Goal: Task Accomplishment & Management: Complete application form

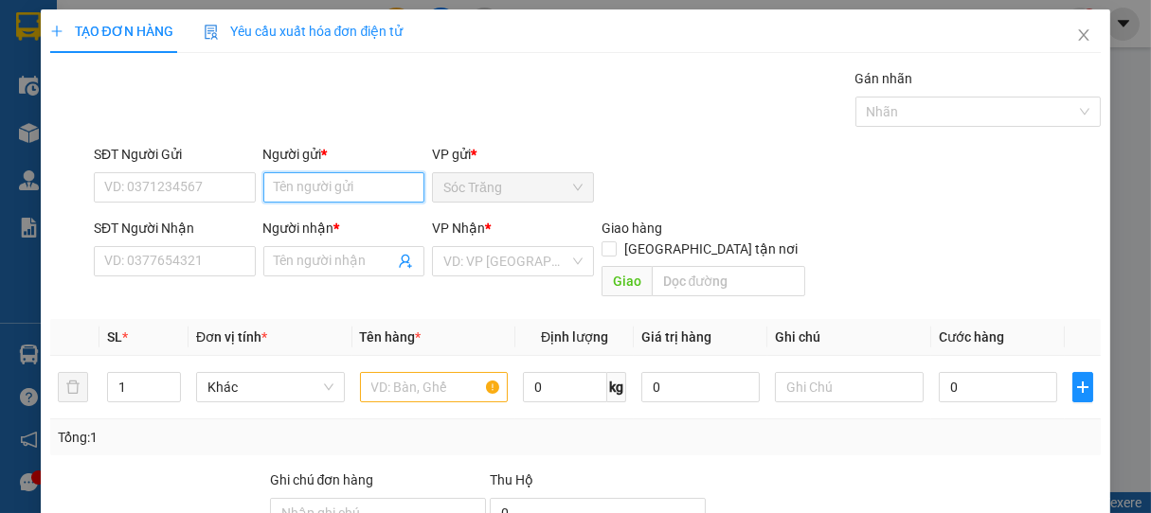
click at [334, 196] on input "Người gửi *" at bounding box center [344, 187] width 162 height 30
type input "9"
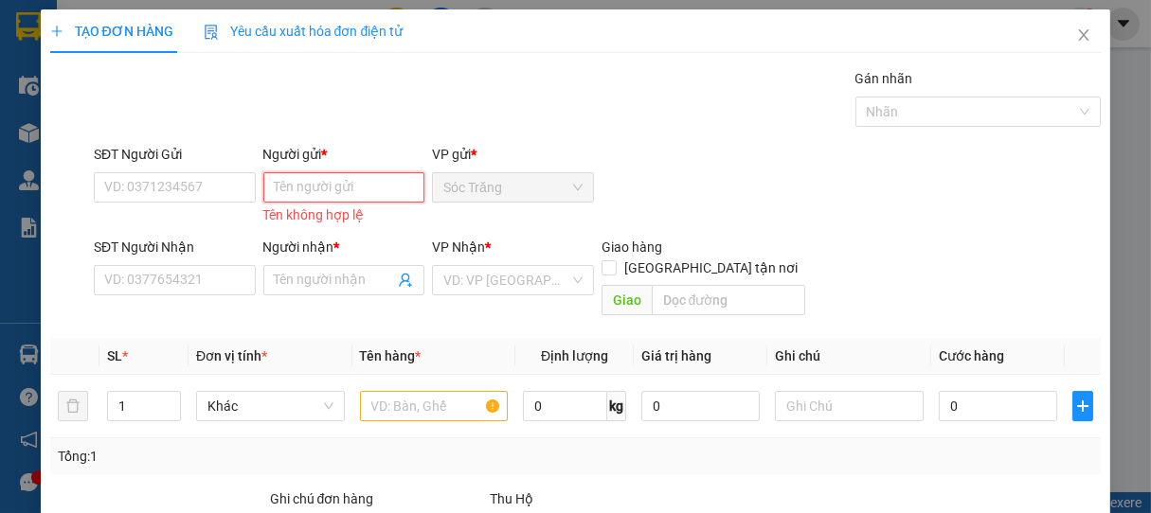
type input "D"
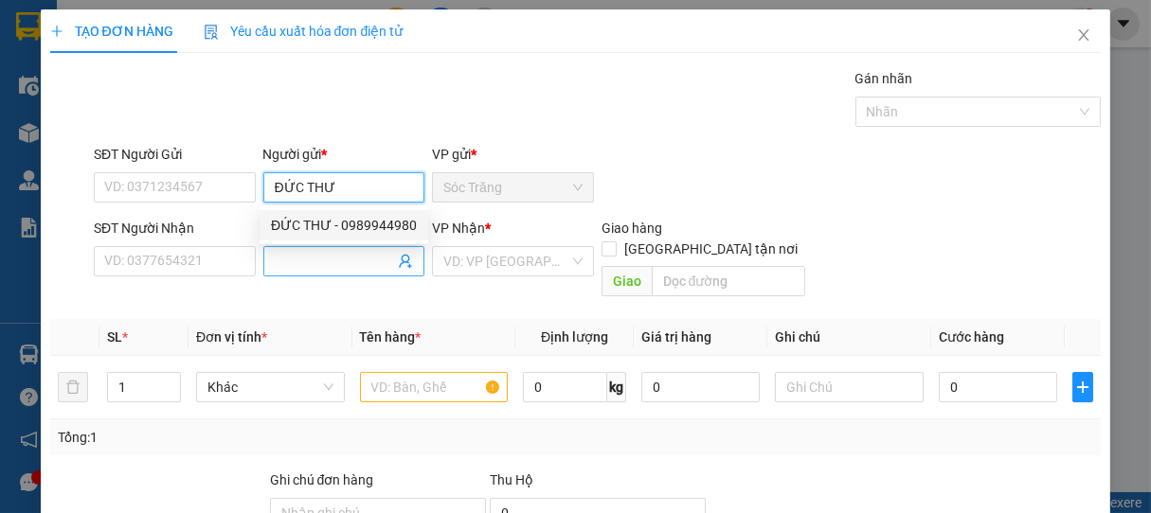
type input "ĐỨC THƯ"
click at [328, 260] on input "Người nhận *" at bounding box center [335, 261] width 120 height 21
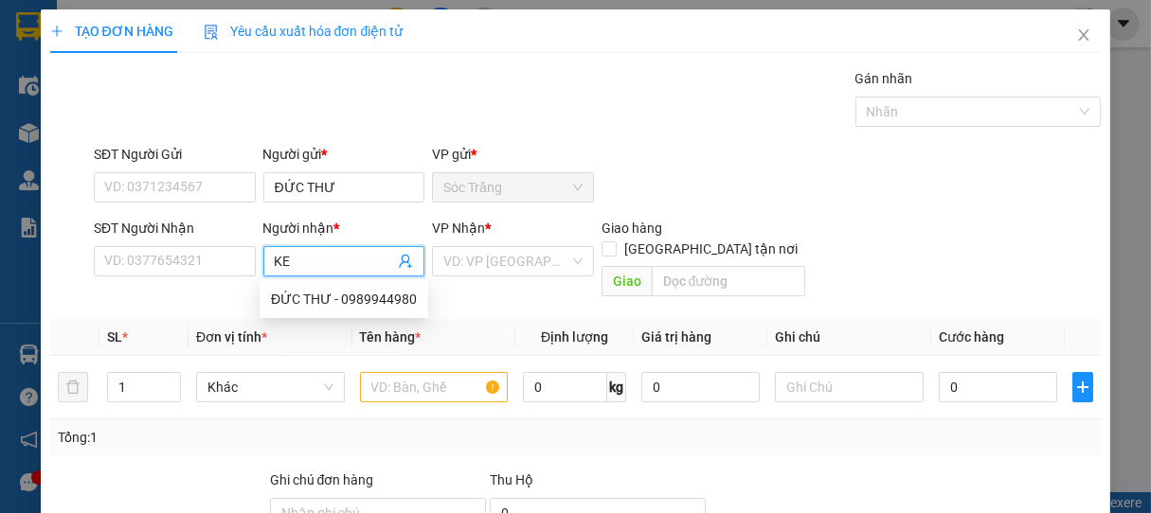
type input "KEM"
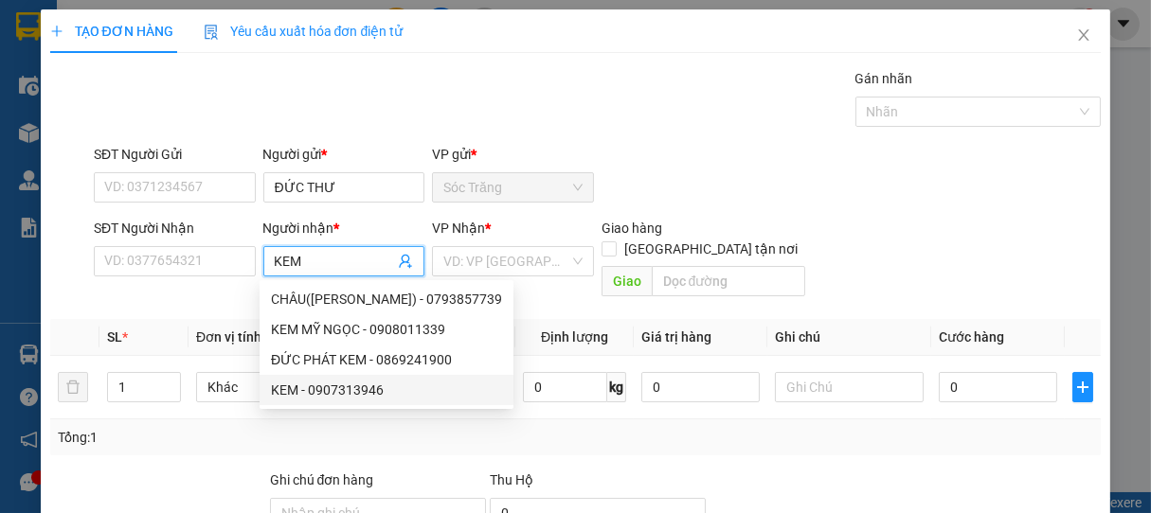
click at [350, 385] on div "KEM - 0907313946" at bounding box center [386, 390] width 231 height 21
type input "0907313946"
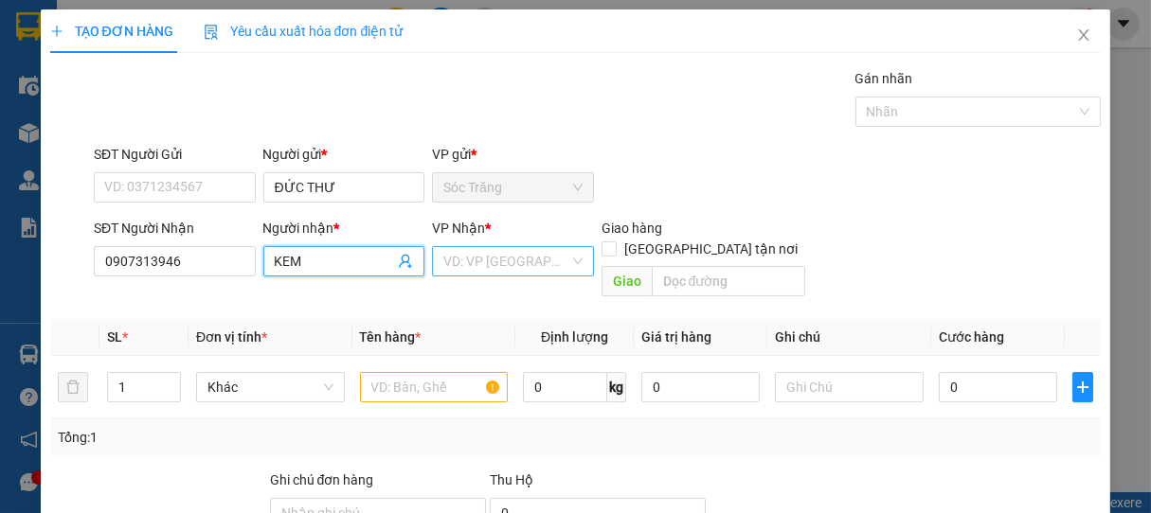
type input "KEM"
click at [481, 263] on input "search" at bounding box center [506, 261] width 126 height 28
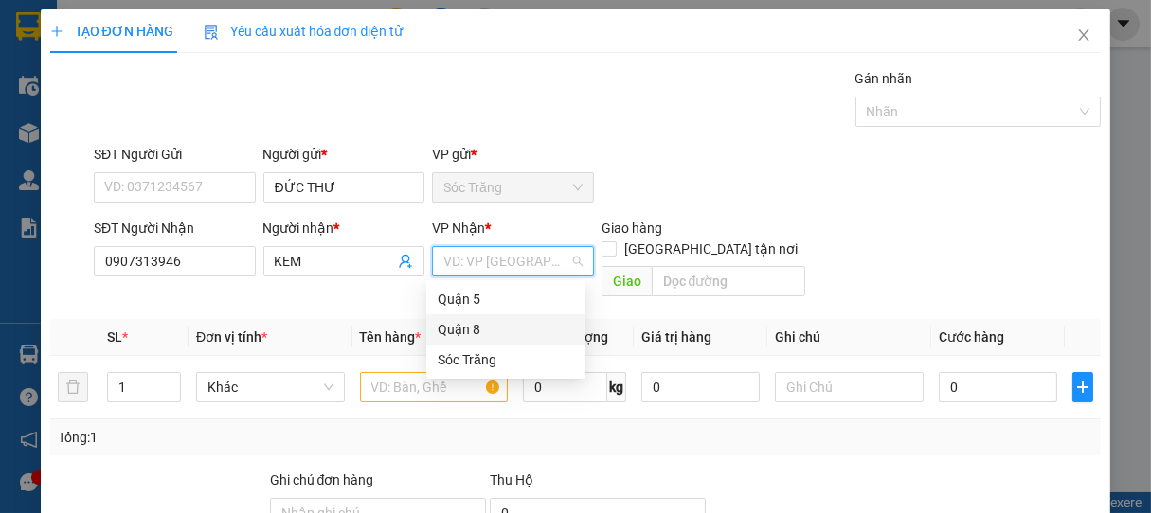
click at [477, 324] on div "Quận 8" at bounding box center [506, 329] width 136 height 21
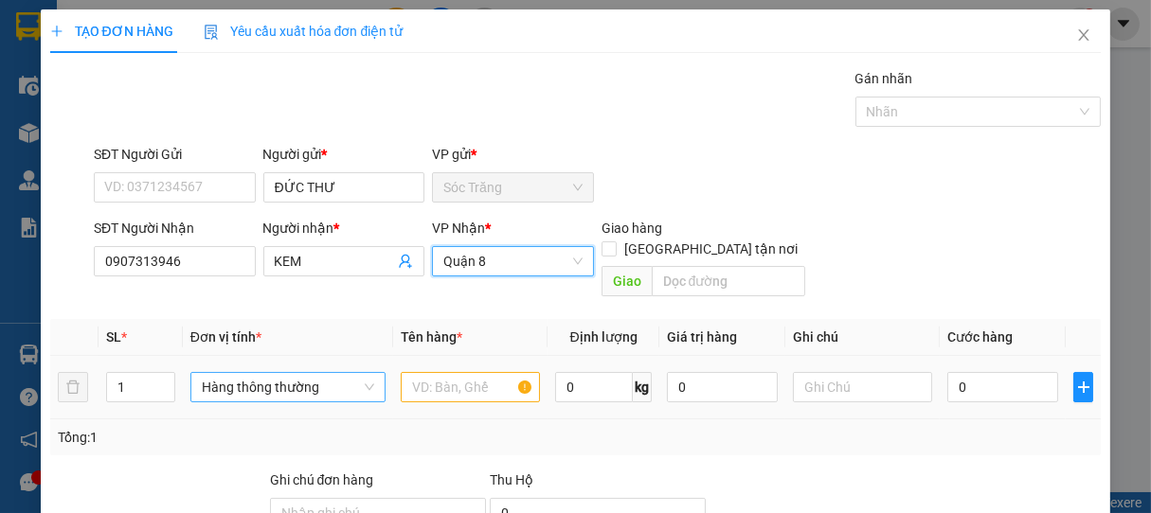
click at [224, 373] on span "Hàng thông thường" at bounding box center [288, 387] width 172 height 28
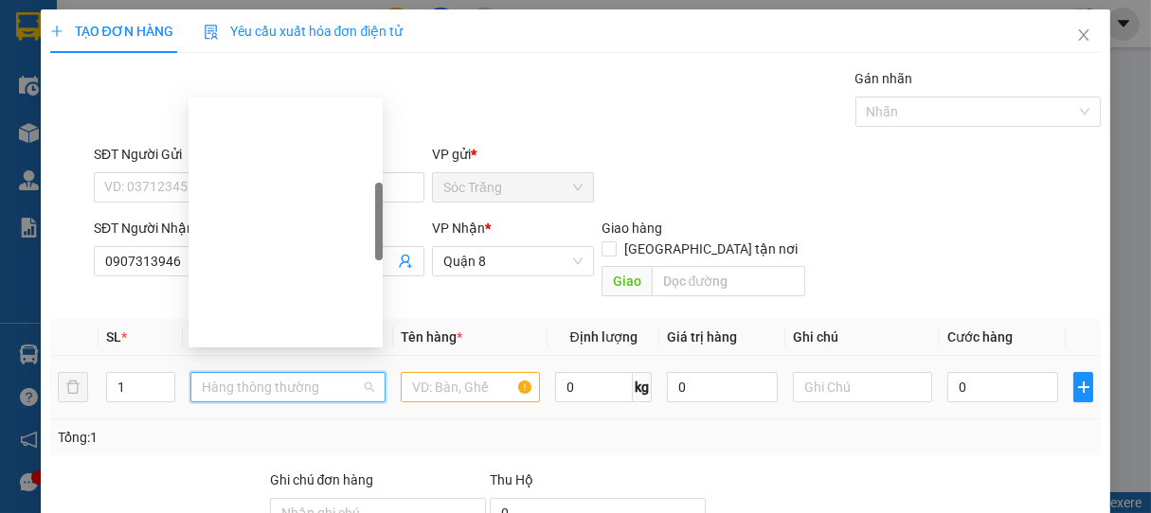
scroll to position [303, 0]
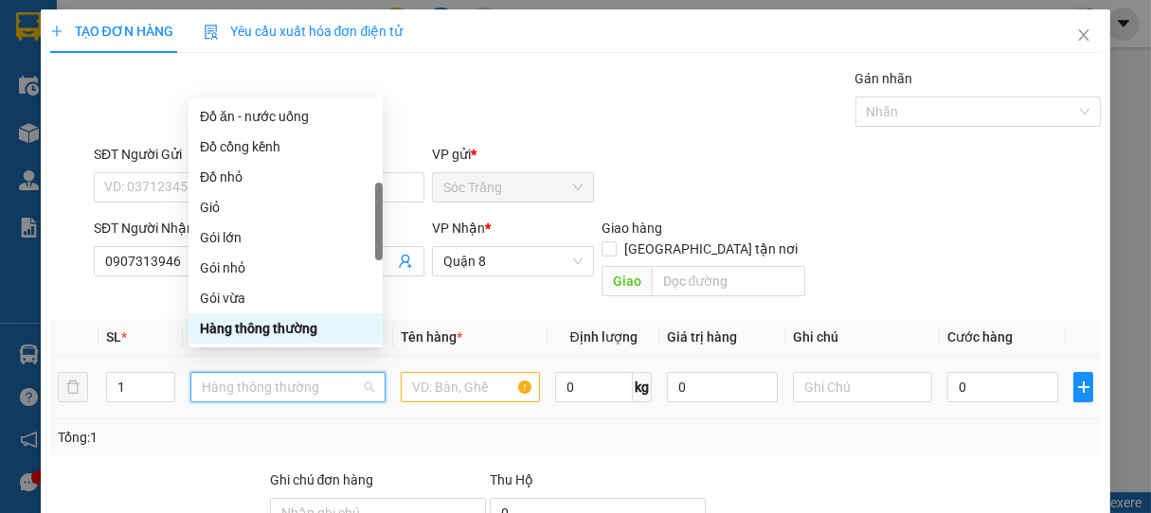
type input "G"
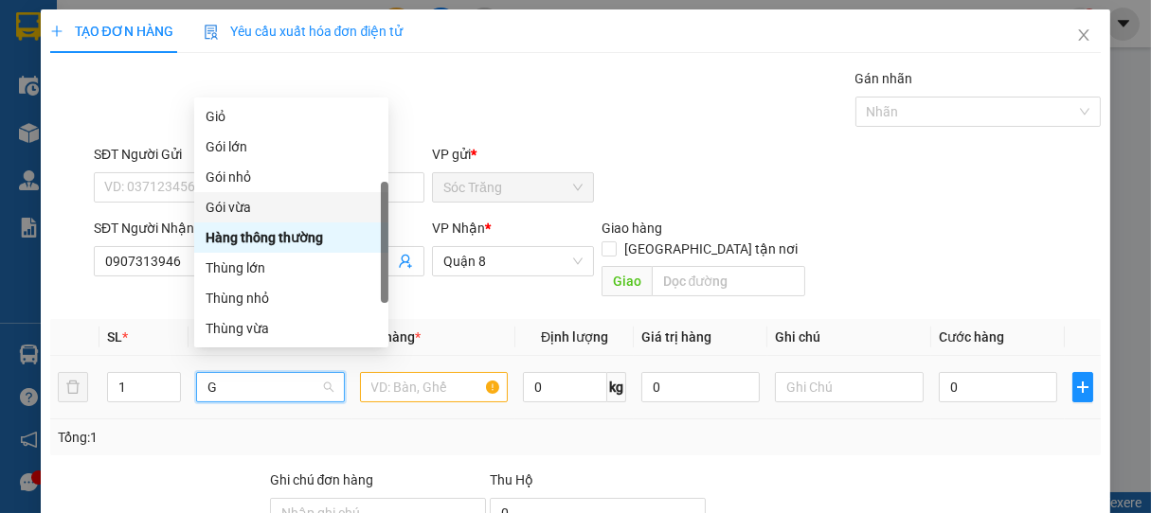
click at [226, 207] on div "Gói vừa" at bounding box center [291, 207] width 171 height 21
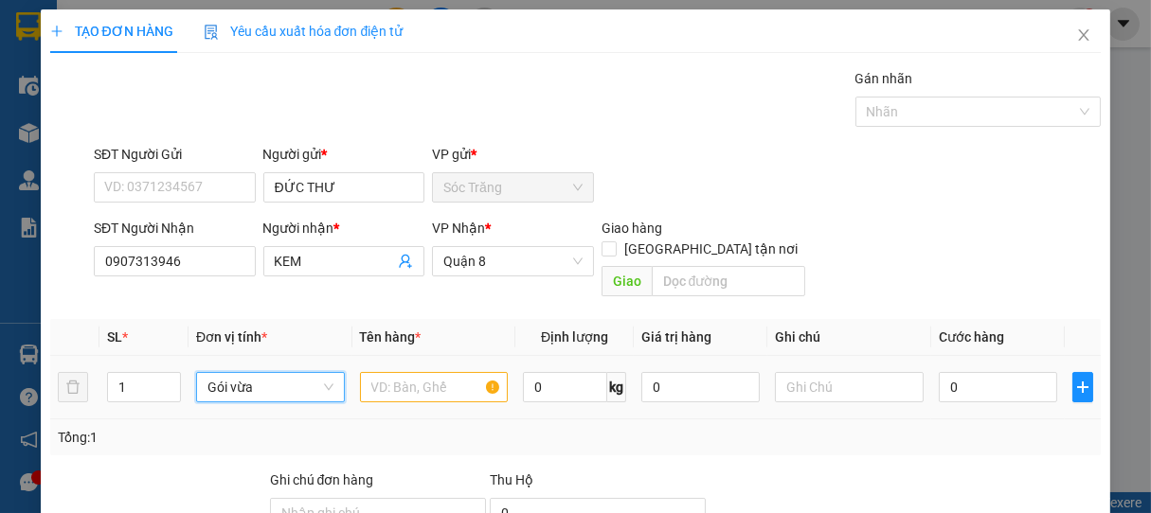
click at [291, 373] on span "Gói vừa" at bounding box center [269, 387] width 125 height 28
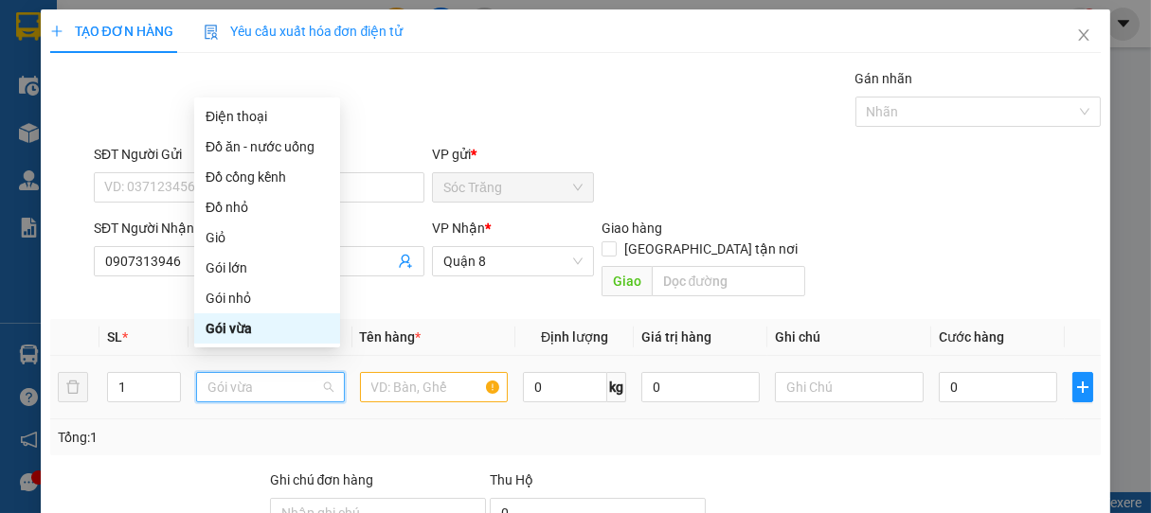
type input "G"
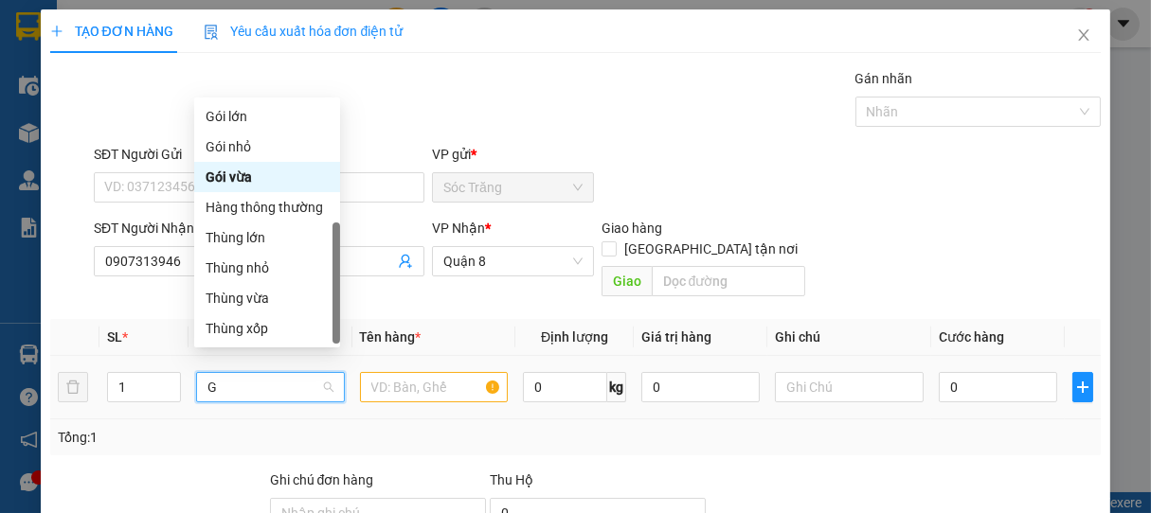
scroll to position [91, 0]
click at [239, 177] on div "Gói vừa" at bounding box center [267, 177] width 123 height 21
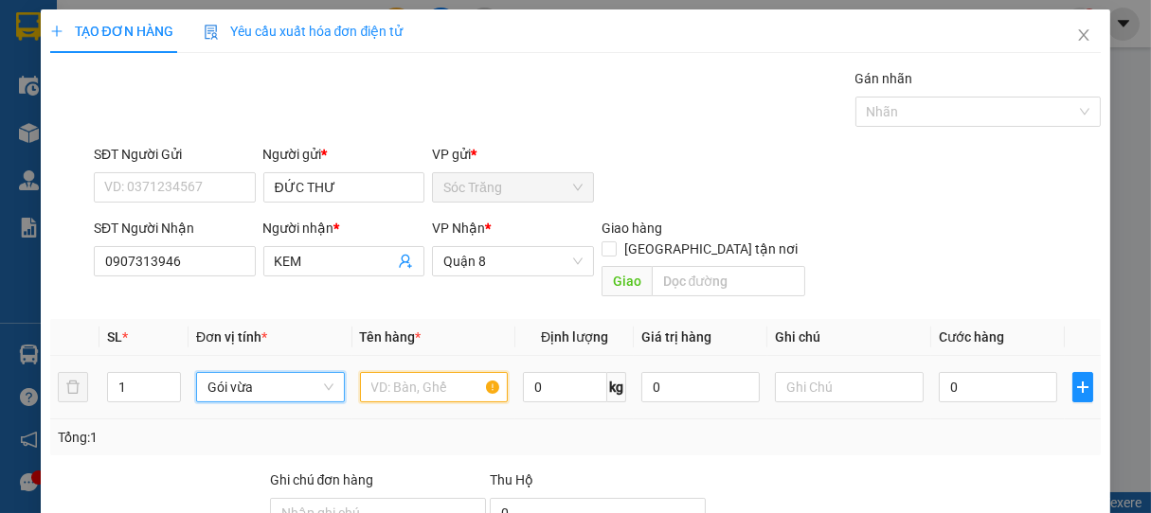
click at [408, 372] on input "text" at bounding box center [434, 387] width 148 height 30
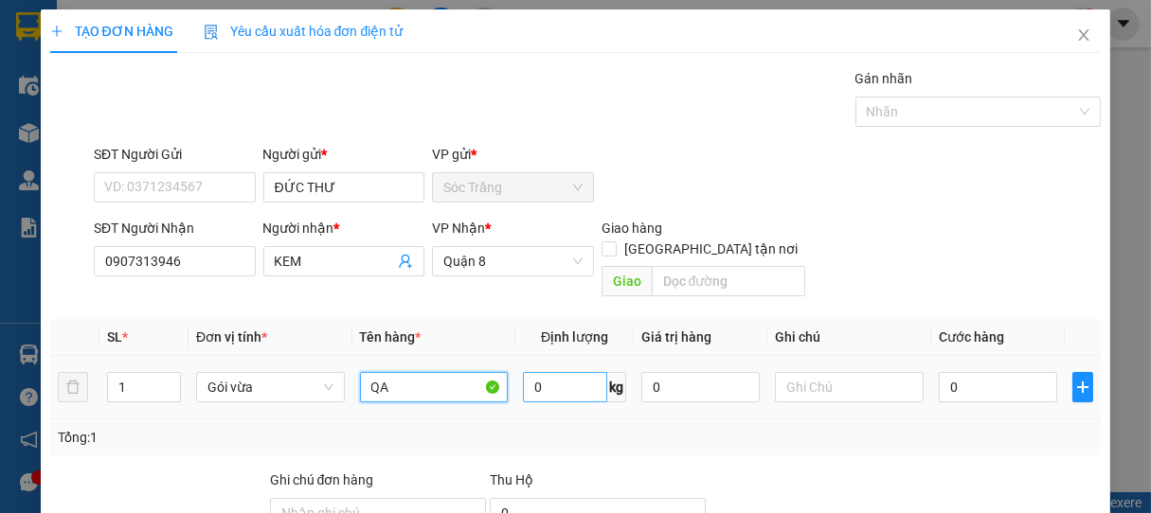
type input "QA"
click at [587, 372] on input "0" at bounding box center [565, 387] width 84 height 30
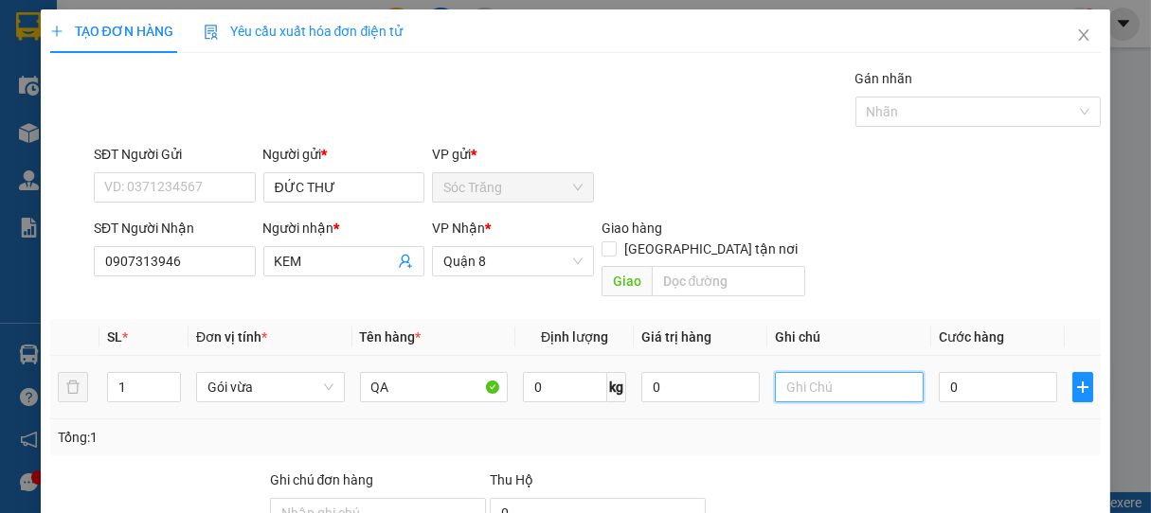
click at [796, 372] on input "text" at bounding box center [849, 387] width 148 height 30
type input "1 GÓI"
click at [996, 372] on input "0" at bounding box center [998, 387] width 118 height 30
type input "2"
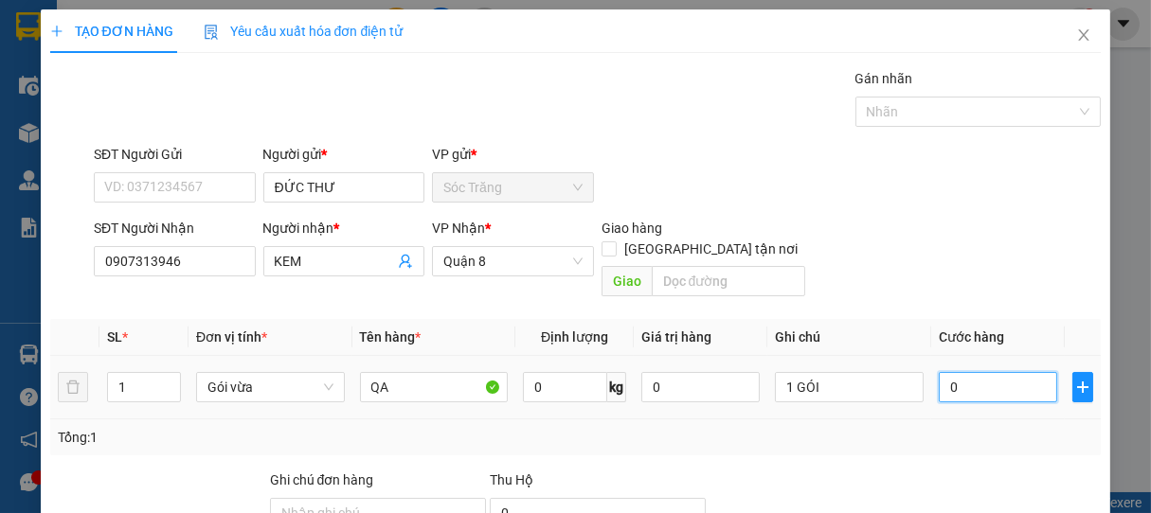
type input "2"
type input "25"
type input "250"
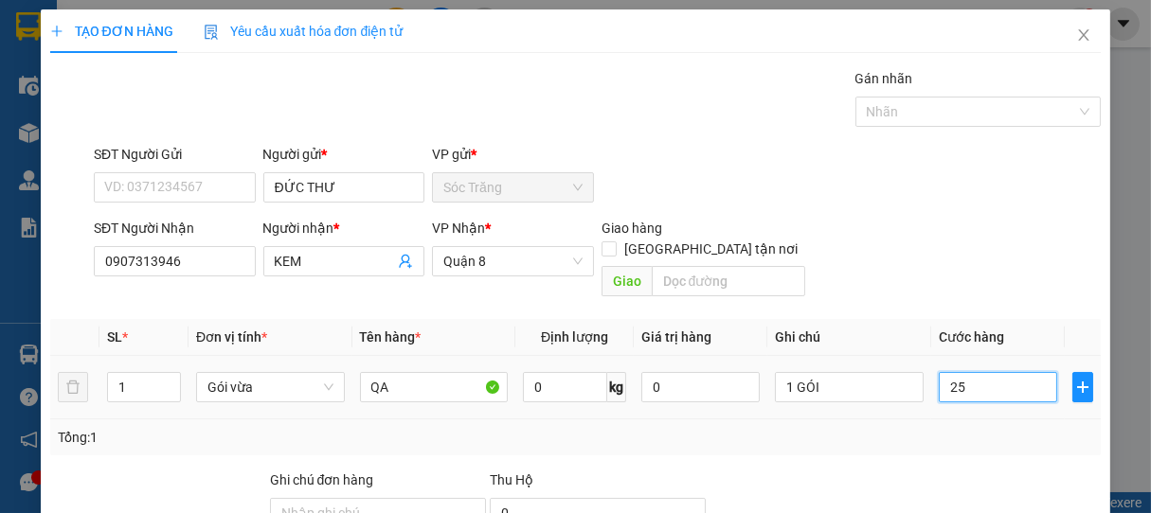
type input "250"
type input "2.500"
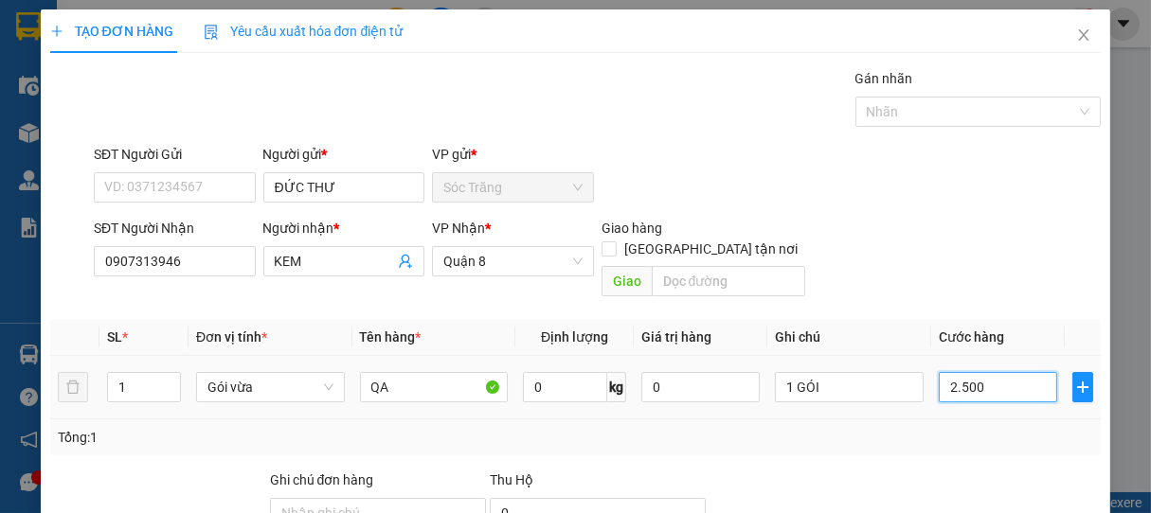
type input "25.000"
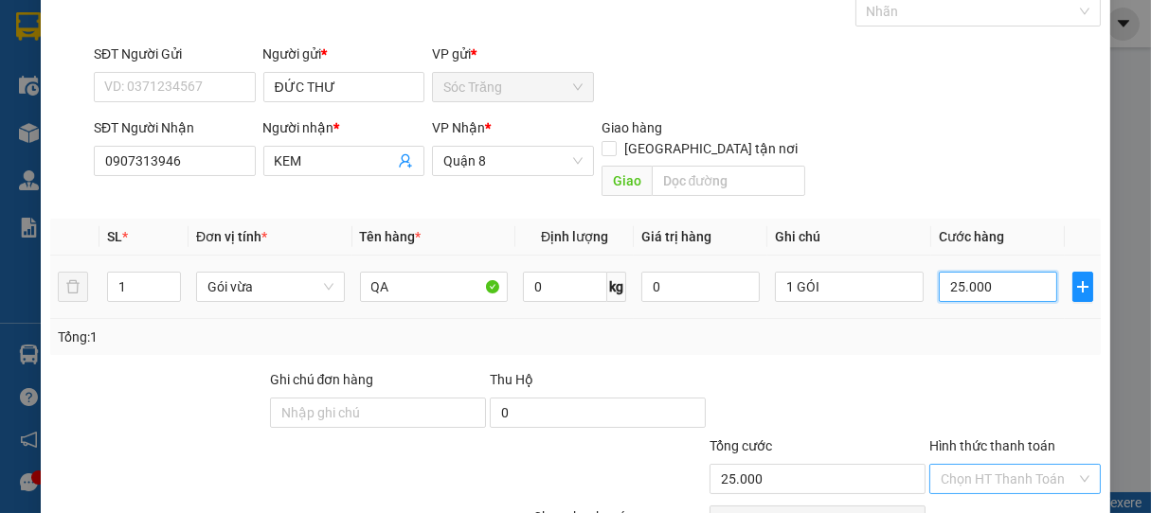
scroll to position [186, 0]
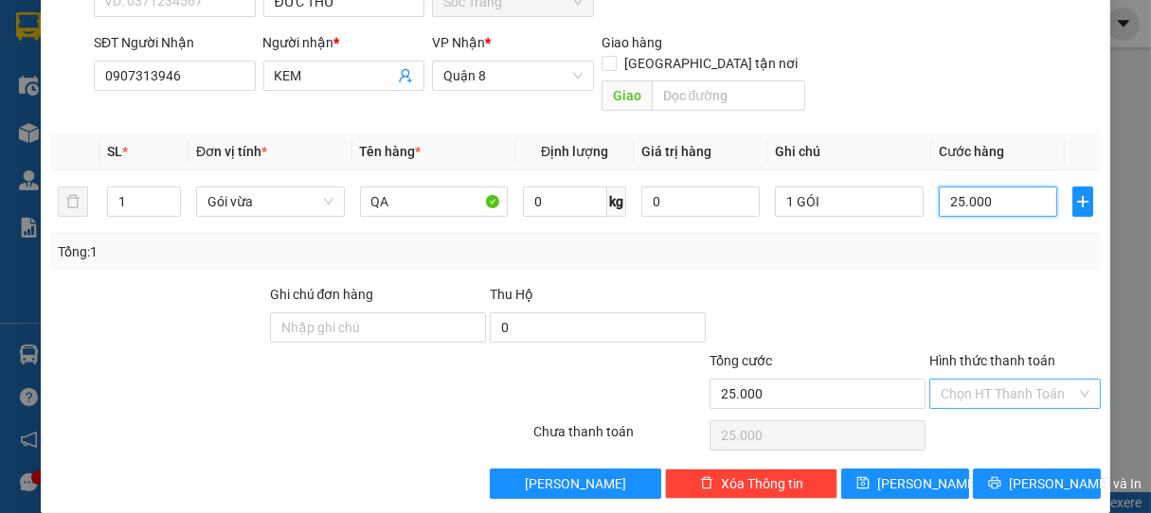
type input "25.000"
click at [982, 380] on input "Hình thức thanh toán" at bounding box center [1009, 394] width 136 height 28
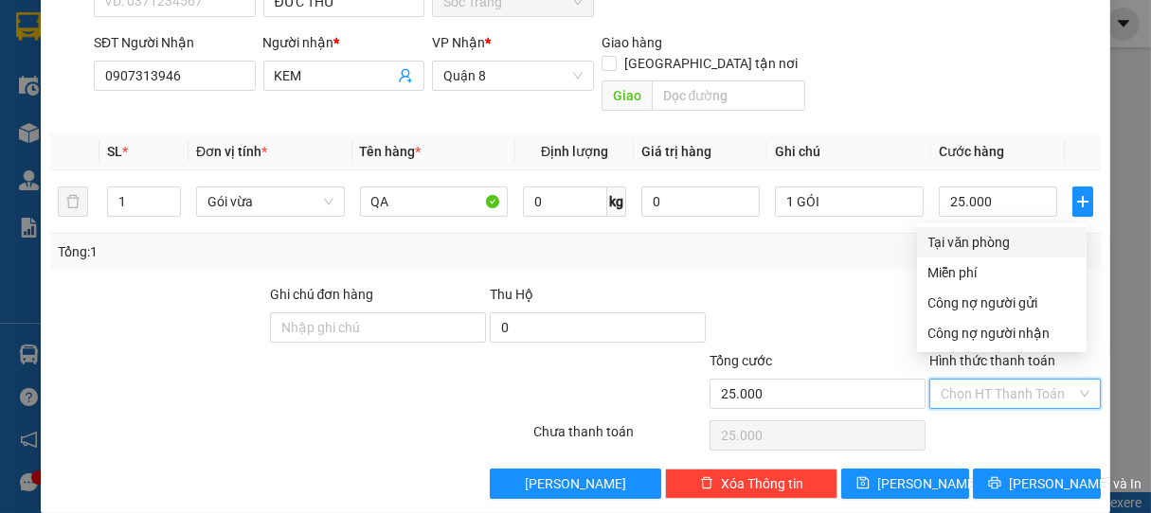
click at [974, 241] on div "Tại văn phòng" at bounding box center [1001, 242] width 147 height 21
type input "0"
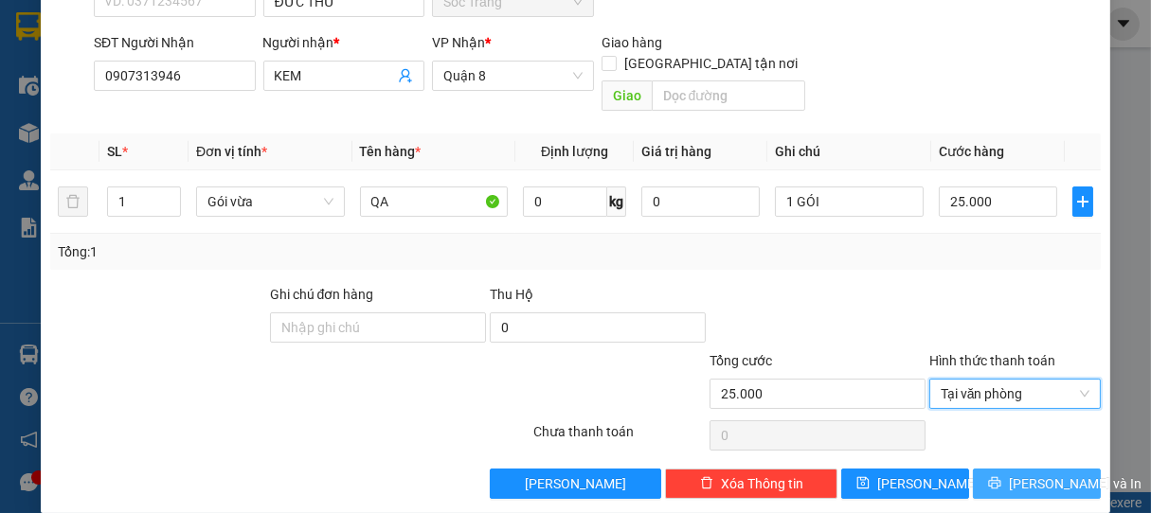
click at [1036, 474] on span "[PERSON_NAME] và In" at bounding box center [1075, 484] width 133 height 21
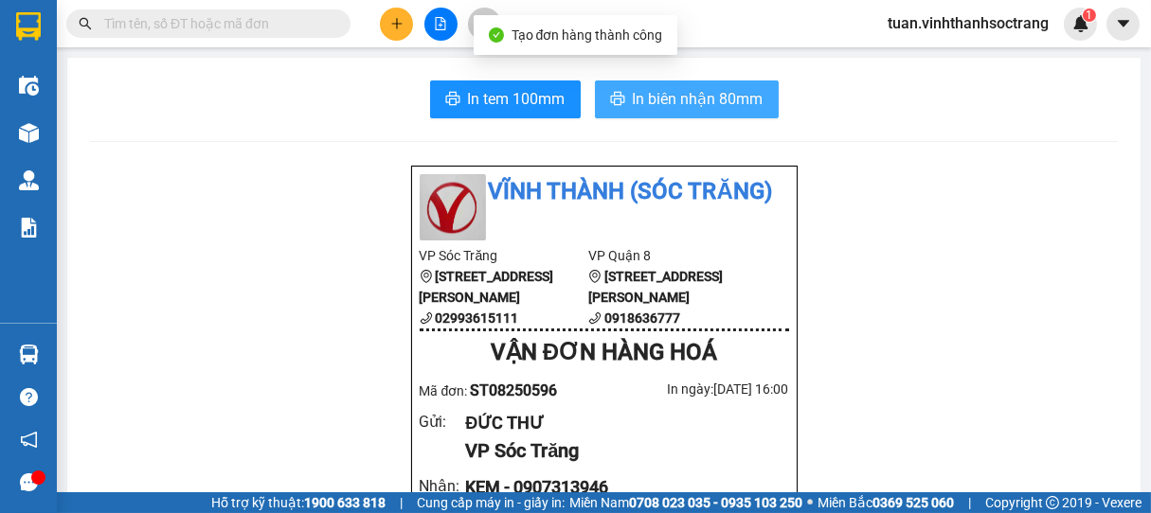
click at [700, 99] on span "In biên nhận 80mm" at bounding box center [698, 99] width 131 height 24
drag, startPoint x: 690, startPoint y: 95, endPoint x: 712, endPoint y: 81, distance: 26.3
click at [692, 95] on span "In biên nhận 80mm" at bounding box center [698, 99] width 131 height 24
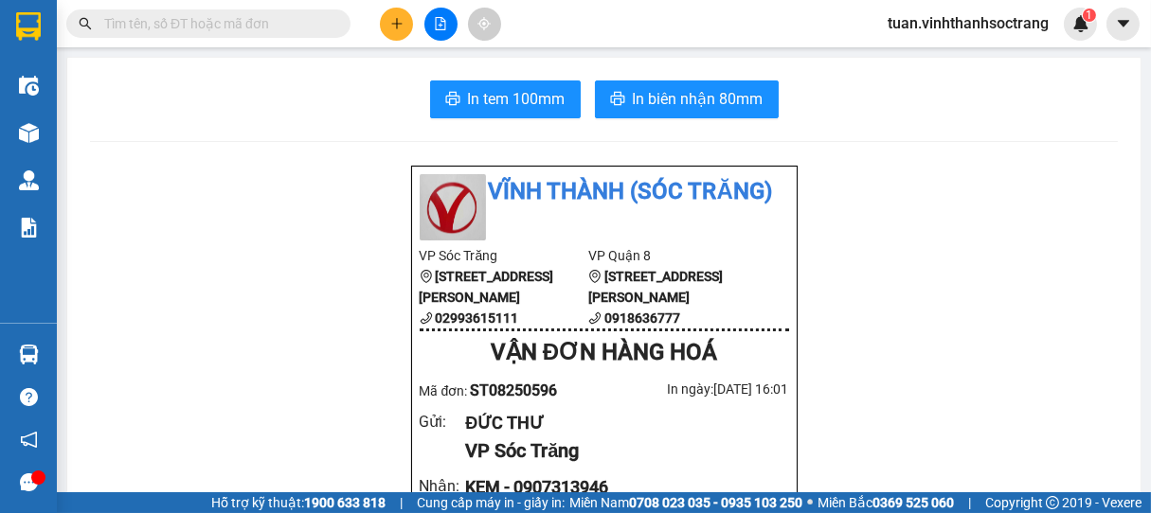
click at [397, 25] on icon "plus" at bounding box center [396, 23] width 13 height 13
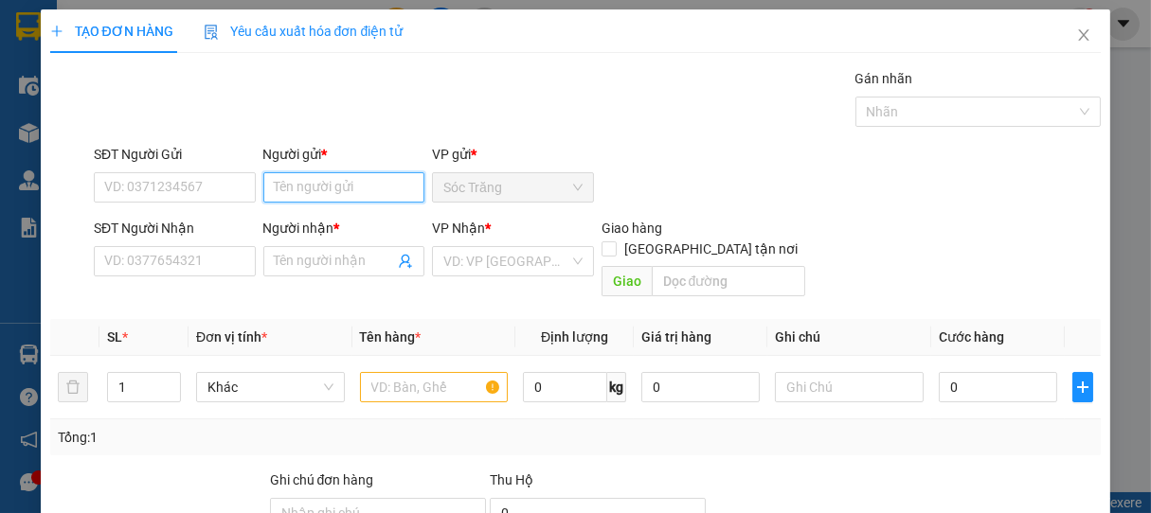
click at [360, 177] on input "Người gửi *" at bounding box center [344, 187] width 162 height 30
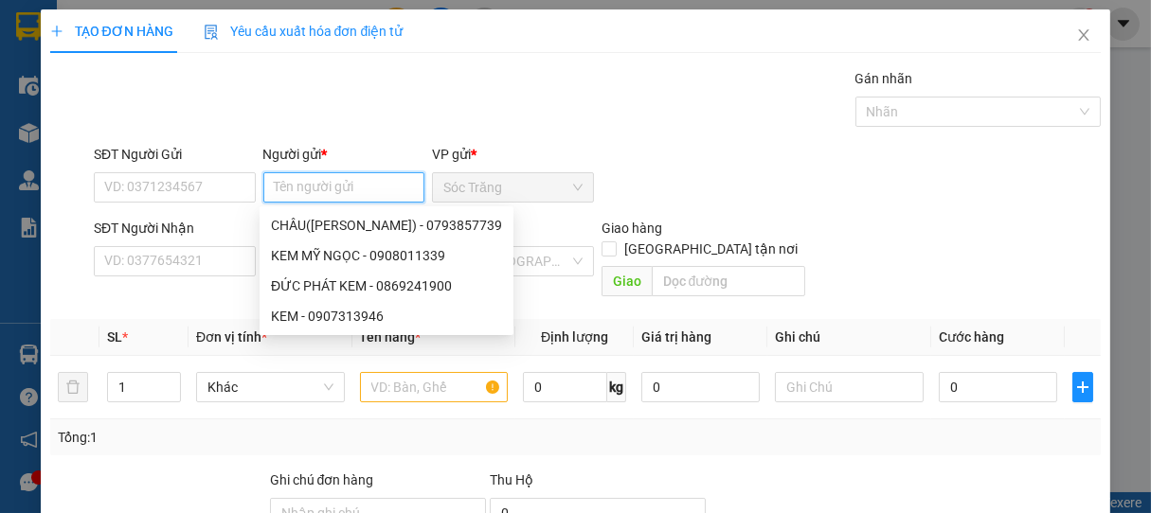
type input "D"
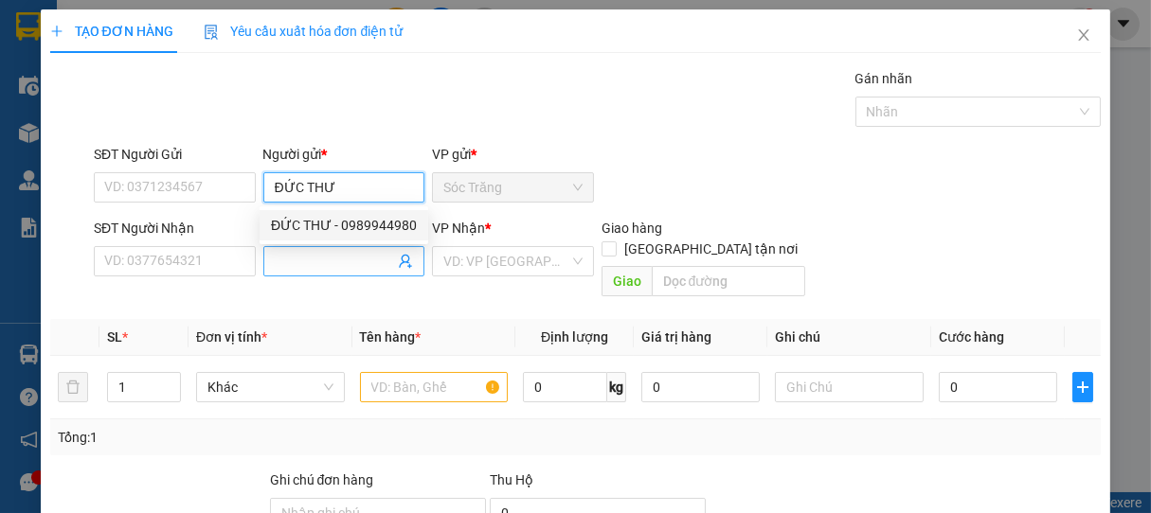
type input "ĐỨC THƯ"
click at [317, 269] on input "Người nhận *" at bounding box center [335, 261] width 120 height 21
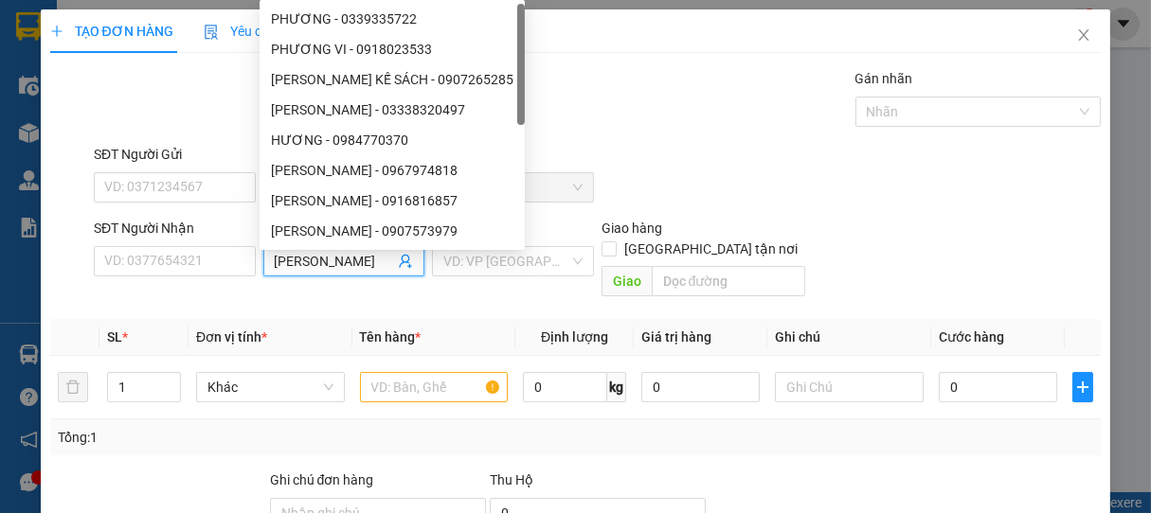
type input "HƯƠNG ZIN"
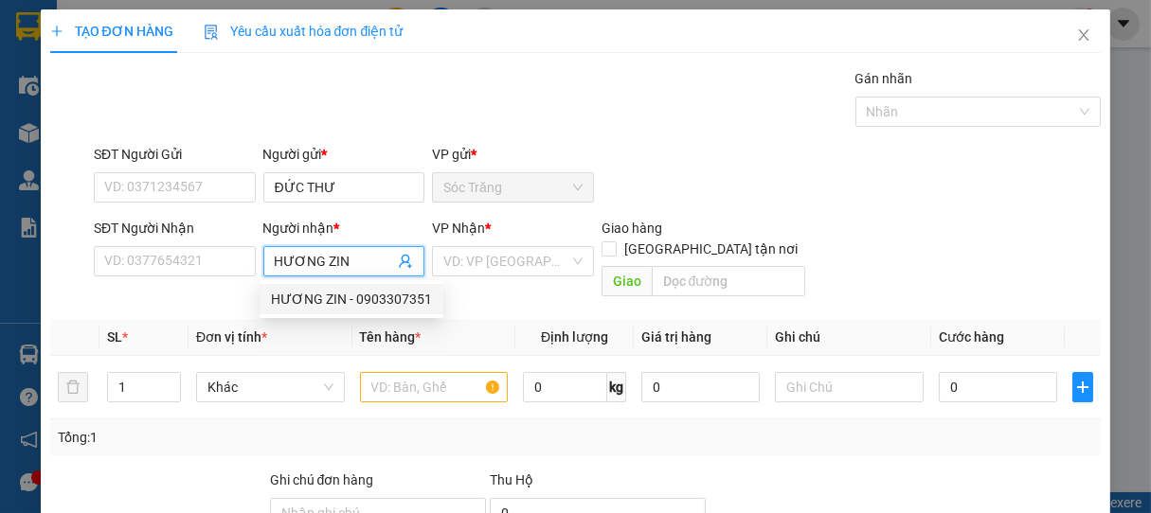
click at [353, 297] on div "HƯƠNG ZIN - 0903307351" at bounding box center [351, 299] width 161 height 21
type input "0903307351"
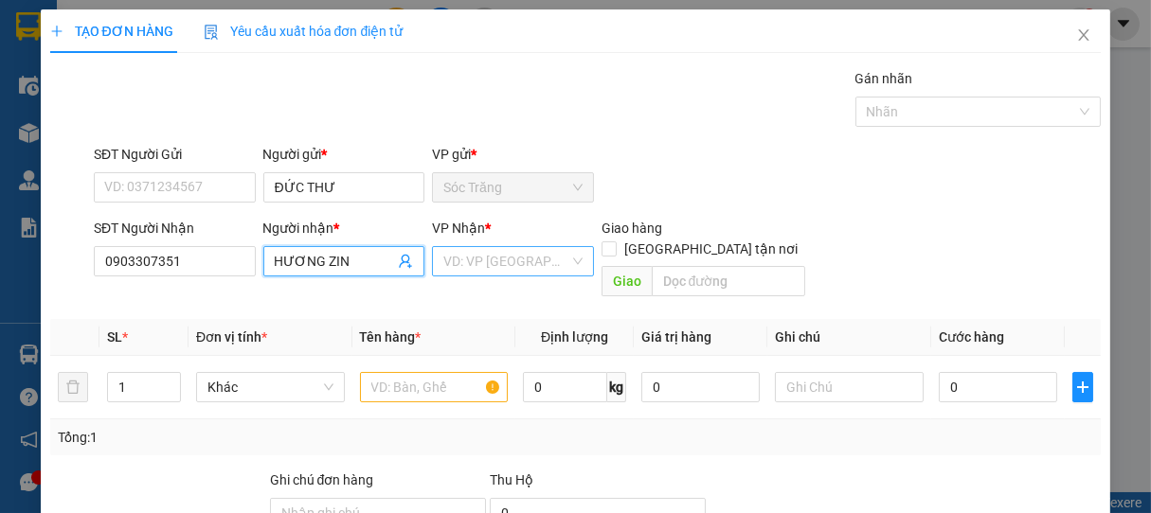
type input "HƯƠNG ZIN"
click at [482, 263] on input "search" at bounding box center [506, 261] width 126 height 28
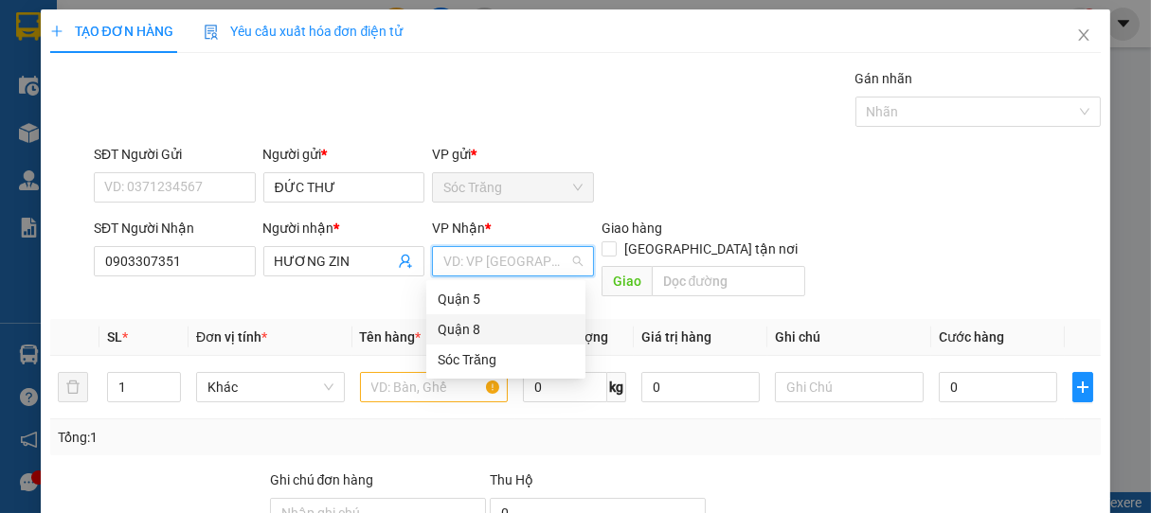
click at [461, 323] on div "Quận 8" at bounding box center [506, 329] width 136 height 21
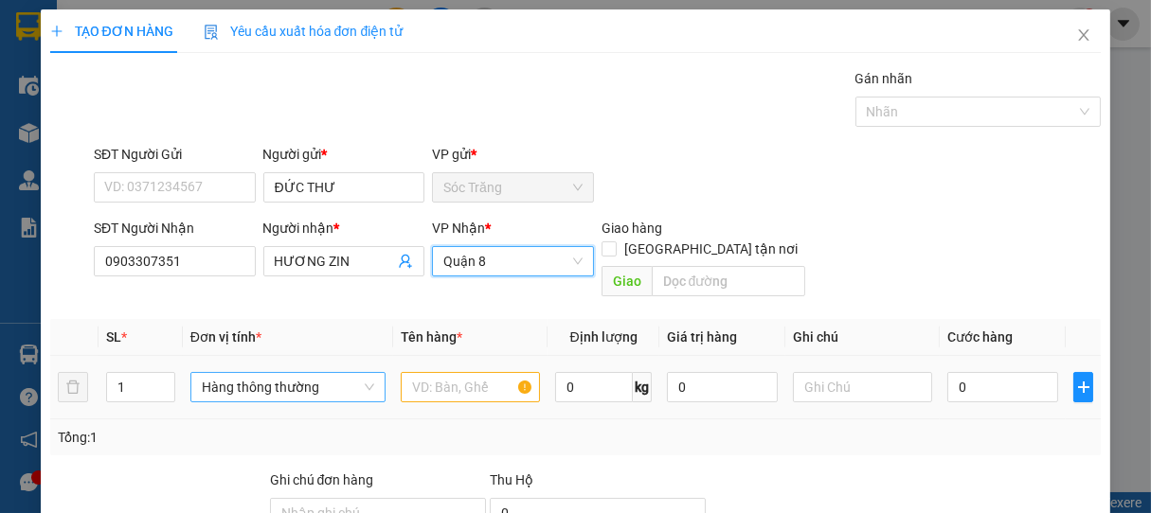
click at [227, 373] on span "Hàng thông thường" at bounding box center [288, 387] width 172 height 28
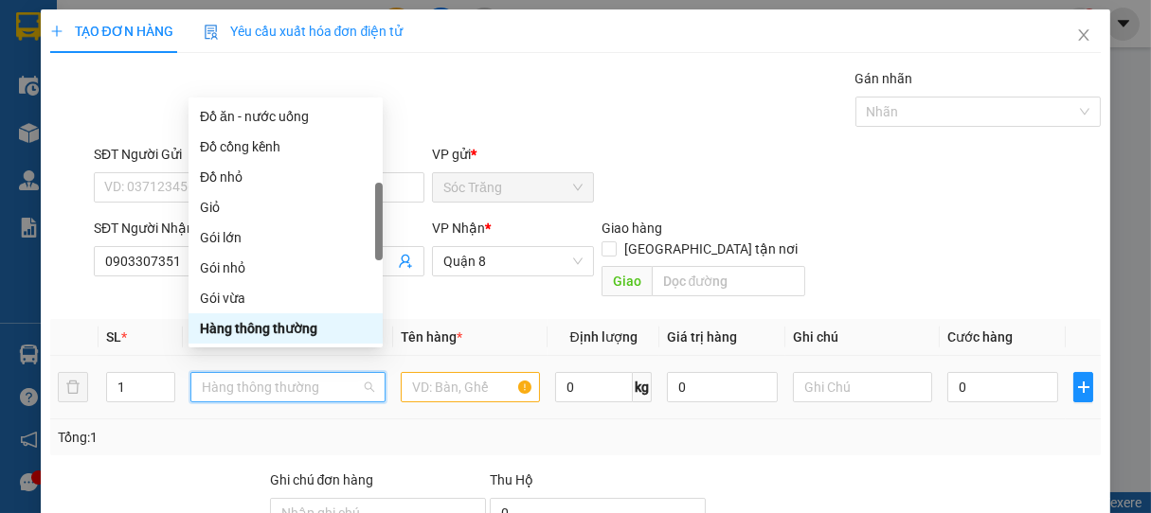
type input "G"
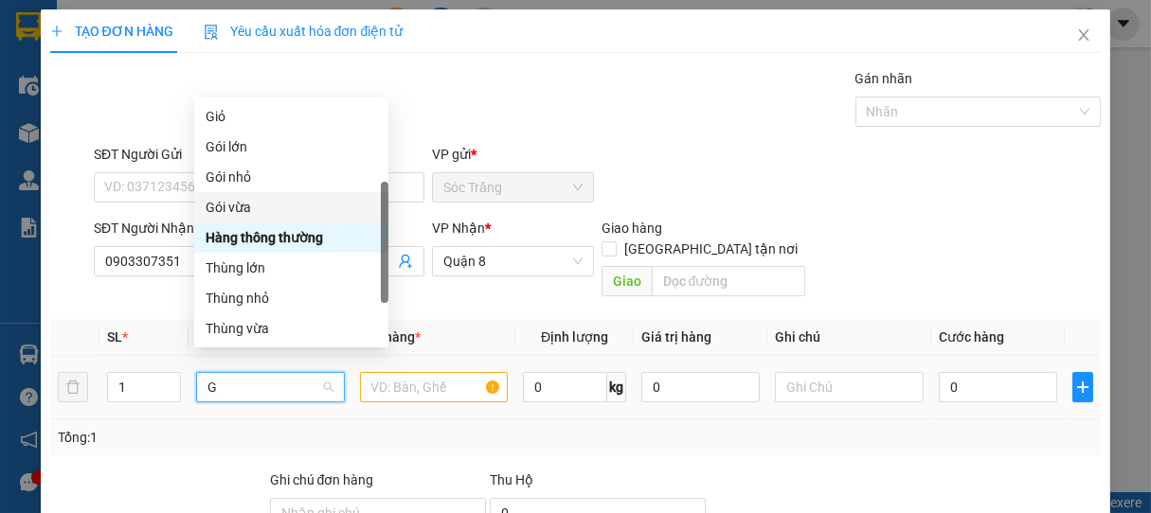
drag, startPoint x: 243, startPoint y: 207, endPoint x: 253, endPoint y: 226, distance: 22.5
click at [243, 207] on div "Gói vừa" at bounding box center [291, 207] width 171 height 21
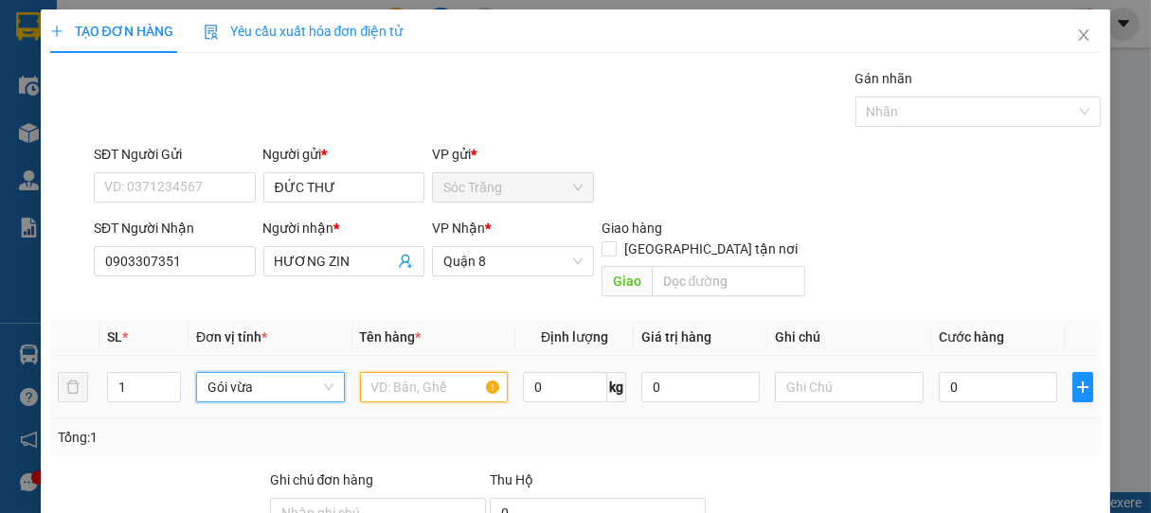
click at [404, 372] on input "text" at bounding box center [434, 387] width 148 height 30
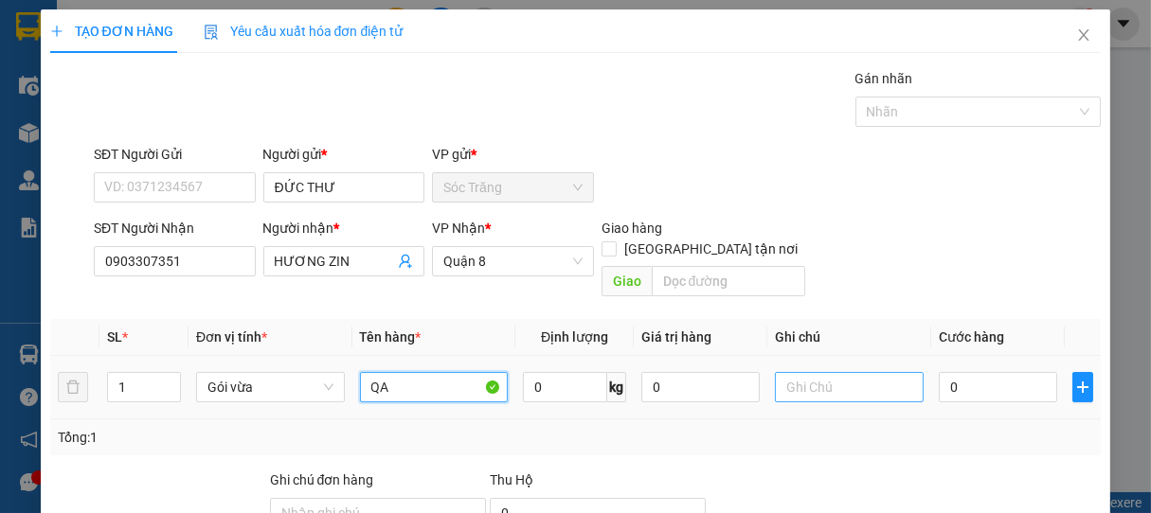
type input "QA"
click at [814, 372] on input "text" at bounding box center [849, 387] width 148 height 30
type input "1 GÓI"
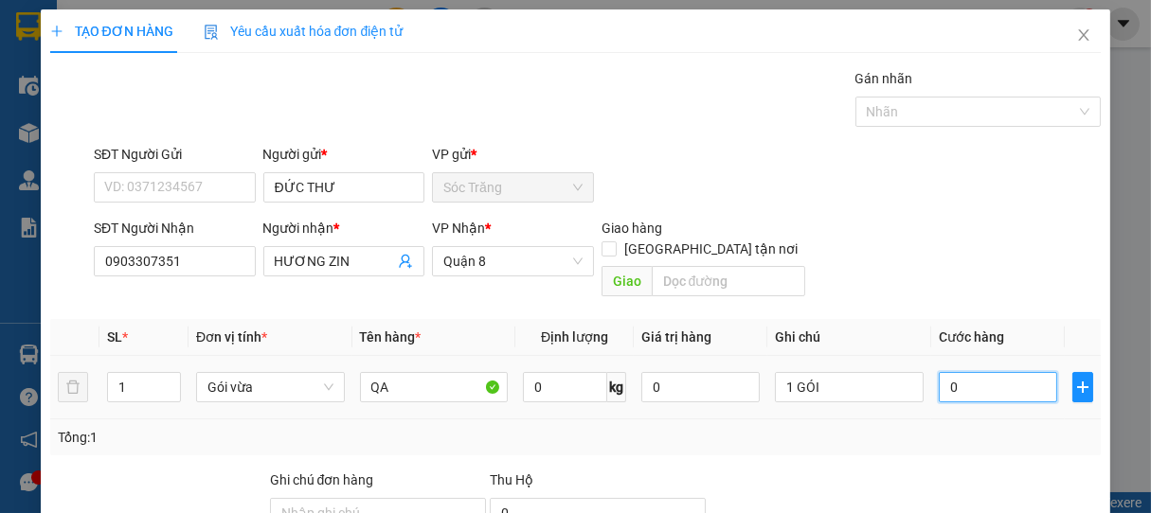
click at [1015, 372] on input "0" at bounding box center [998, 387] width 118 height 30
type input "2"
type input "25"
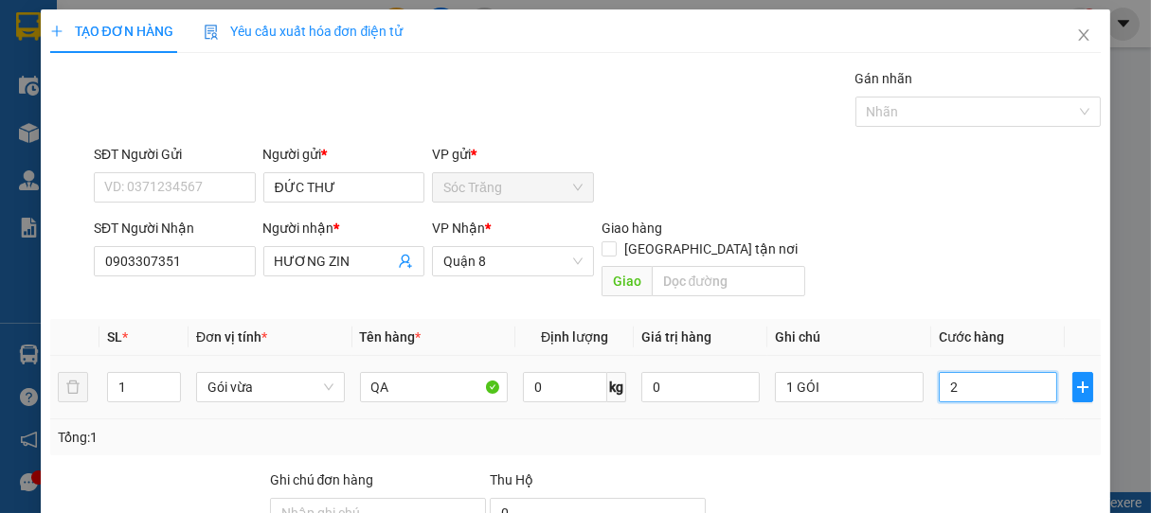
type input "25"
type input "250"
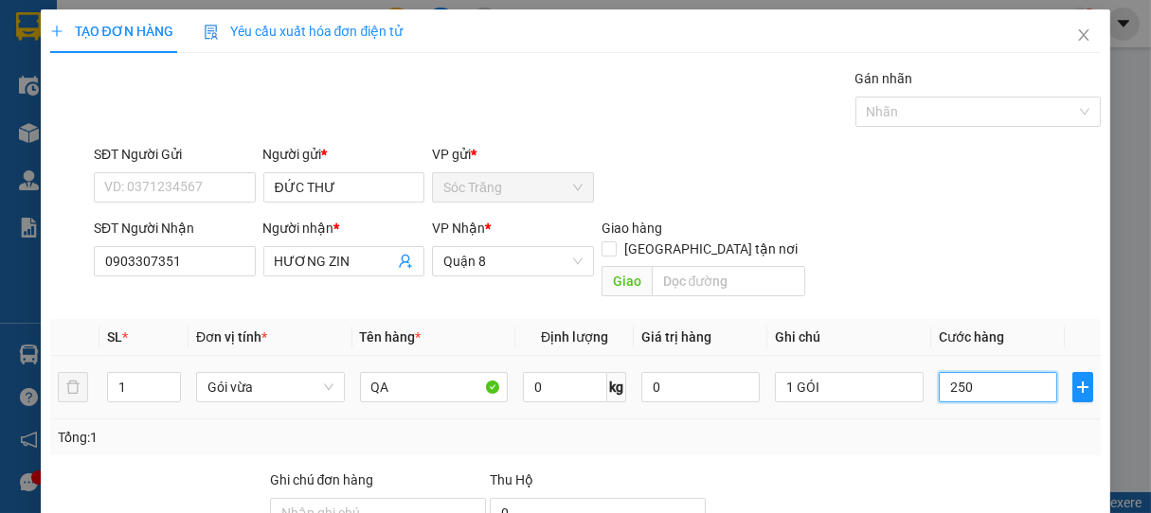
type input "2.500"
type input "25.000"
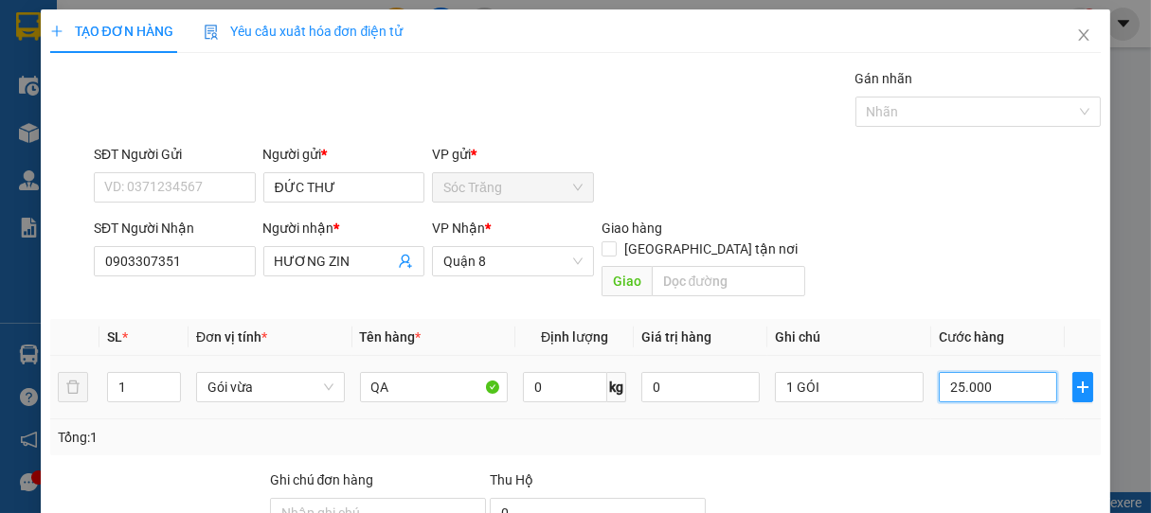
type input "25.000"
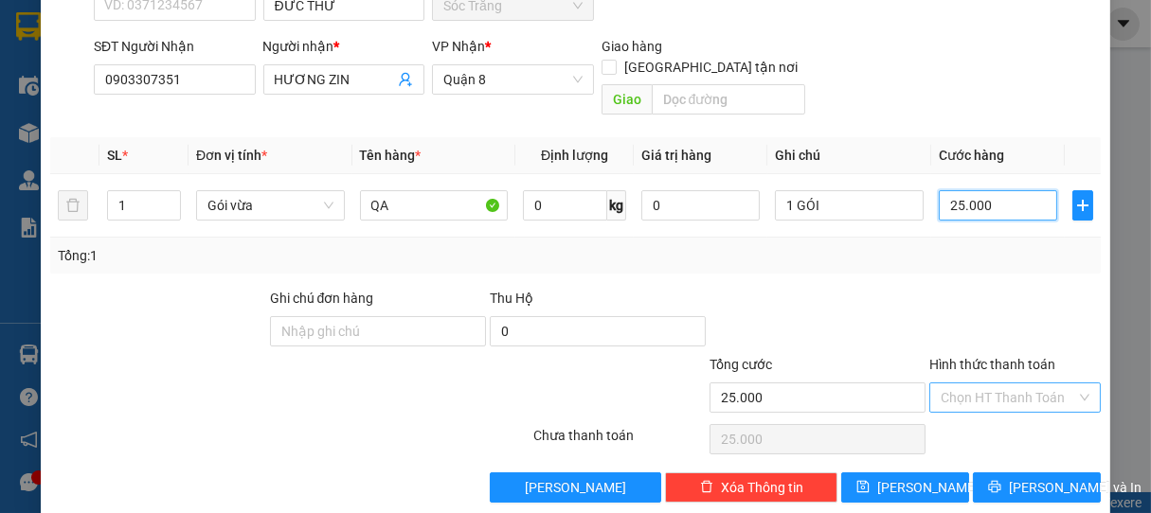
scroll to position [186, 0]
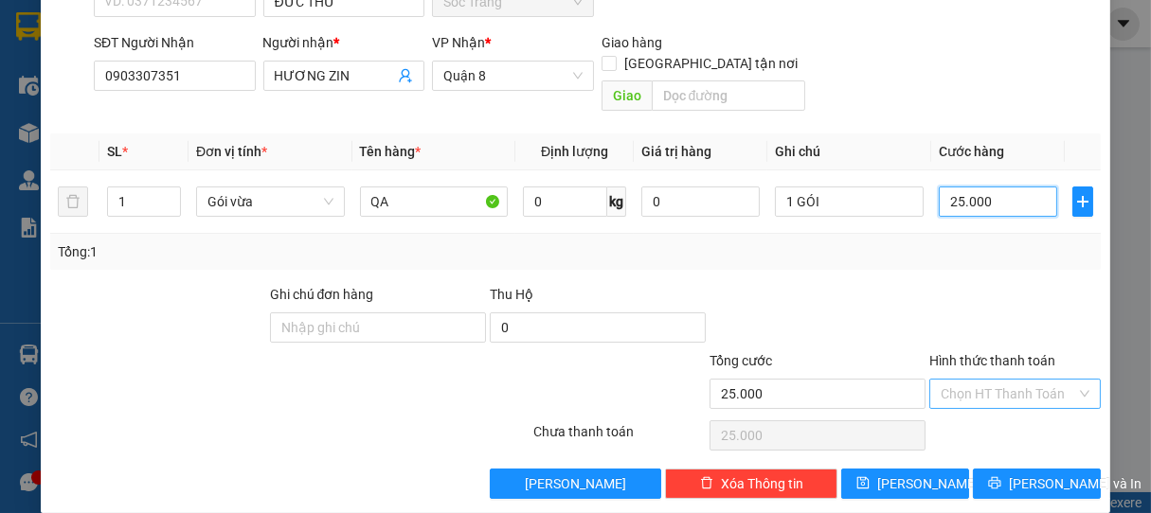
type input "25.000"
click at [992, 380] on input "Hình thức thanh toán" at bounding box center [1009, 394] width 136 height 28
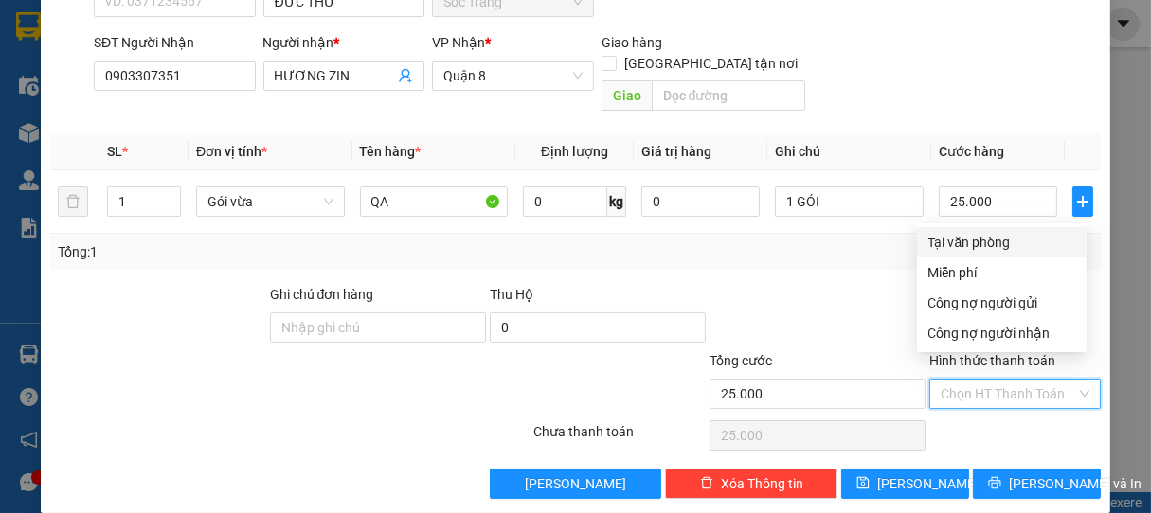
click at [963, 242] on div "Tại văn phòng" at bounding box center [1001, 242] width 147 height 21
type input "0"
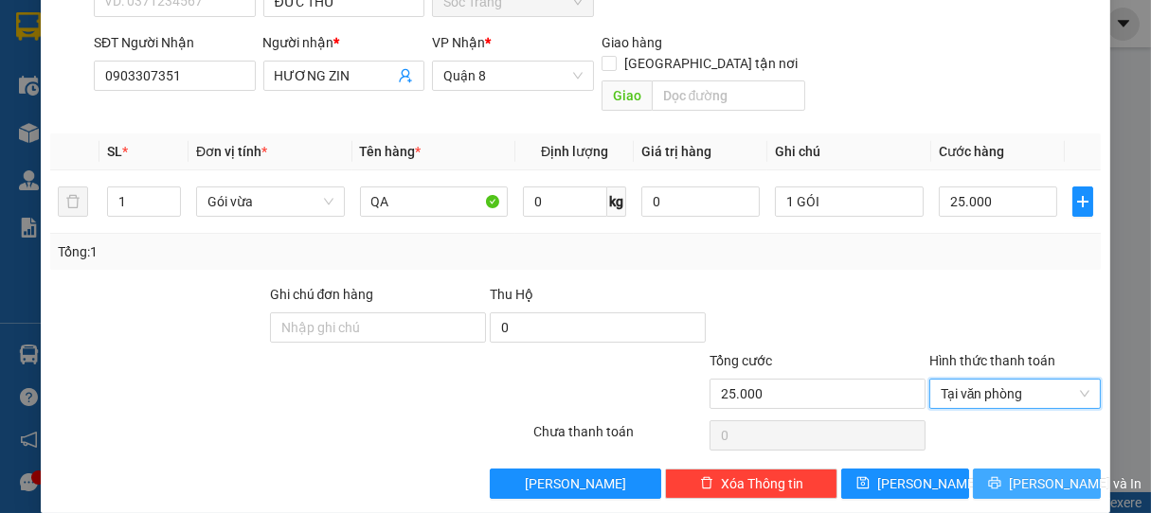
click at [1035, 474] on span "[PERSON_NAME] và In" at bounding box center [1075, 484] width 133 height 21
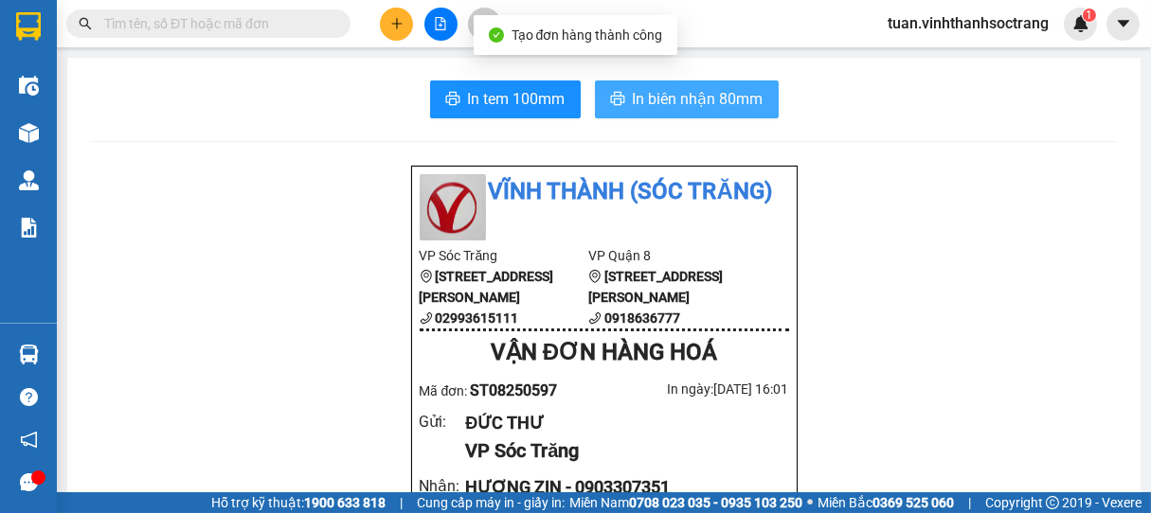
click at [689, 108] on span "In biên nhận 80mm" at bounding box center [698, 99] width 131 height 24
click at [671, 87] on span "In biên nhận 80mm" at bounding box center [698, 99] width 131 height 24
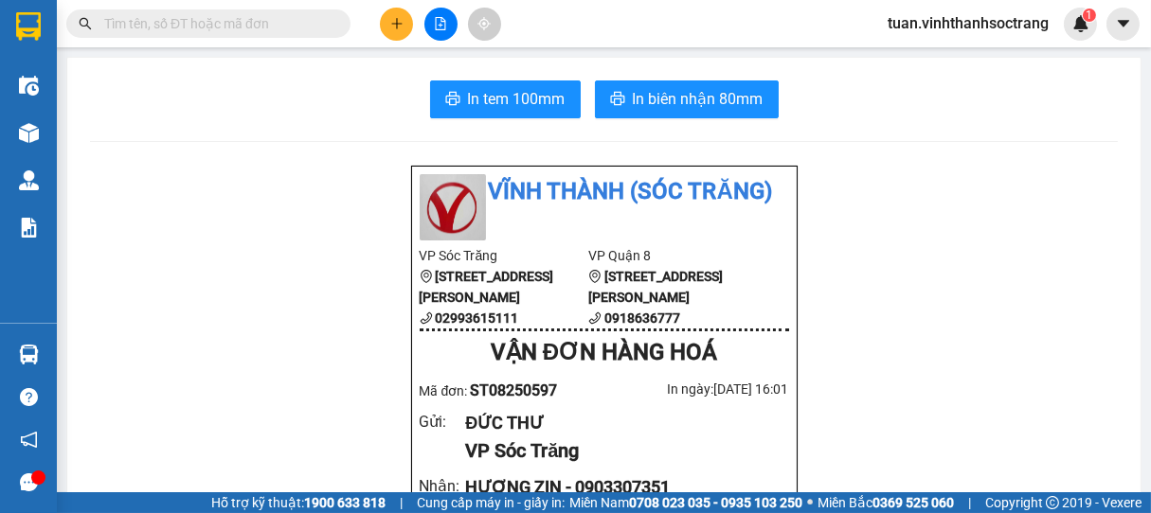
click at [386, 16] on button at bounding box center [396, 24] width 33 height 33
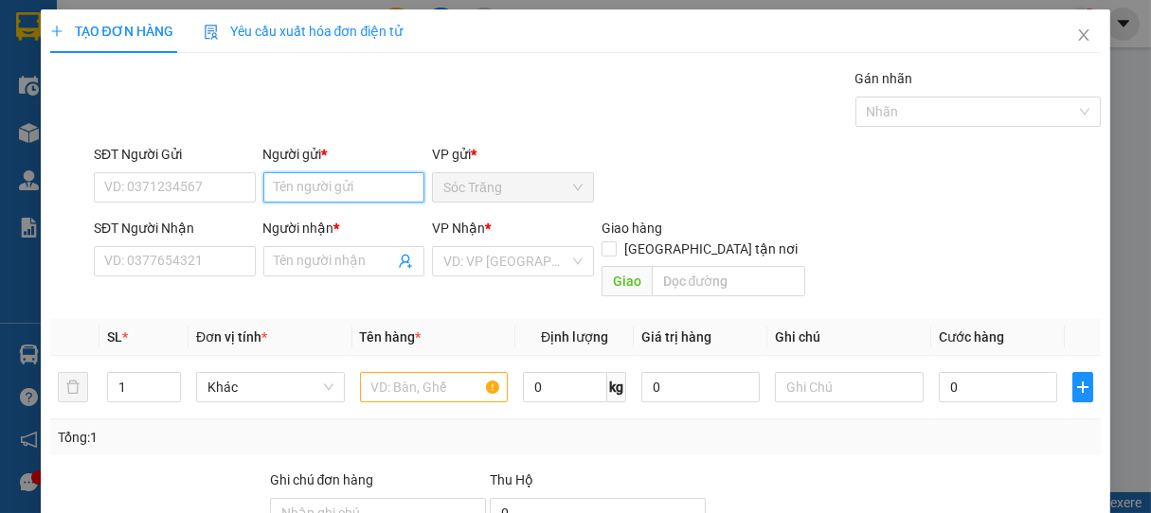
click at [339, 186] on input "Người gửi *" at bounding box center [344, 187] width 162 height 30
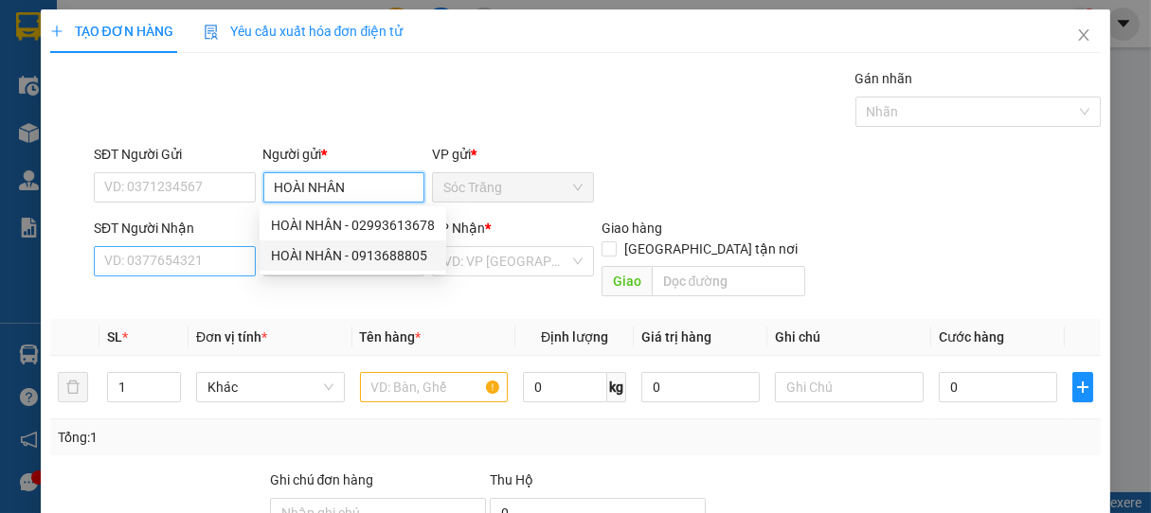
type input "HOÀI NHÂN"
click at [195, 267] on input "SĐT Người Nhận" at bounding box center [175, 261] width 162 height 30
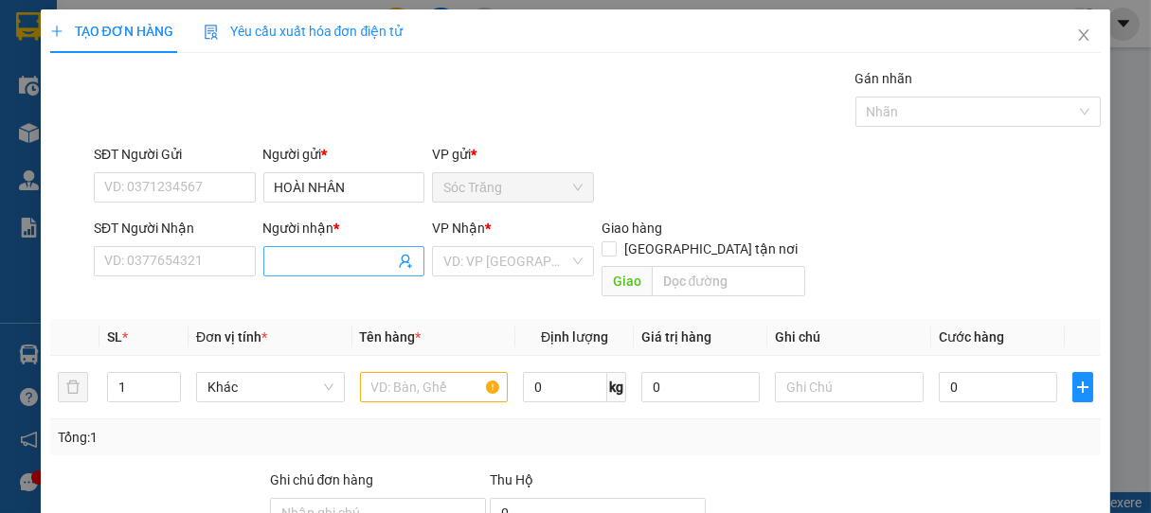
click at [293, 259] on input "Người nhận *" at bounding box center [335, 261] width 120 height 21
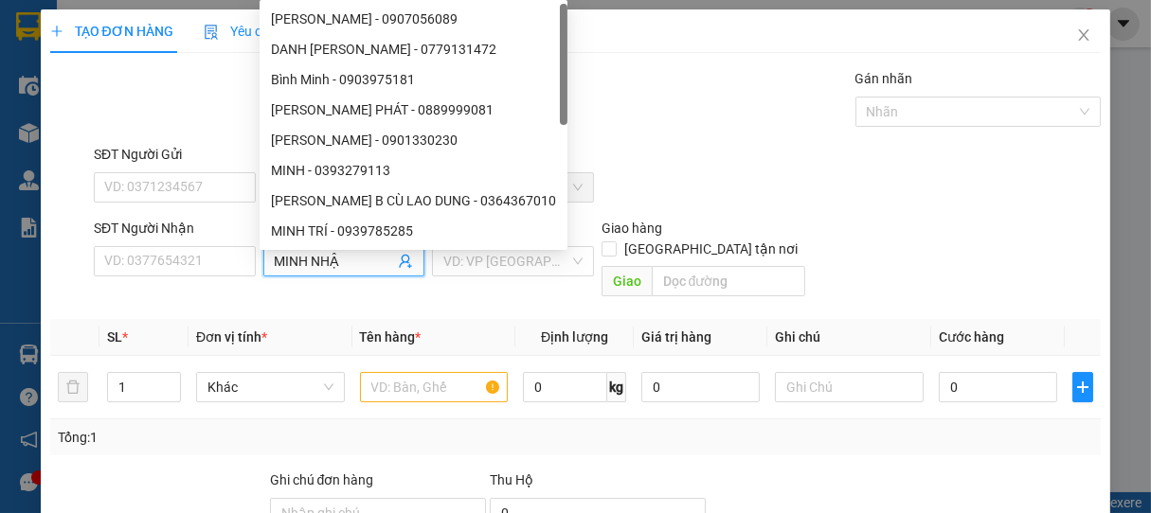
type input "[PERSON_NAME]"
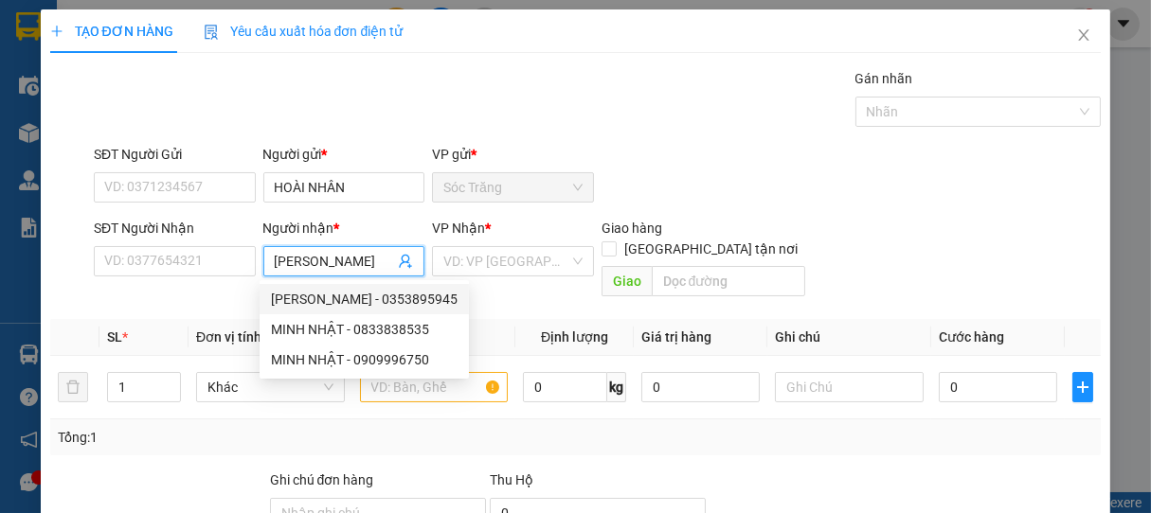
click at [330, 296] on div "[PERSON_NAME] - 0353895945" at bounding box center [364, 299] width 187 height 21
type input "0353895945"
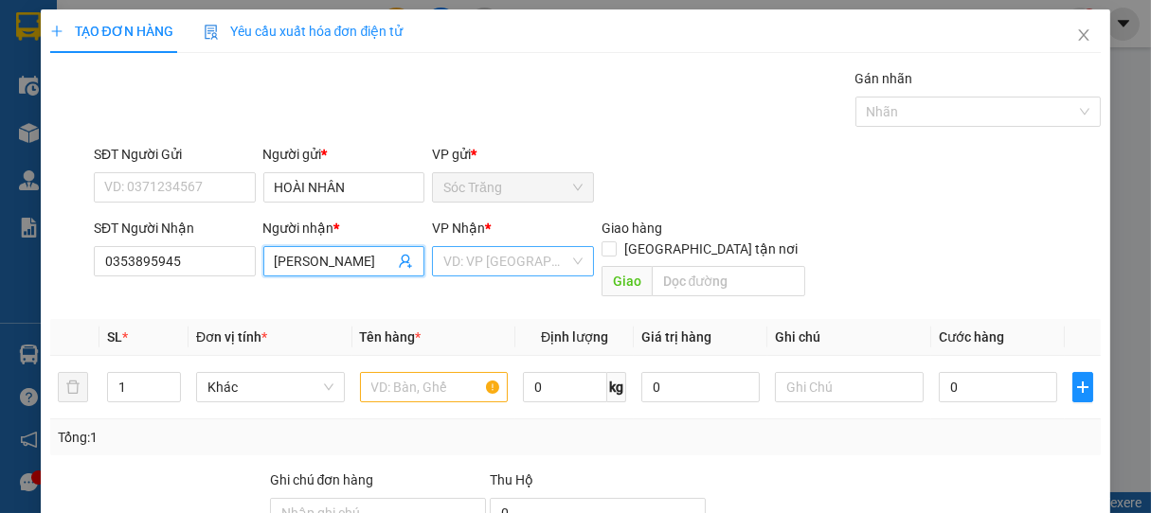
type input "[PERSON_NAME]"
click at [498, 262] on input "search" at bounding box center [506, 261] width 126 height 28
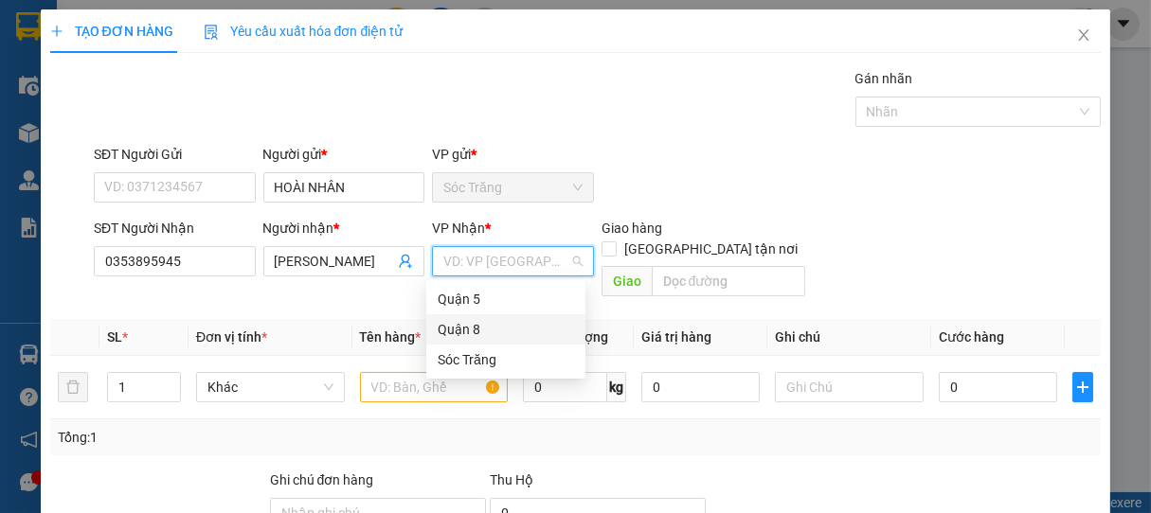
click at [477, 330] on div "Quận 8" at bounding box center [506, 329] width 136 height 21
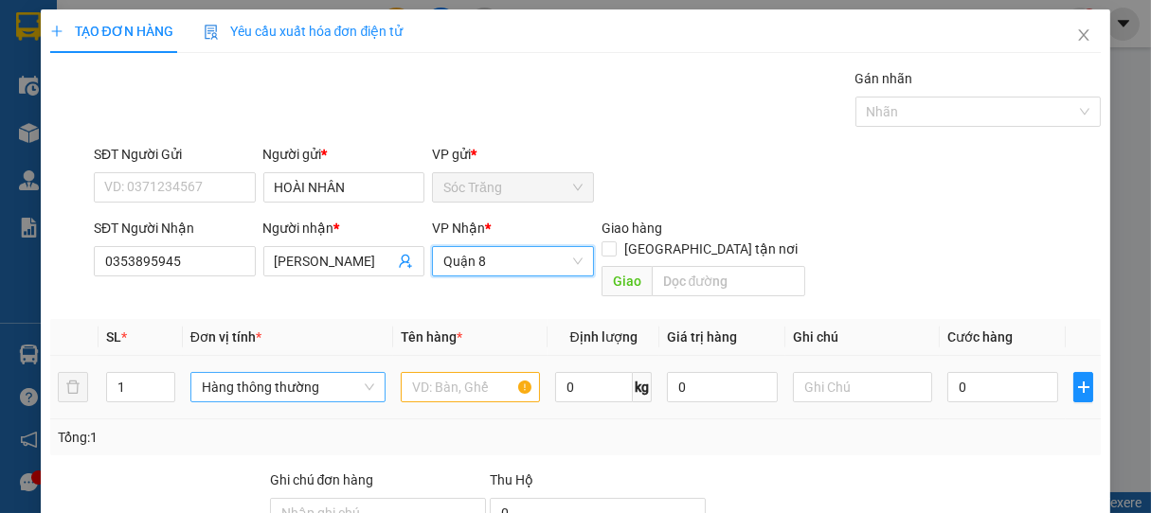
click at [253, 373] on span "Hàng thông thường" at bounding box center [288, 387] width 172 height 28
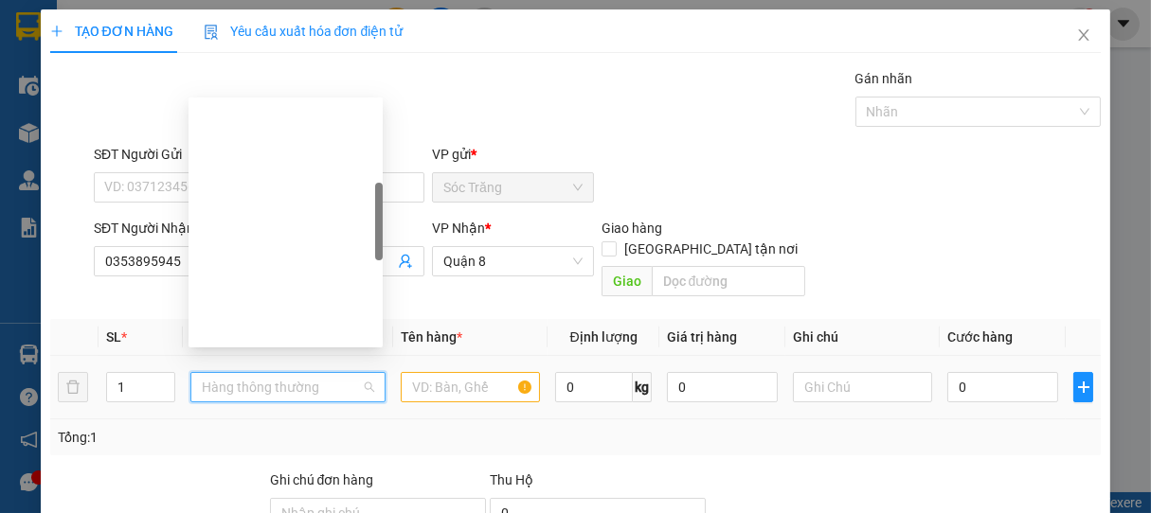
scroll to position [303, 0]
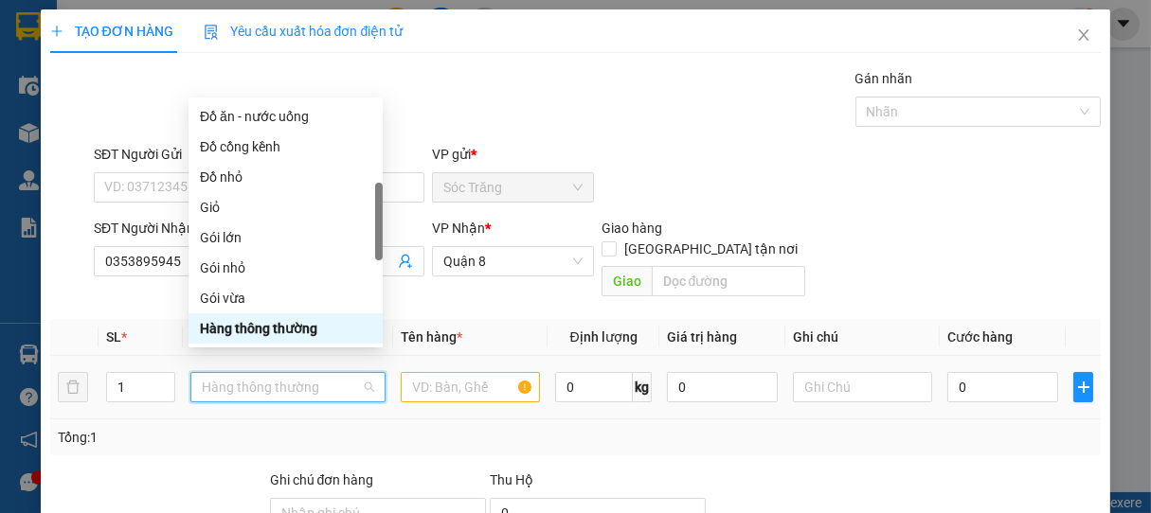
type input "K"
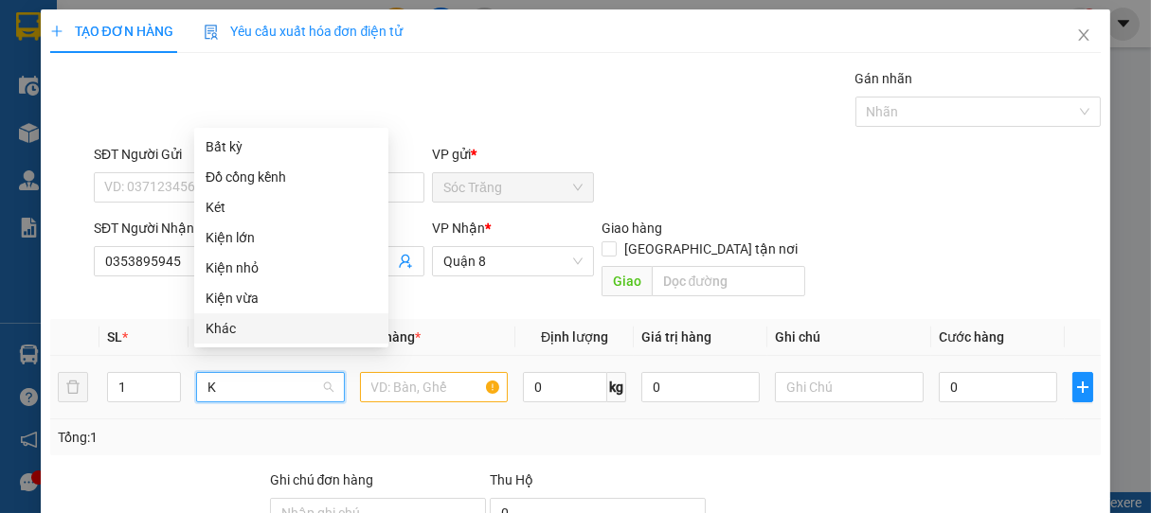
drag, startPoint x: 207, startPoint y: 322, endPoint x: 220, endPoint y: 328, distance: 14.4
click at [209, 322] on div "Khác" at bounding box center [291, 328] width 171 height 21
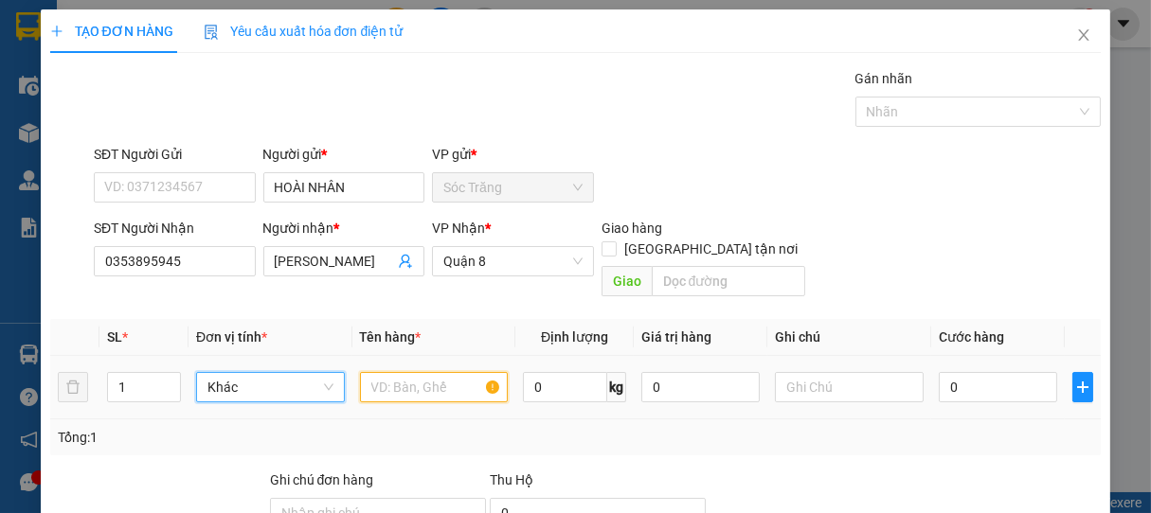
click at [426, 372] on input "text" at bounding box center [434, 387] width 148 height 30
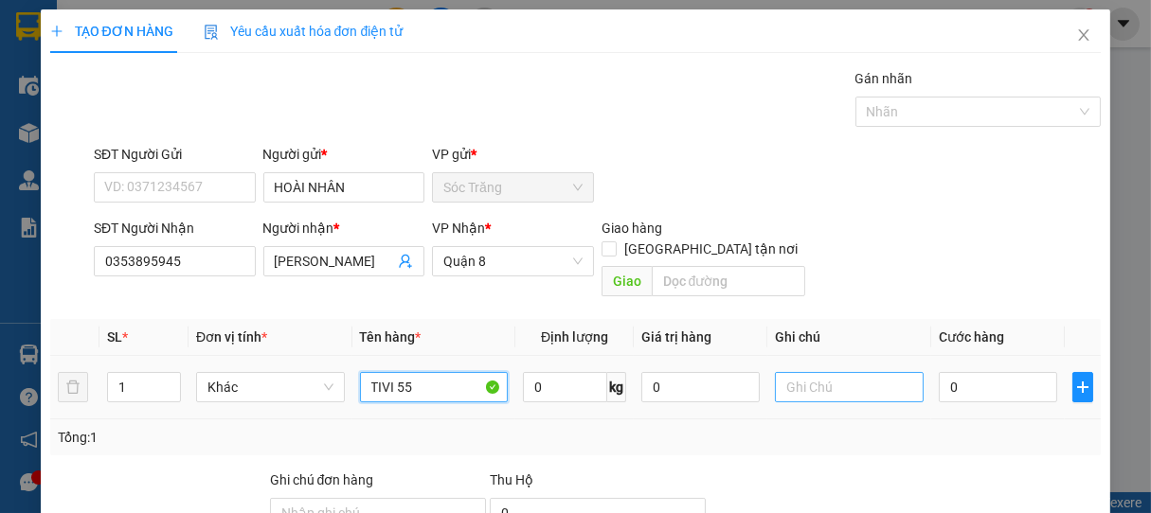
type input "TIVI 55"
click at [852, 373] on input "text" at bounding box center [849, 387] width 148 height 30
type input "1 CÁI"
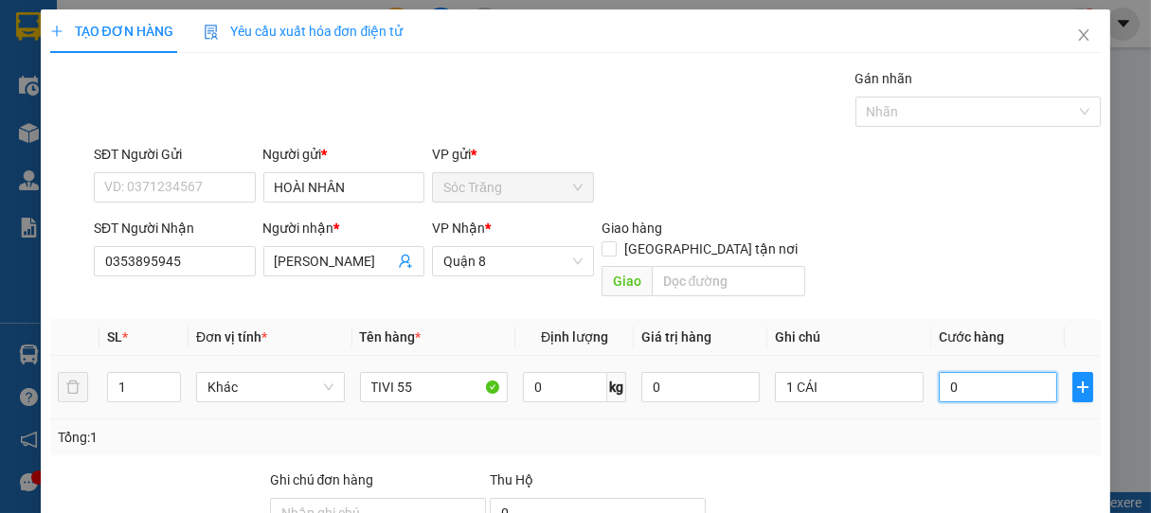
click at [1038, 372] on input "0" at bounding box center [998, 387] width 118 height 30
type input "6"
type input "60"
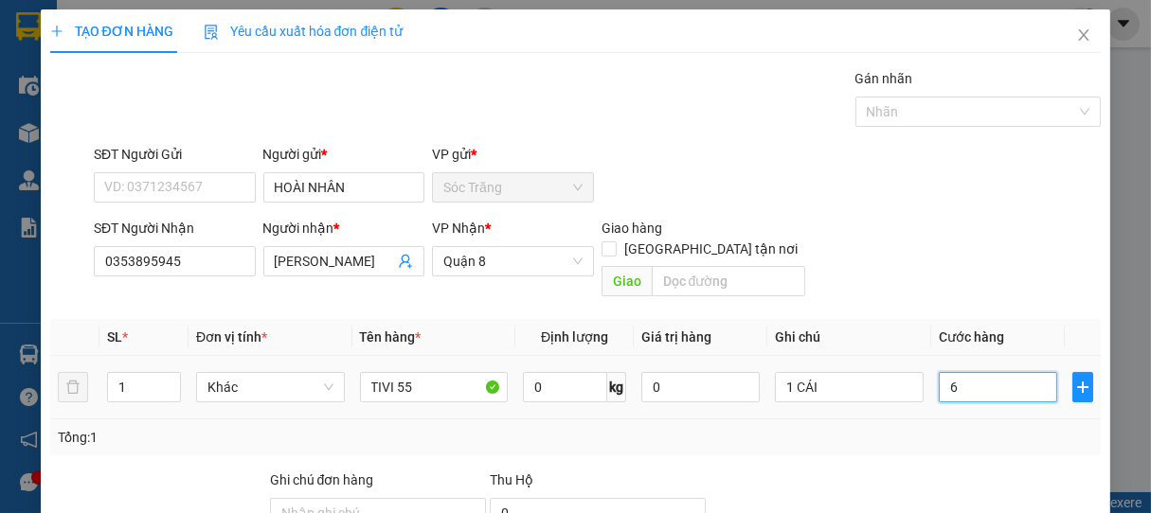
type input "60"
type input "600"
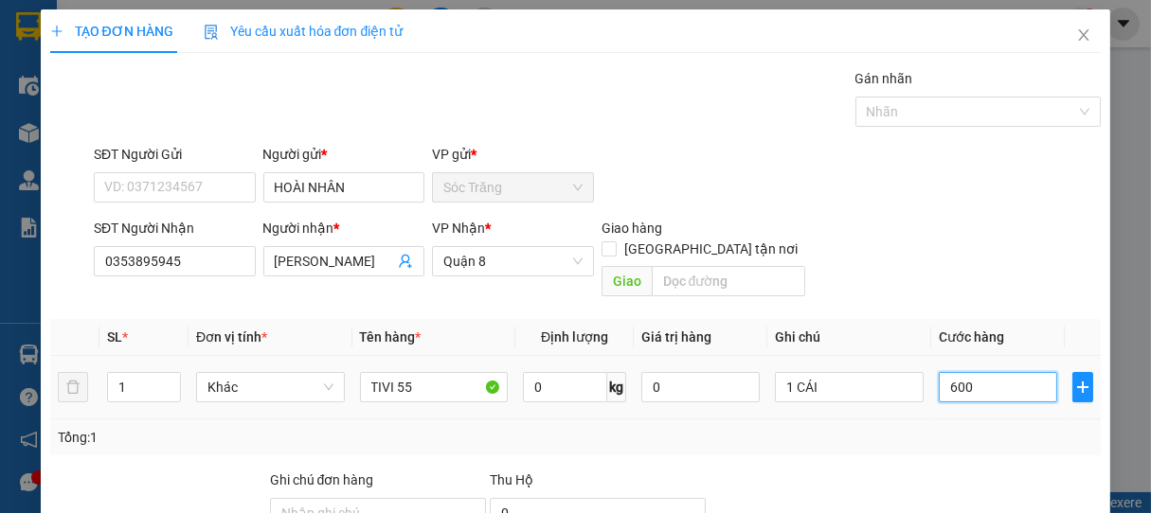
type input "6.000"
type input "60.000"
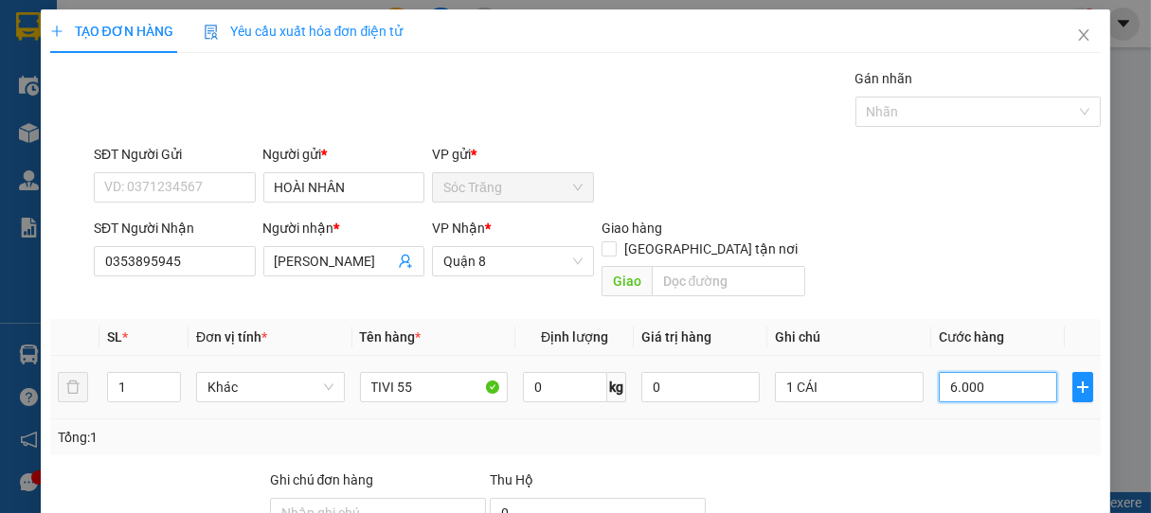
type input "60.000"
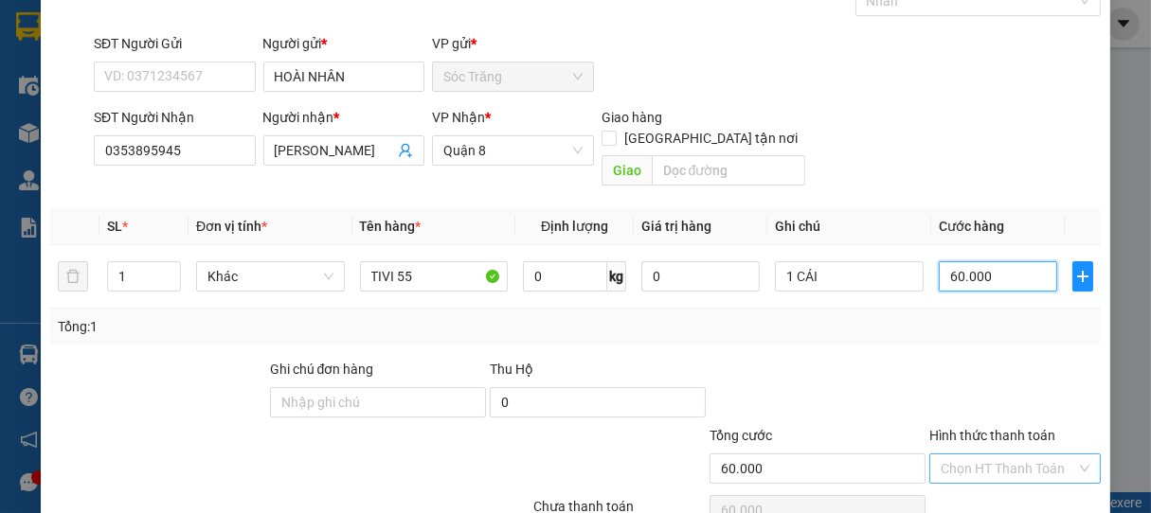
scroll to position [186, 0]
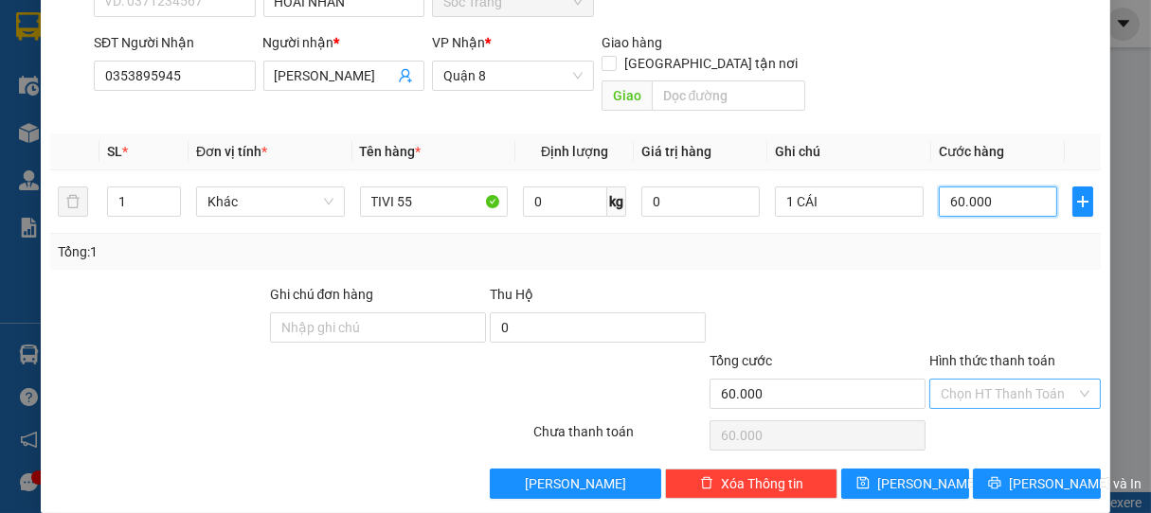
type input "60.000"
click at [1012, 380] on input "Hình thức thanh toán" at bounding box center [1009, 394] width 136 height 28
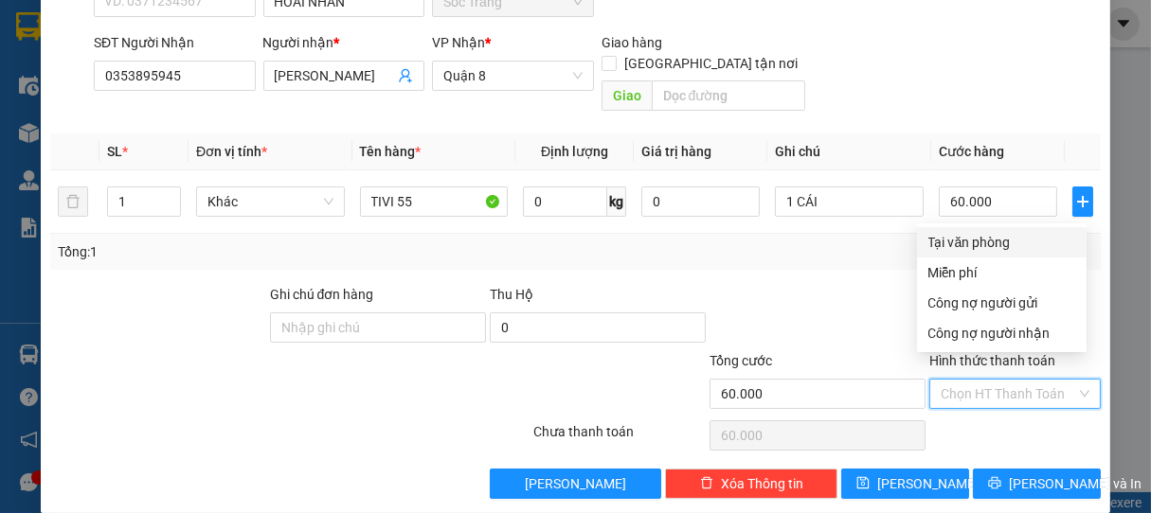
click at [993, 244] on div "Tại văn phòng" at bounding box center [1001, 242] width 147 height 21
type input "0"
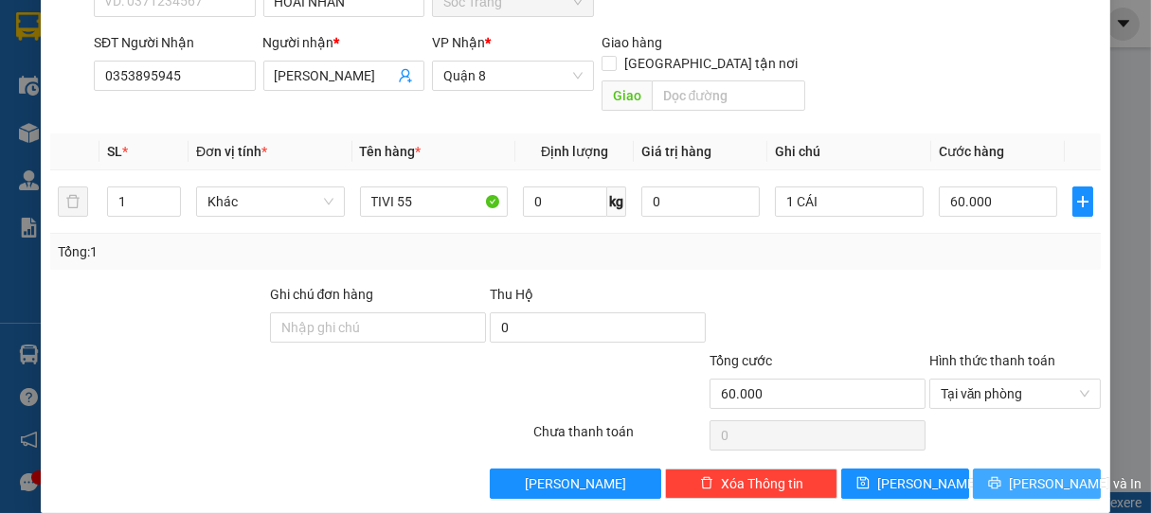
click at [1038, 474] on span "[PERSON_NAME] và In" at bounding box center [1075, 484] width 133 height 21
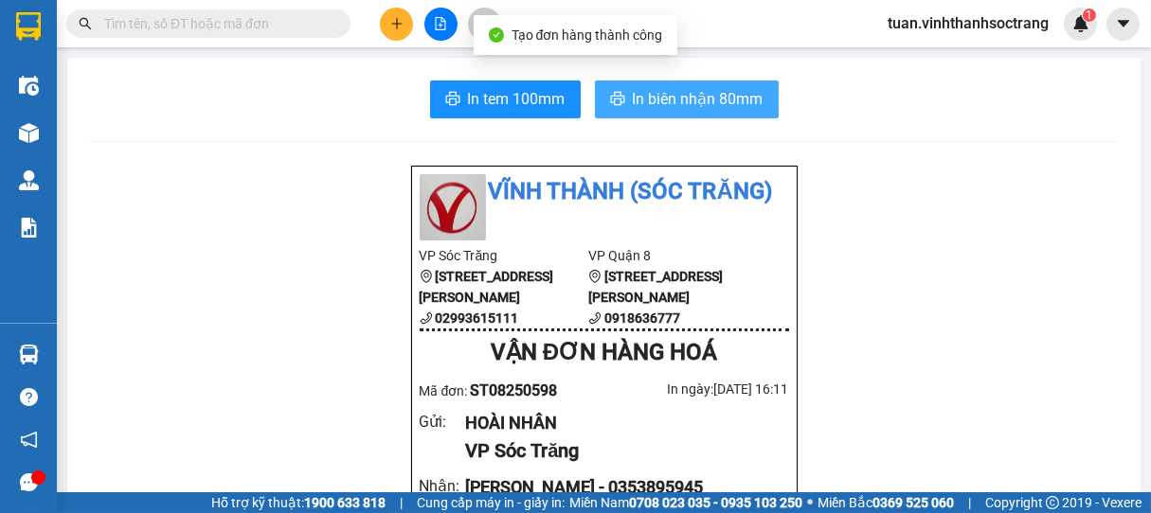
click at [713, 91] on span "In biên nhận 80mm" at bounding box center [698, 99] width 131 height 24
click at [703, 100] on span "In biên nhận 80mm" at bounding box center [698, 99] width 131 height 24
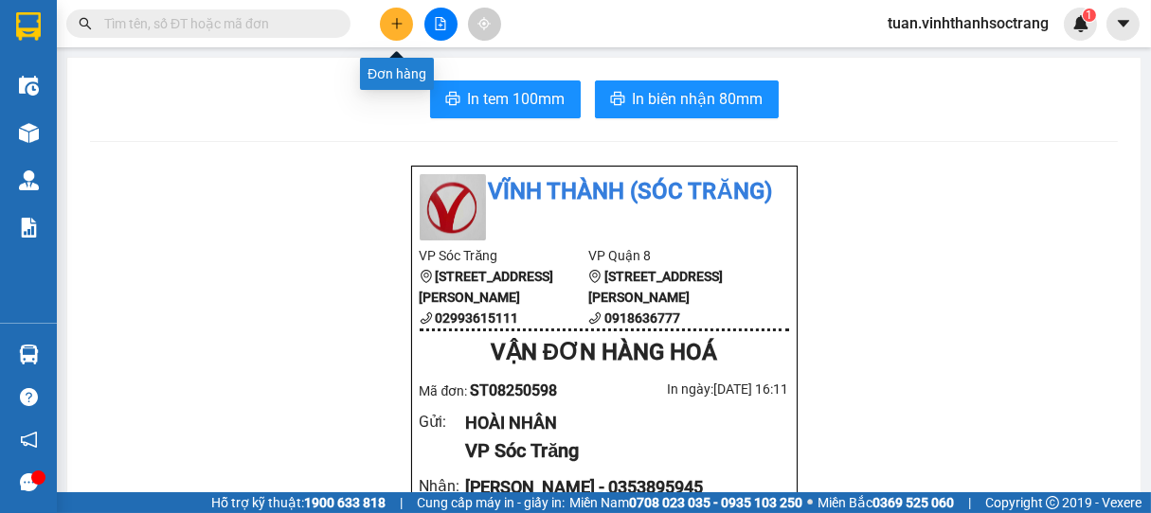
click at [402, 30] on button at bounding box center [396, 24] width 33 height 33
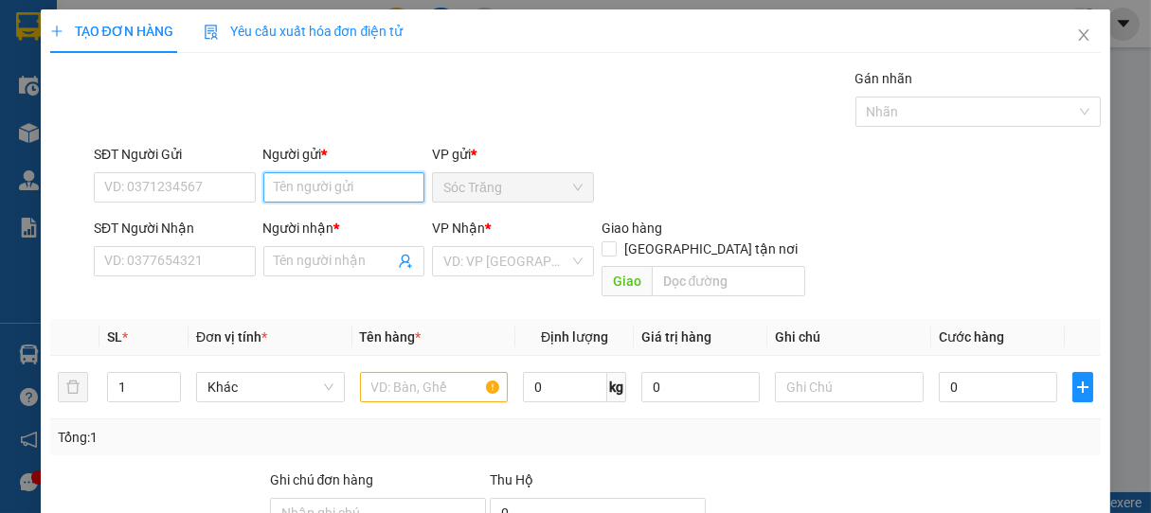
click at [355, 186] on input "Người gửi *" at bounding box center [344, 187] width 162 height 30
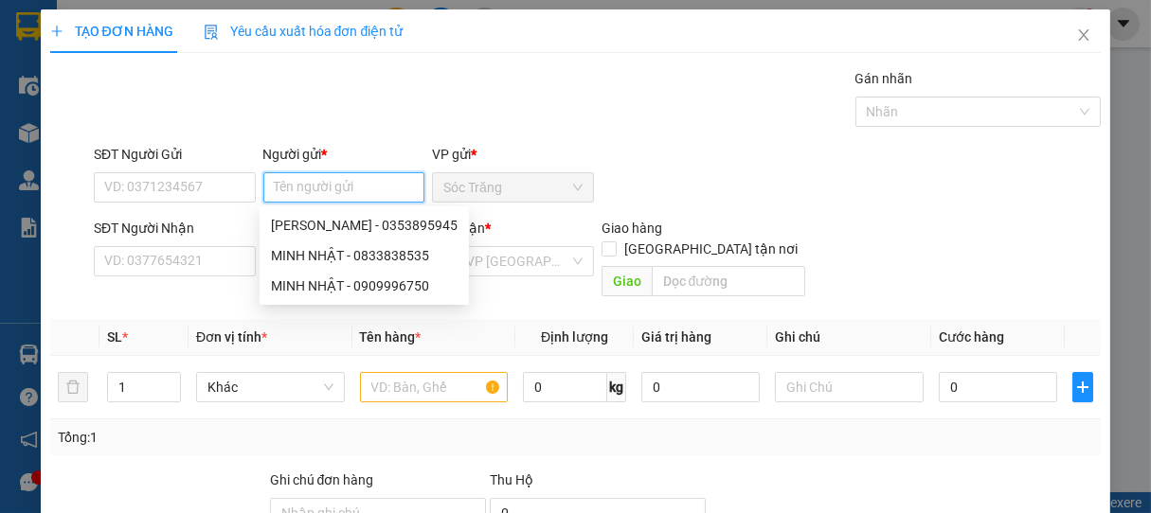
type input "D"
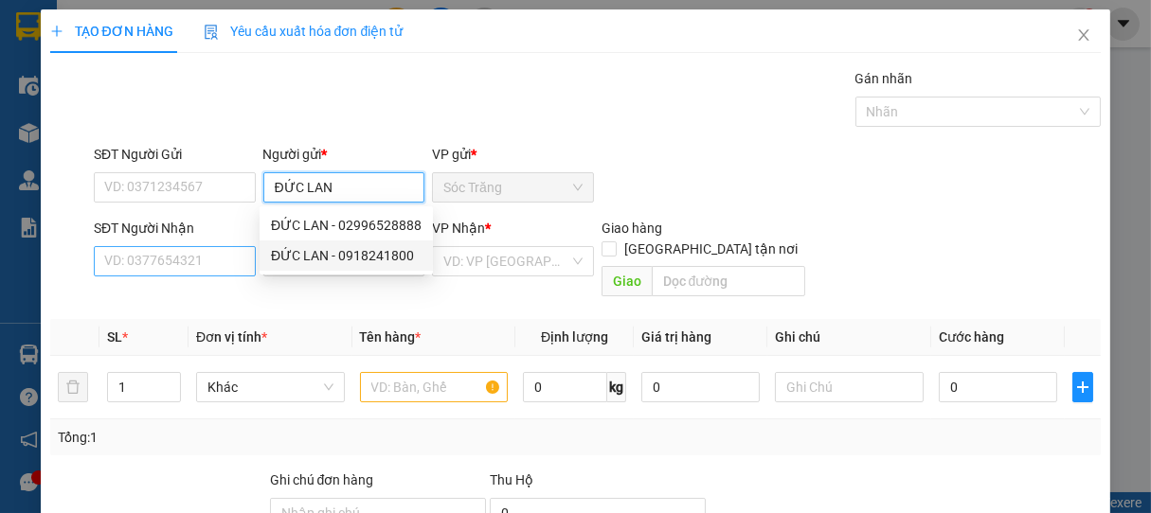
type input "ĐỨC LAN"
click at [223, 267] on input "SĐT Người Nhận" at bounding box center [175, 261] width 162 height 30
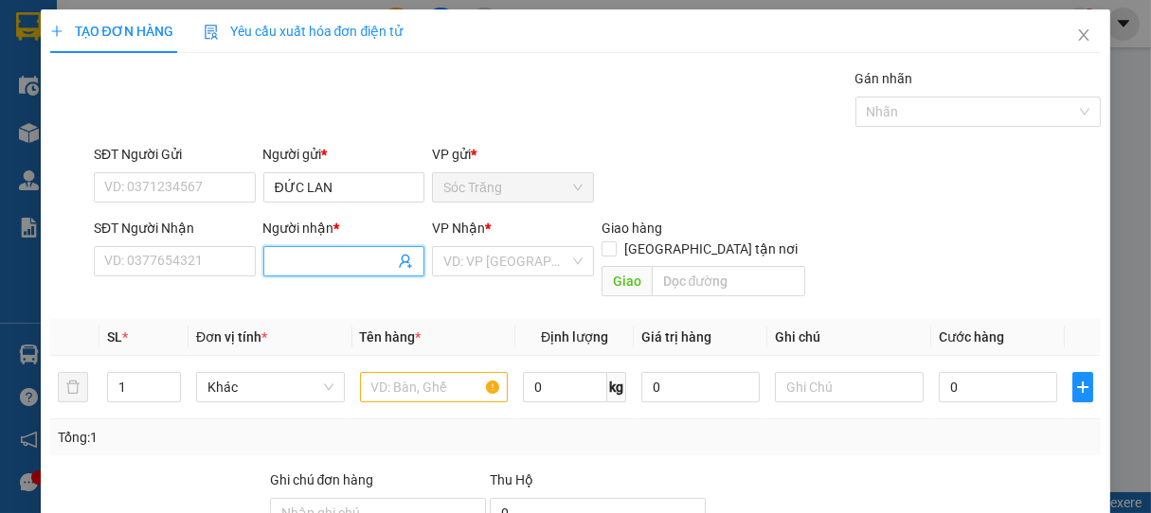
click at [311, 273] on span at bounding box center [344, 261] width 162 height 30
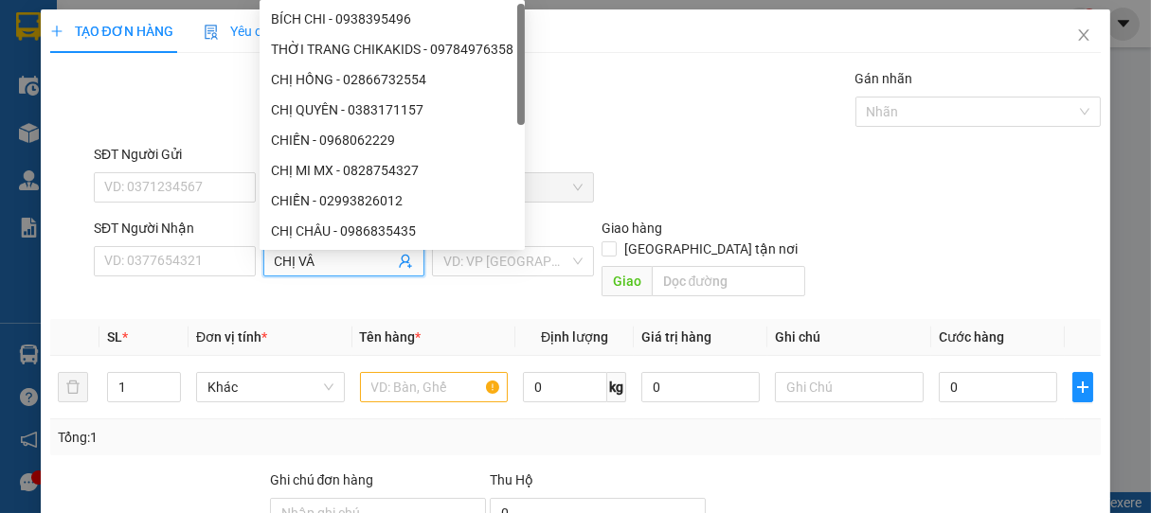
type input "CHỊ [PERSON_NAME]"
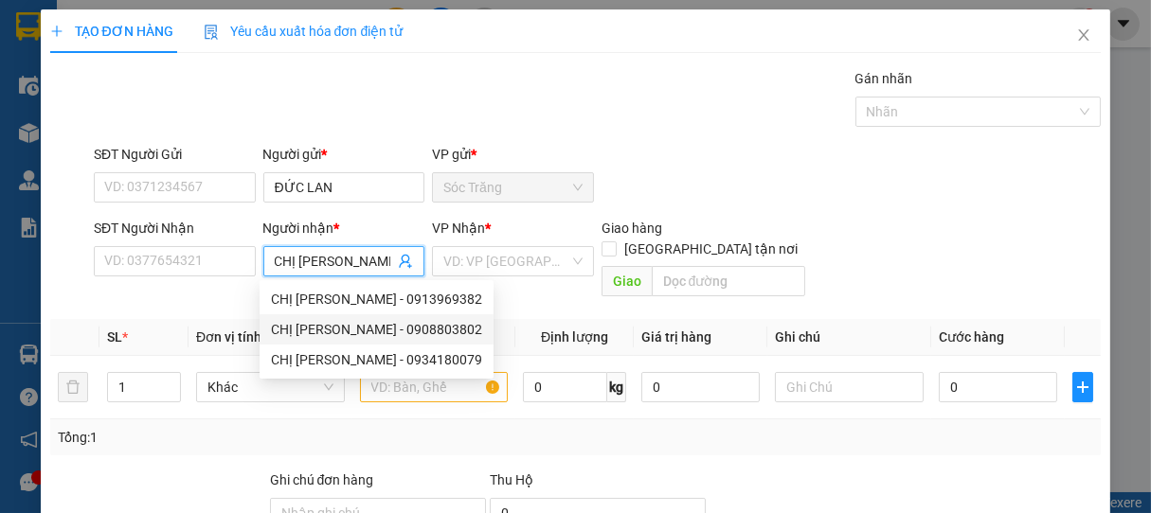
click at [346, 329] on div "CHỊ [PERSON_NAME] - 0908803802" at bounding box center [376, 329] width 211 height 21
type input "0908803802"
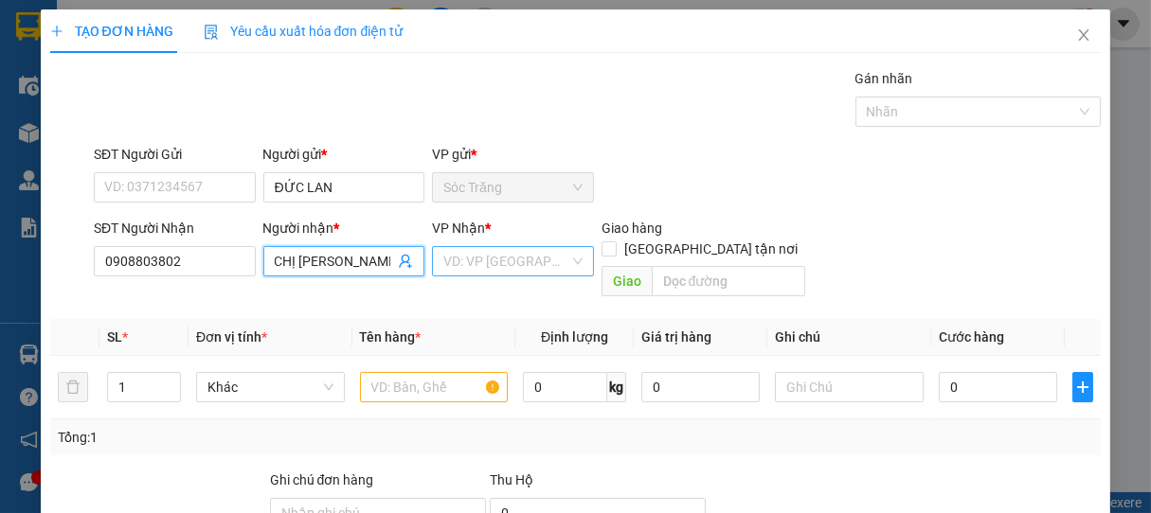
type input "CHỊ [PERSON_NAME]"
click at [491, 270] on input "search" at bounding box center [506, 261] width 126 height 28
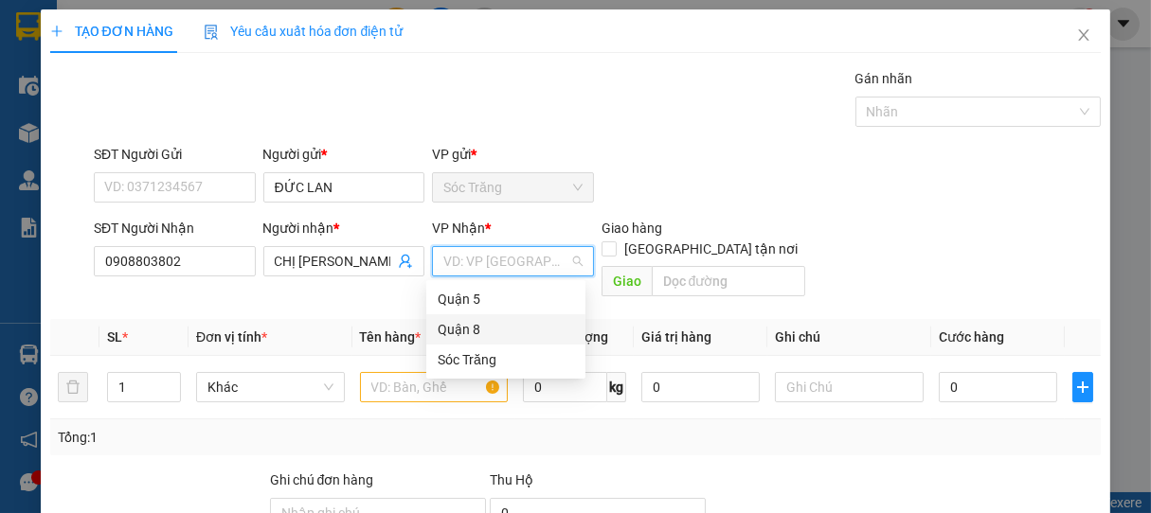
click at [475, 329] on div "Quận 8" at bounding box center [506, 329] width 136 height 21
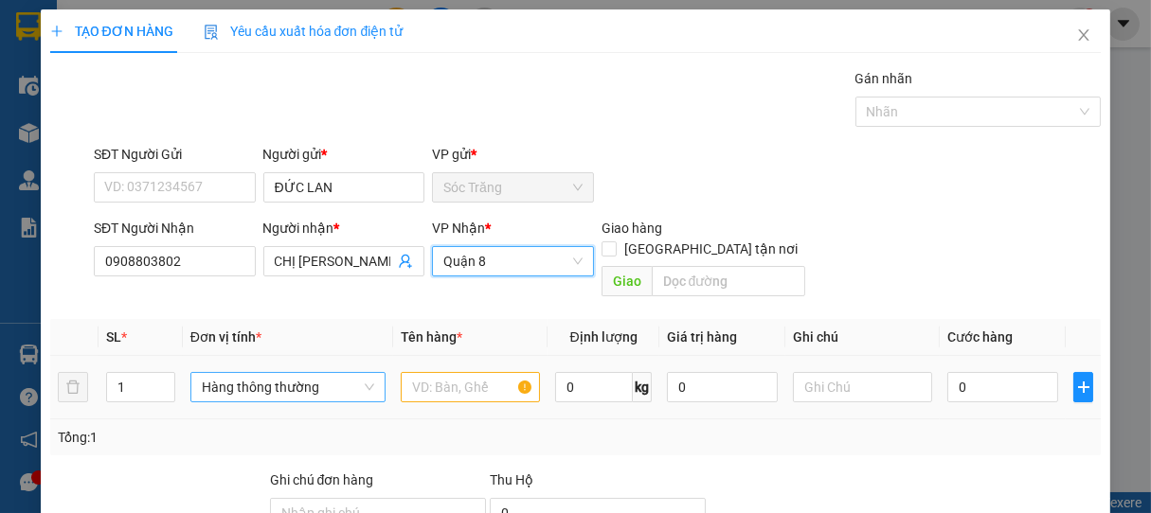
click at [262, 373] on span "Hàng thông thường" at bounding box center [288, 387] width 172 height 28
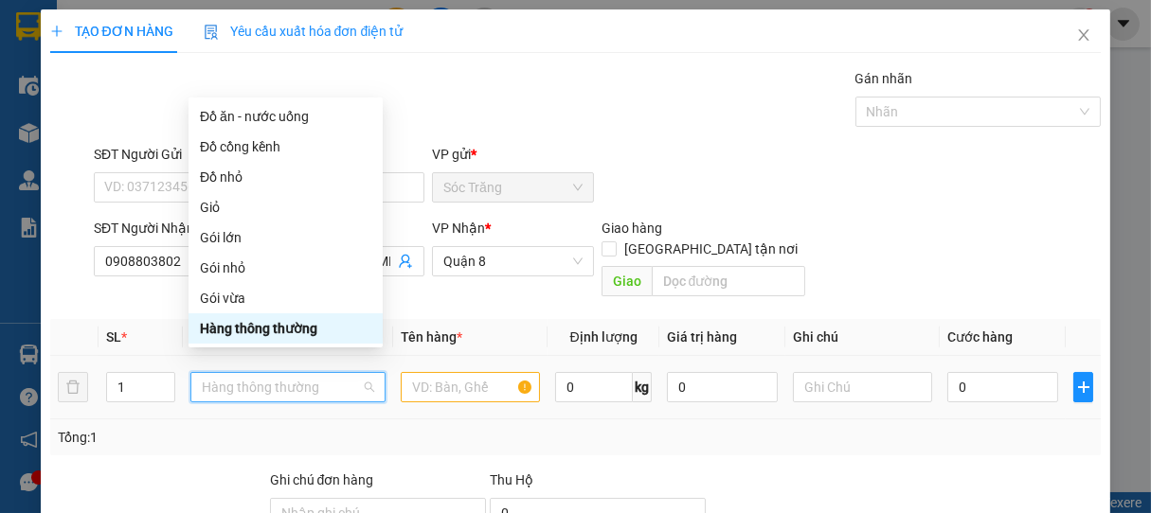
type input "T"
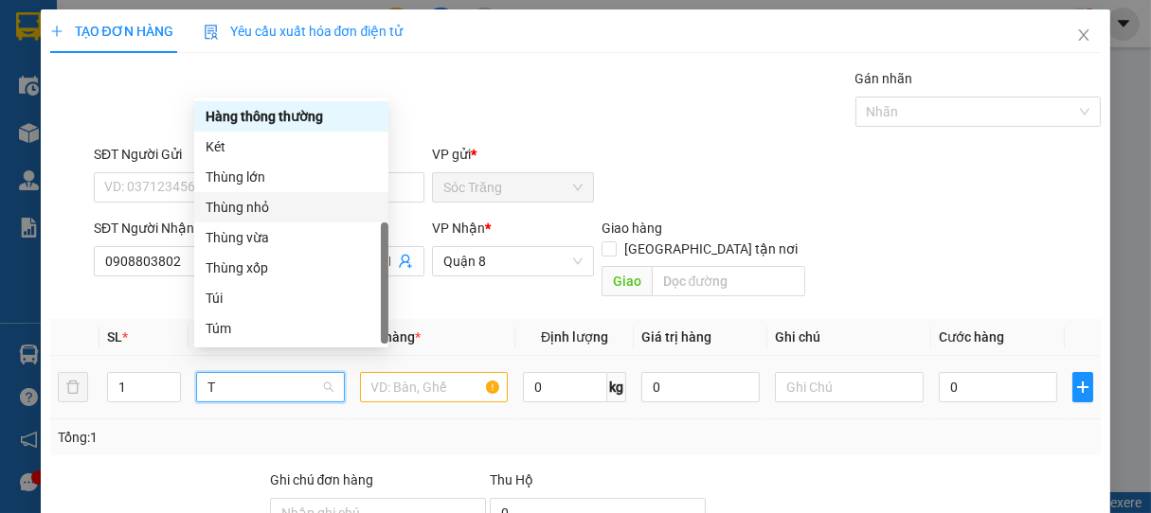
drag, startPoint x: 248, startPoint y: 202, endPoint x: 327, endPoint y: 301, distance: 126.8
click at [249, 202] on div "Thùng nhỏ" at bounding box center [291, 207] width 171 height 21
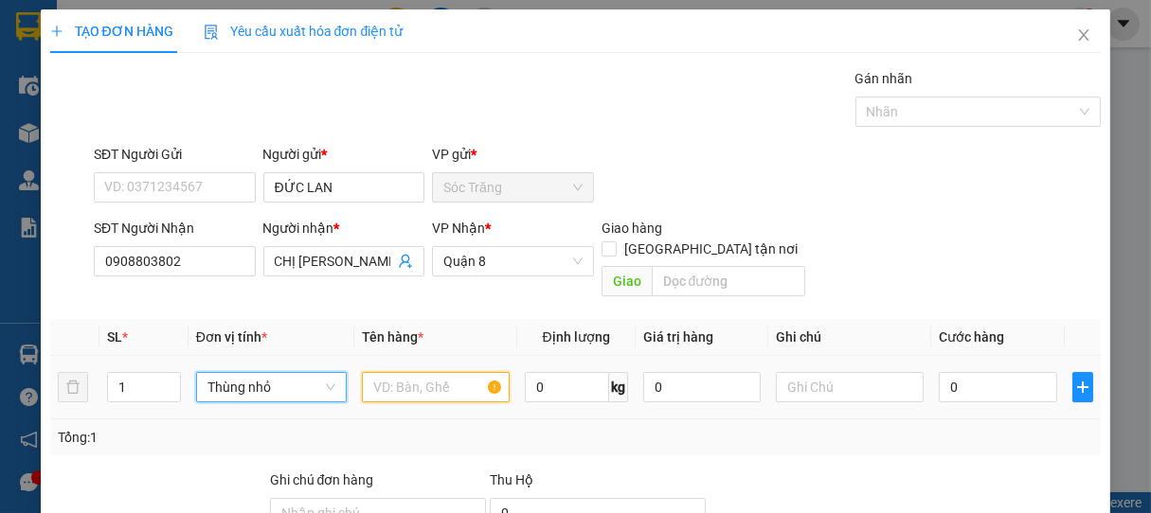
click at [424, 374] on input "text" at bounding box center [436, 387] width 148 height 30
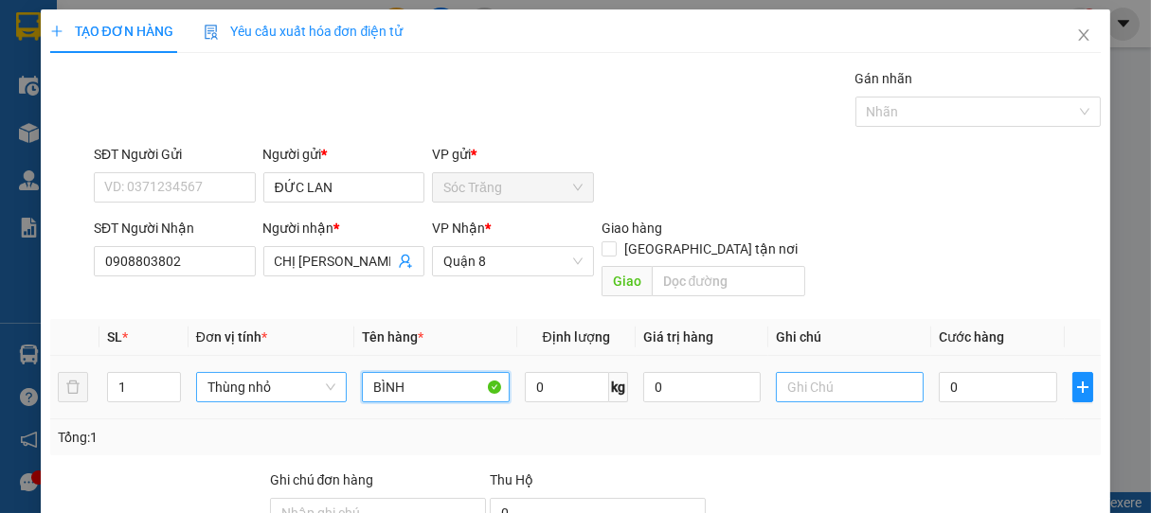
type input "BÌNH"
click at [800, 372] on input "text" at bounding box center [850, 387] width 148 height 30
type input "1 THÙNG"
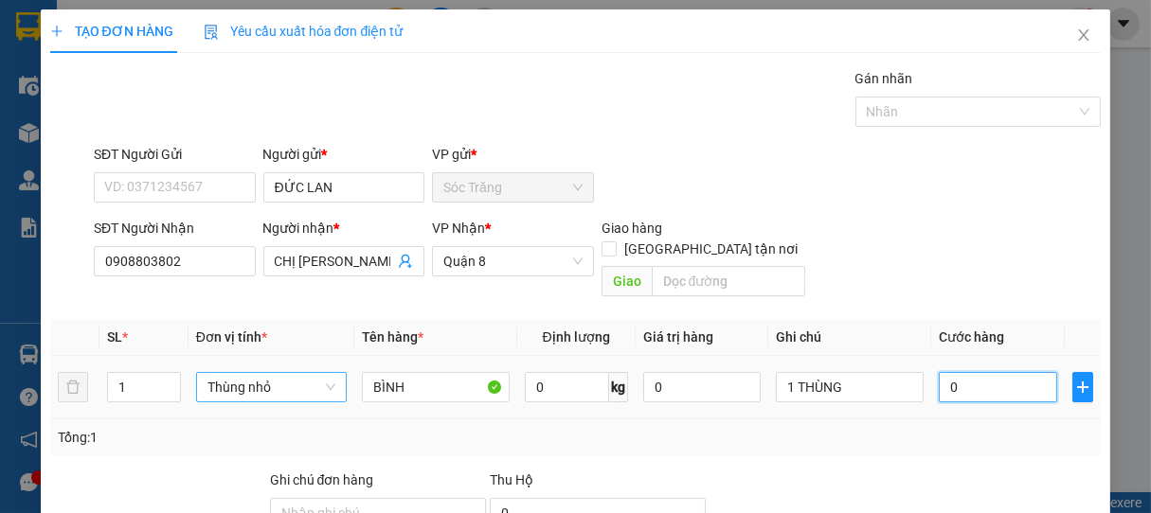
click at [951, 374] on input "0" at bounding box center [998, 387] width 118 height 30
type input "2"
type input "20"
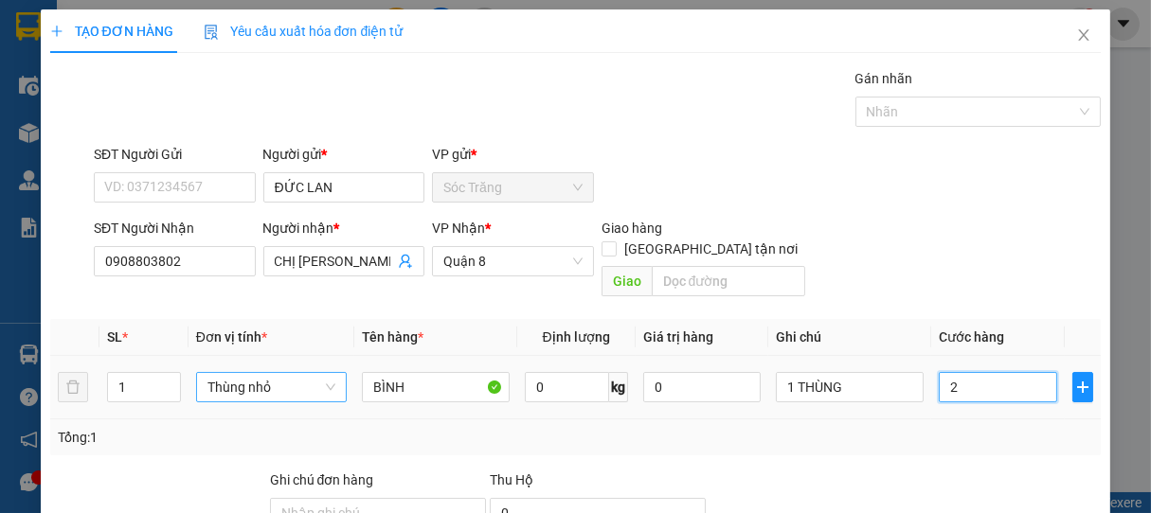
type input "20"
type input "200"
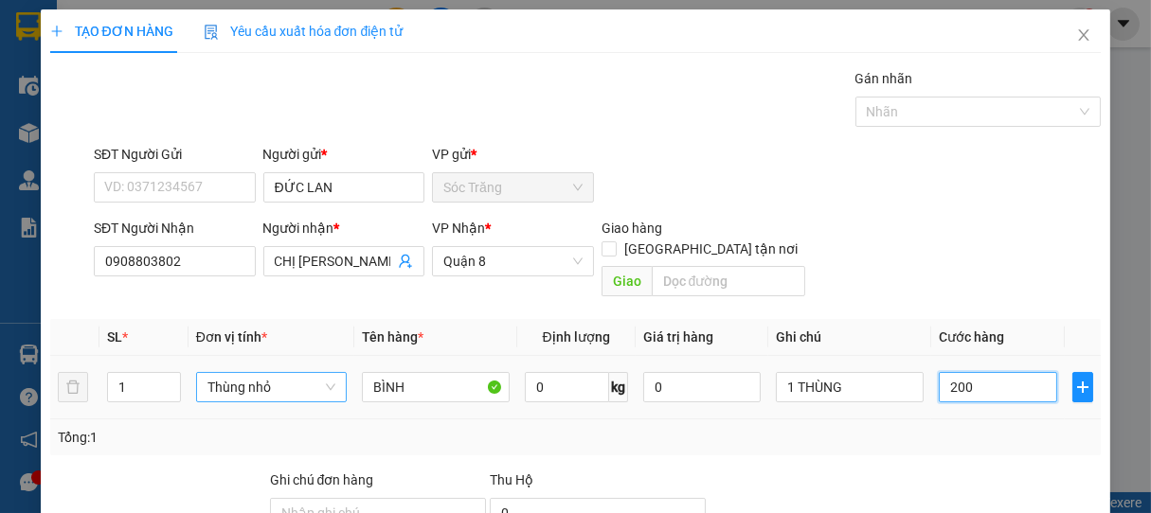
type input "2.000"
type input "20.000"
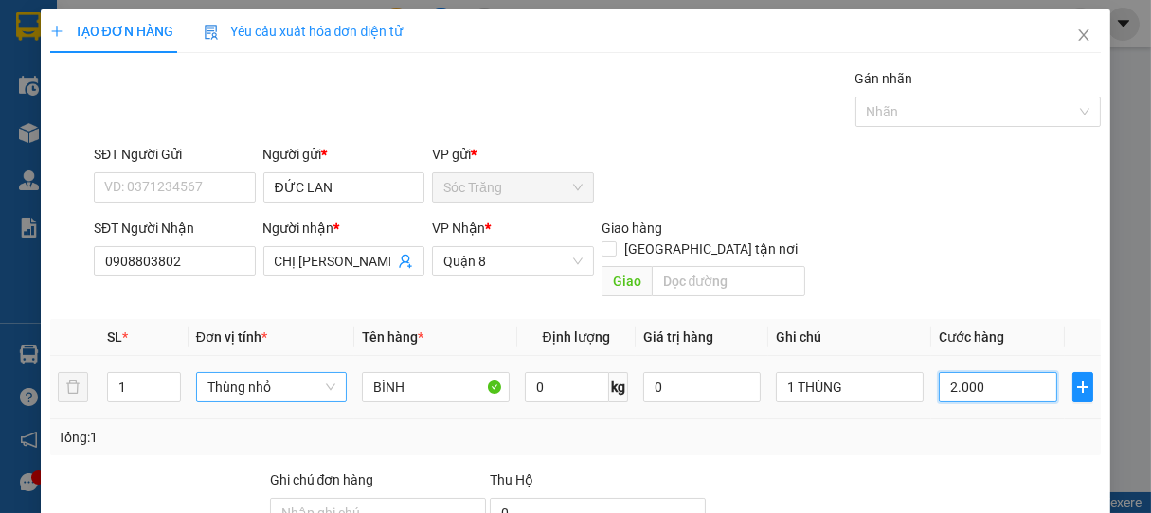
type input "20.000"
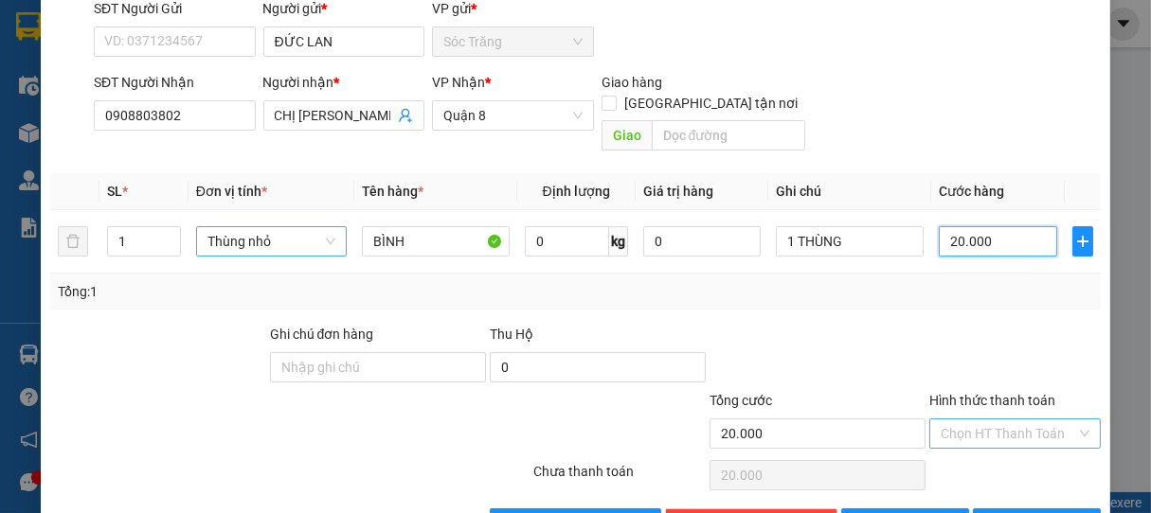
scroll to position [186, 0]
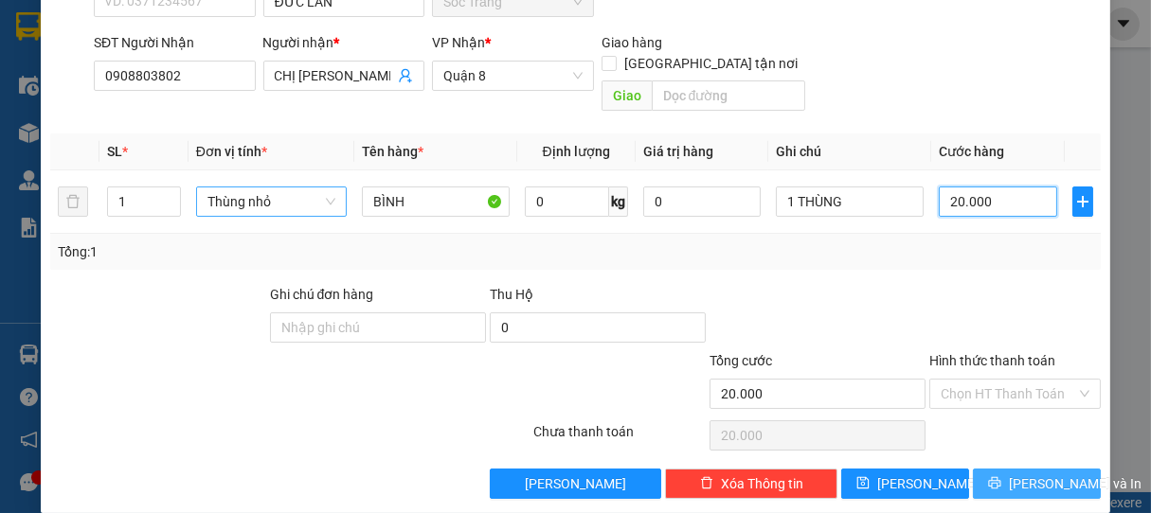
type input "20.000"
click at [1042, 474] on span "[PERSON_NAME] và In" at bounding box center [1075, 484] width 133 height 21
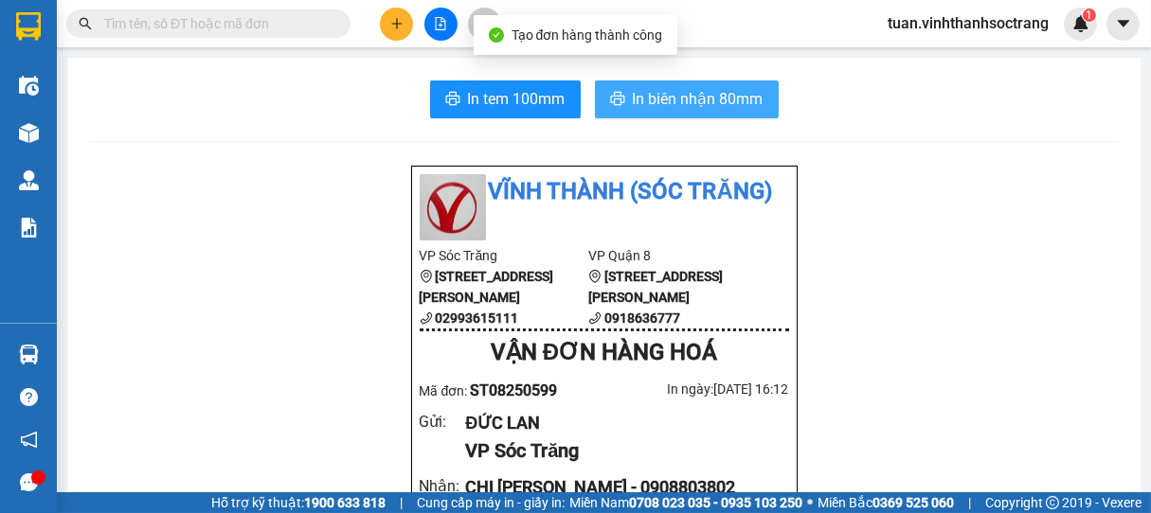
click at [718, 102] on span "In biên nhận 80mm" at bounding box center [698, 99] width 131 height 24
click at [691, 99] on span "In biên nhận 80mm" at bounding box center [698, 99] width 131 height 24
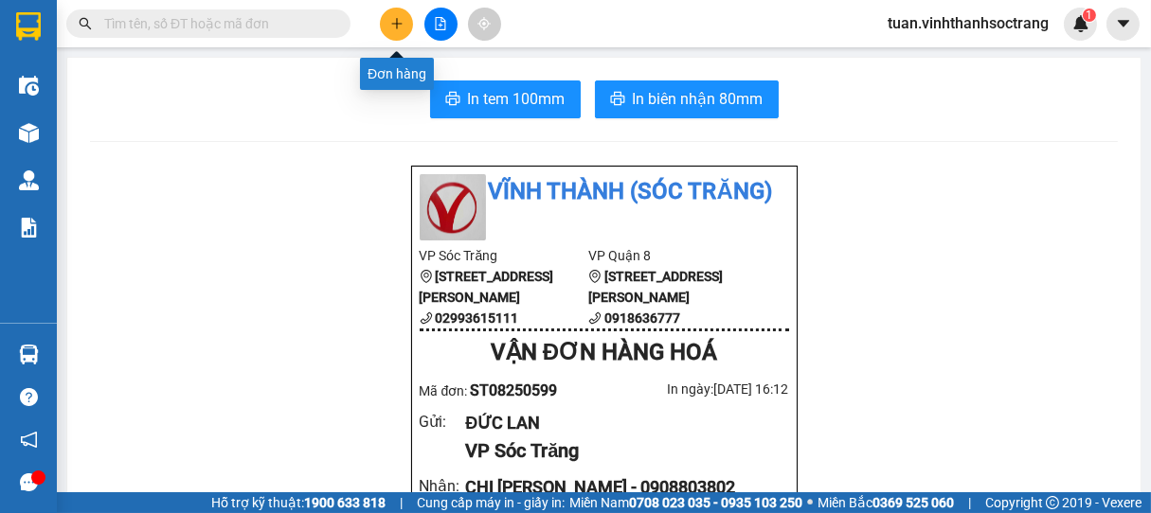
click at [404, 27] on button at bounding box center [396, 24] width 33 height 33
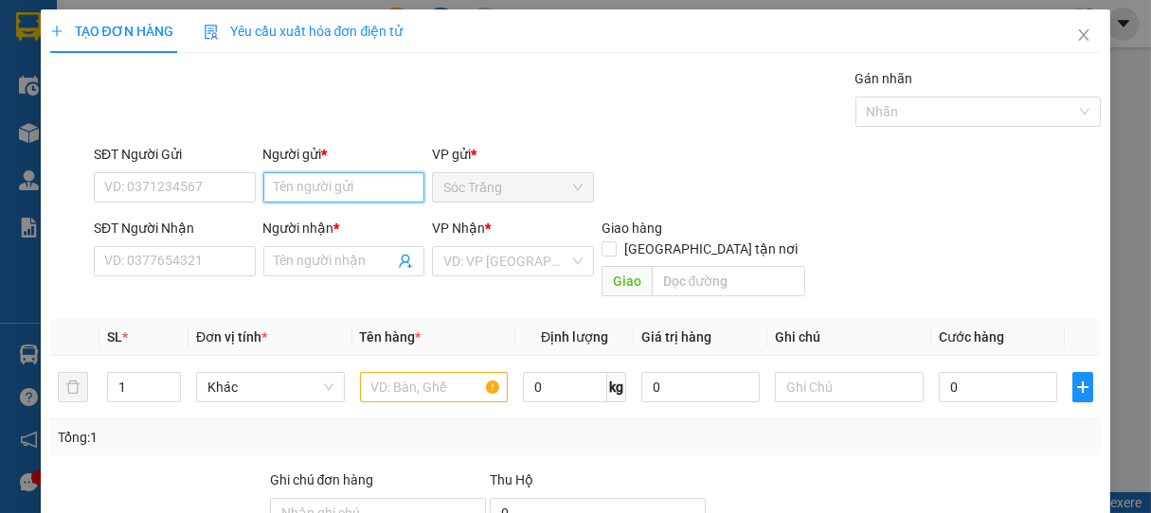
click at [320, 179] on input "Người gửi *" at bounding box center [344, 187] width 162 height 30
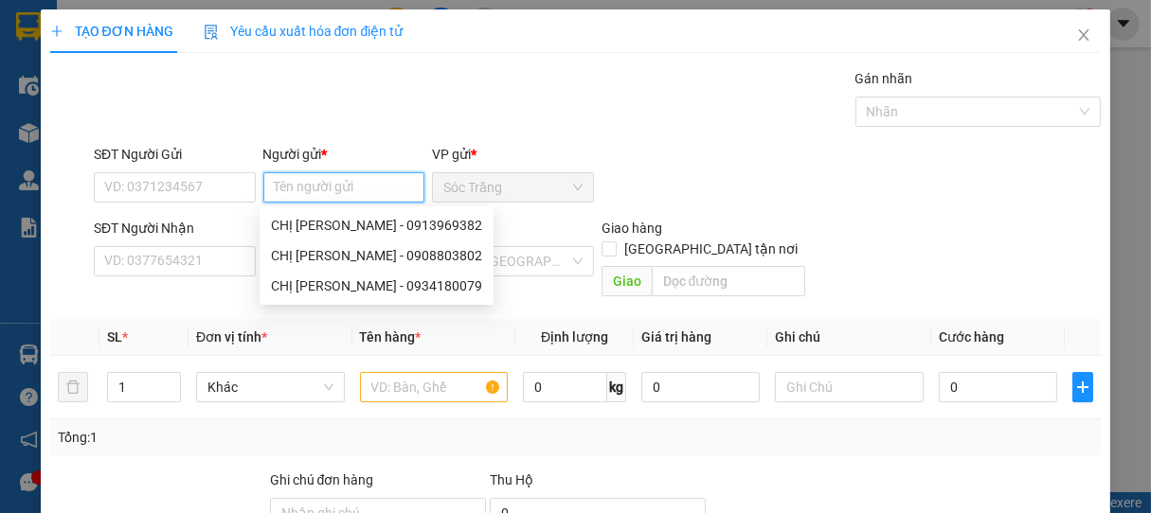
type input "D"
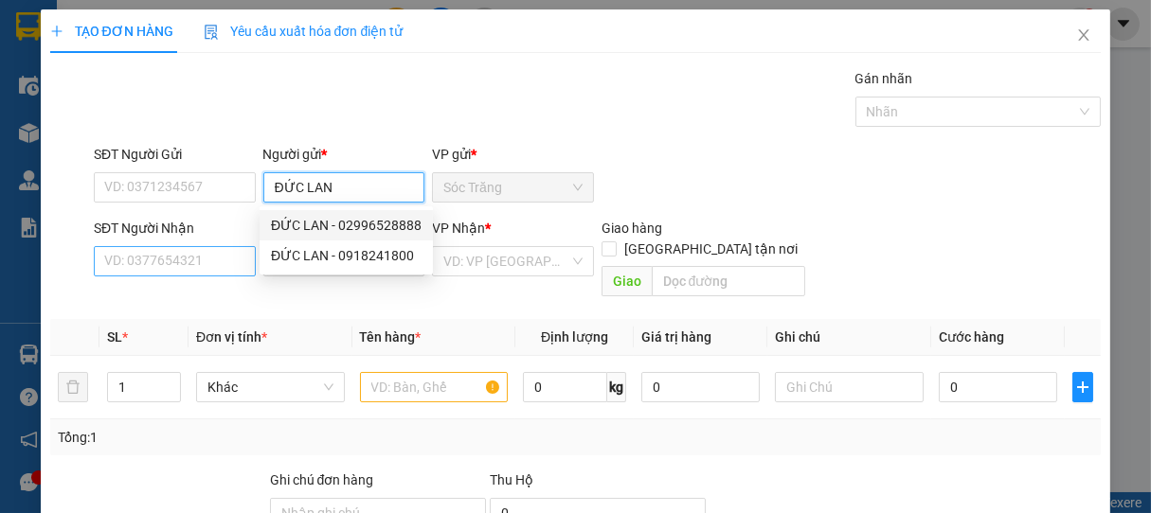
type input "ĐỨC LAN"
click at [202, 262] on input "SĐT Người Nhận" at bounding box center [175, 261] width 162 height 30
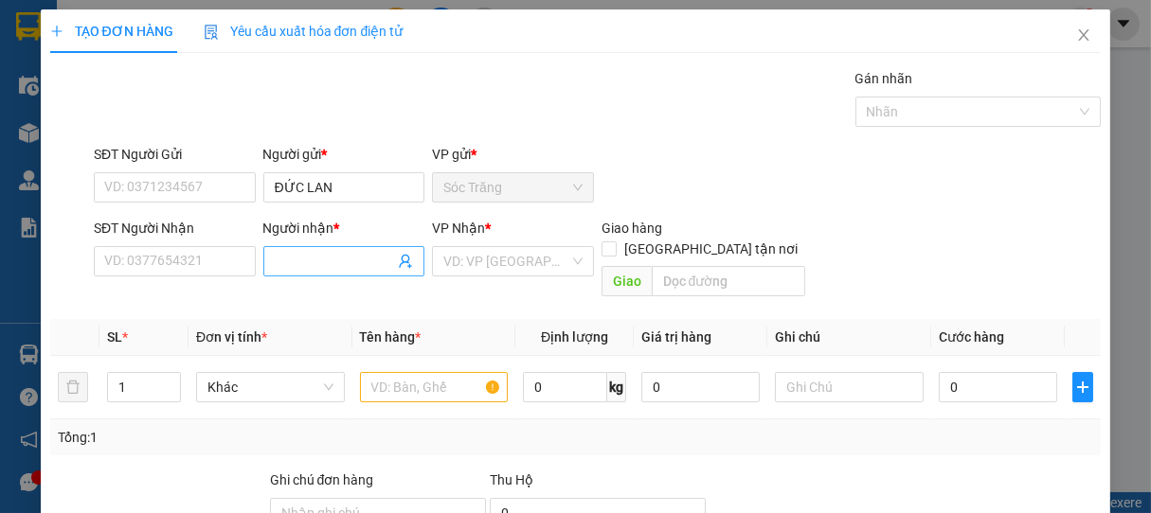
click at [296, 269] on input "Người nhận *" at bounding box center [335, 261] width 120 height 21
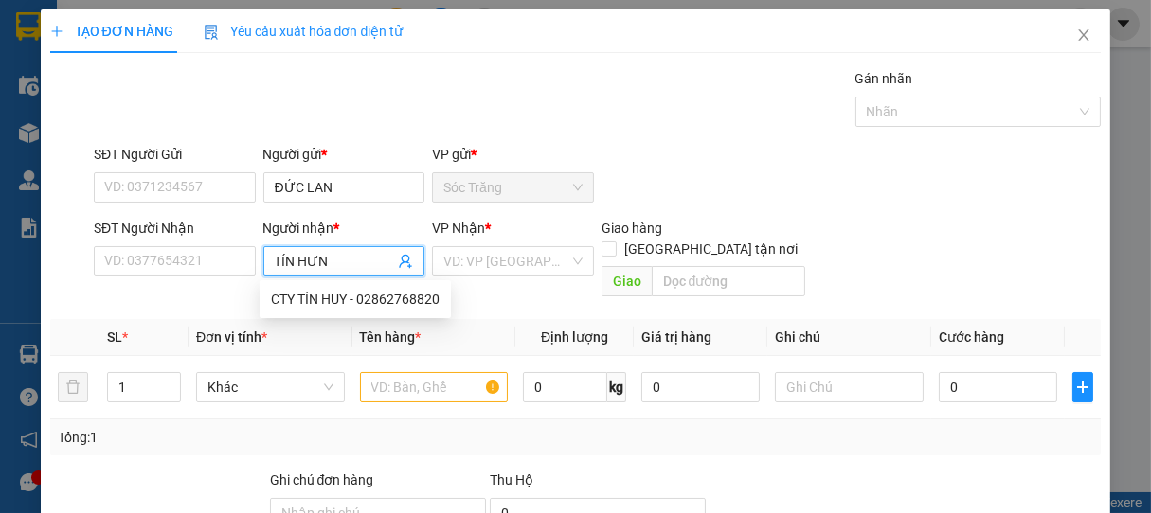
type input "TÍN HƯNG"
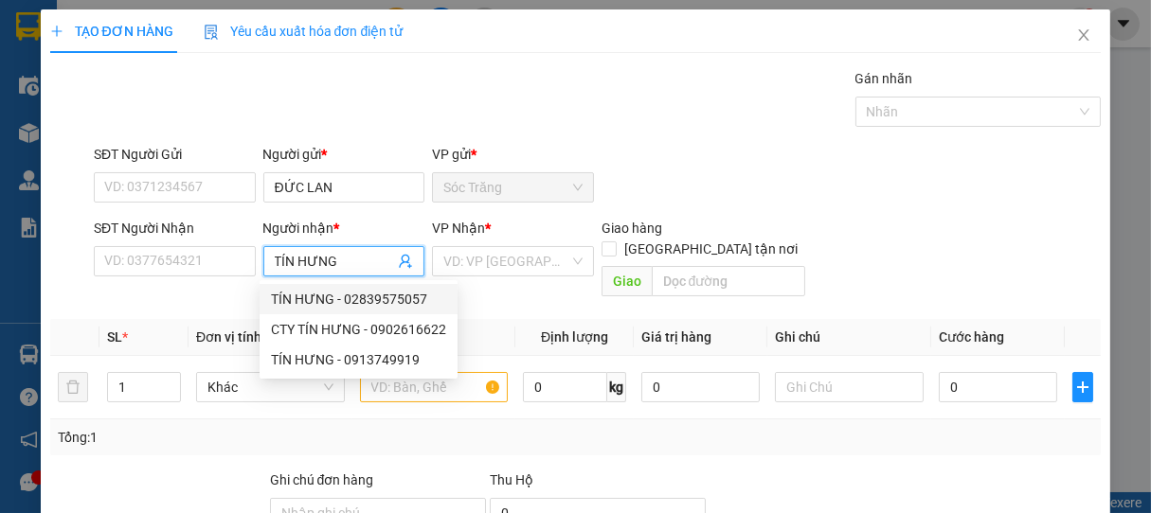
click at [369, 285] on div "TÍN HƯNG - 02839575057" at bounding box center [359, 299] width 198 height 30
type input "02839575057"
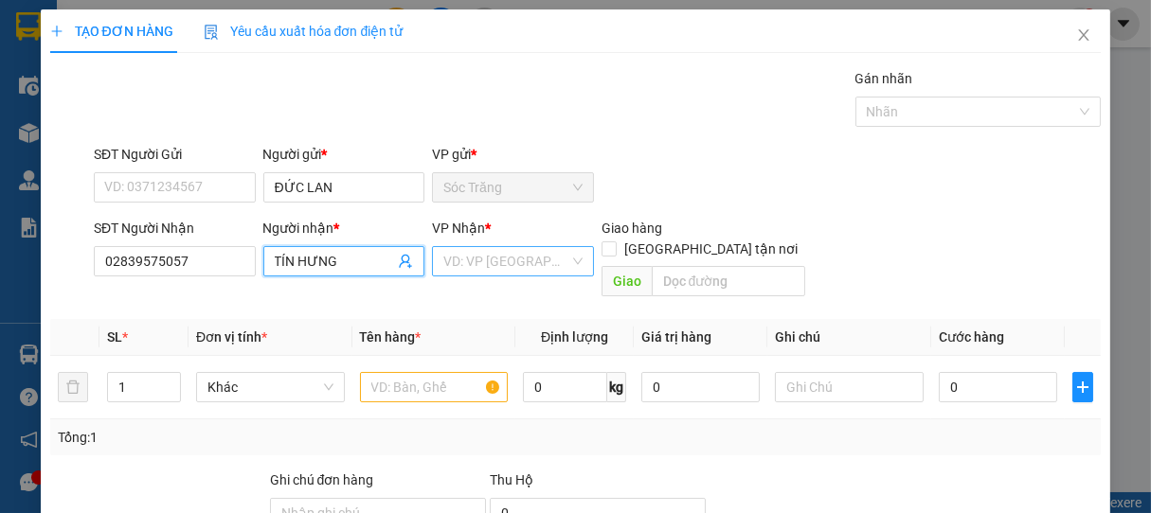
type input "TÍN HƯNG"
click at [500, 266] on input "search" at bounding box center [506, 261] width 126 height 28
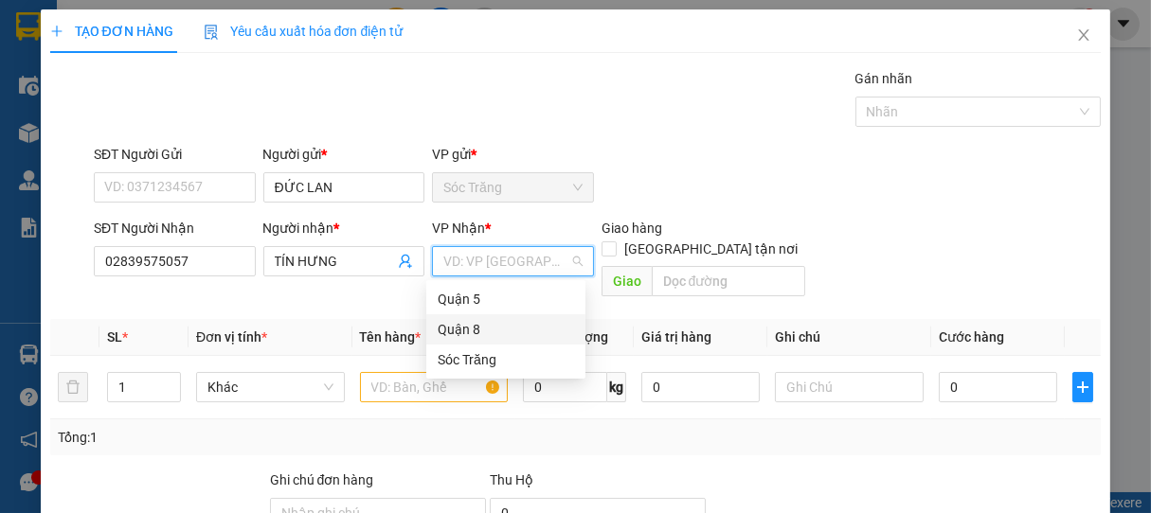
click at [474, 322] on div "Quận 8" at bounding box center [506, 329] width 136 height 21
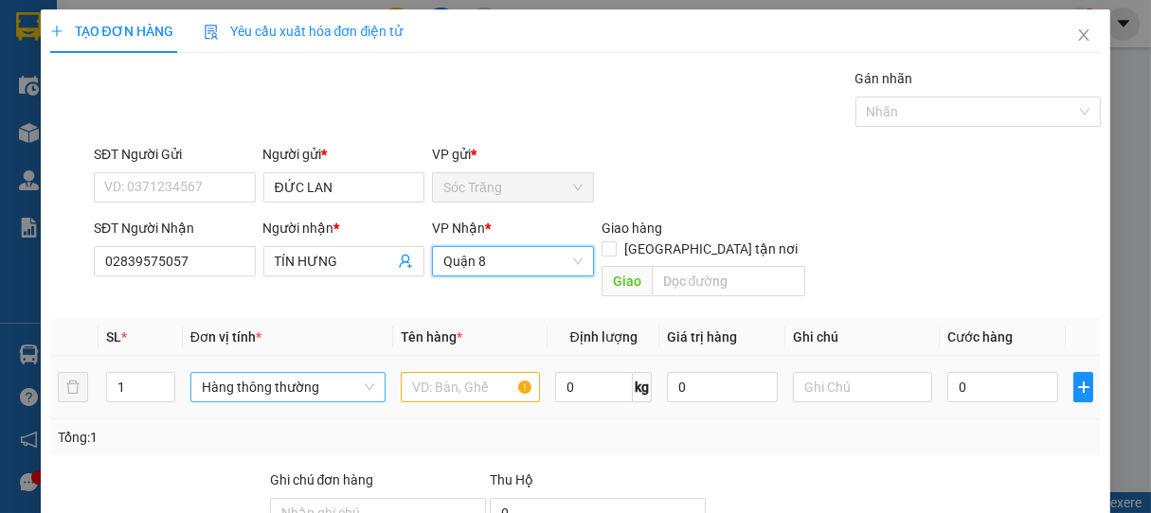
click at [241, 373] on span "Hàng thông thường" at bounding box center [288, 387] width 172 height 28
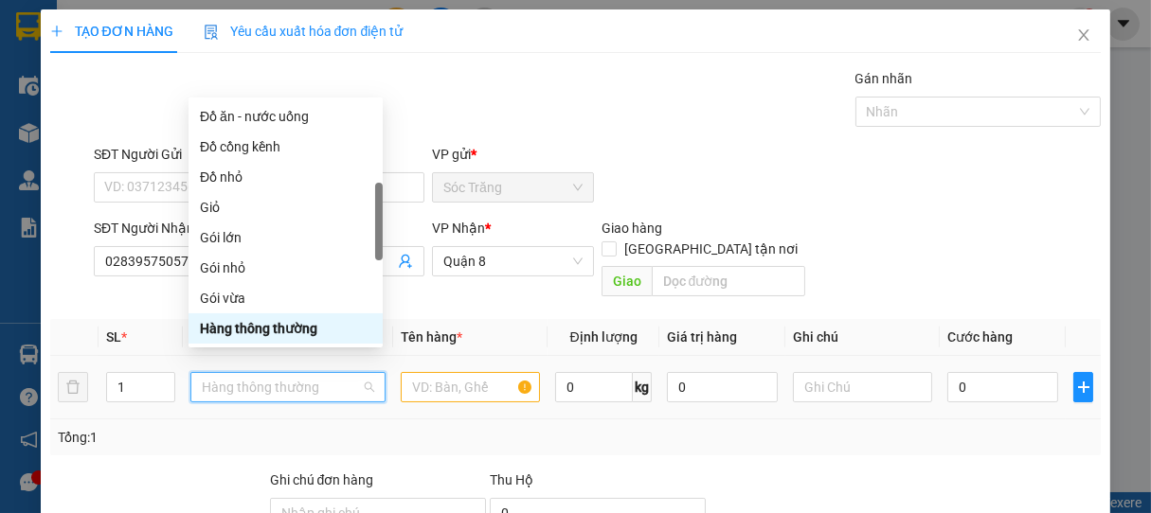
type input "T"
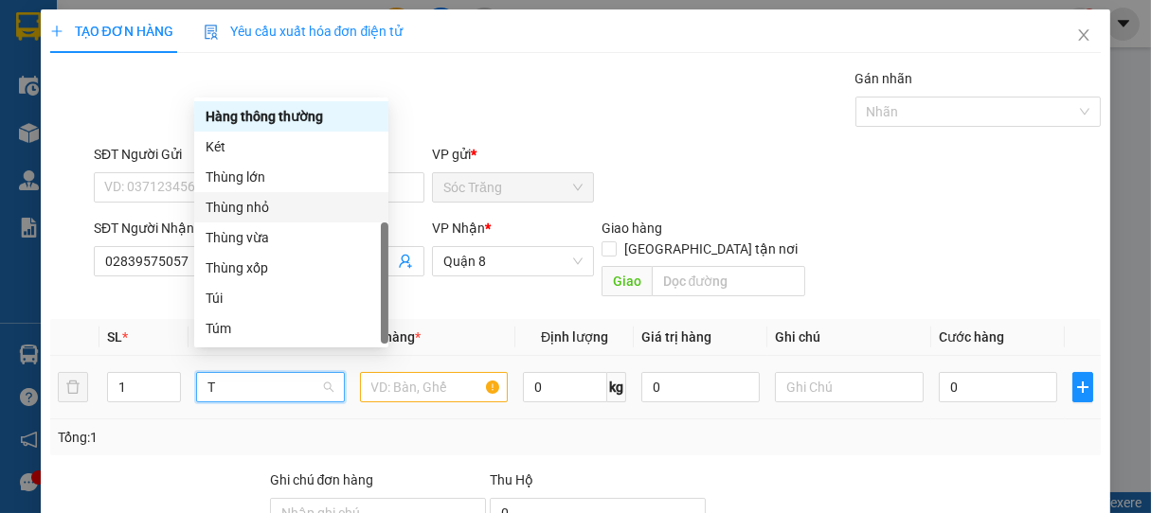
click at [239, 216] on div "Thùng nhỏ" at bounding box center [291, 207] width 171 height 21
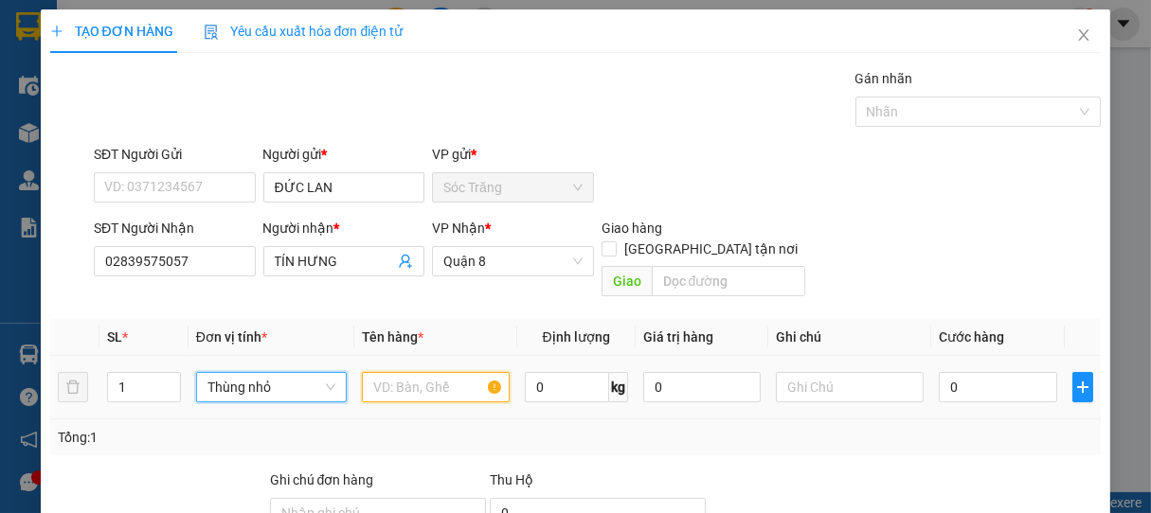
click at [422, 372] on input "text" at bounding box center [436, 387] width 148 height 30
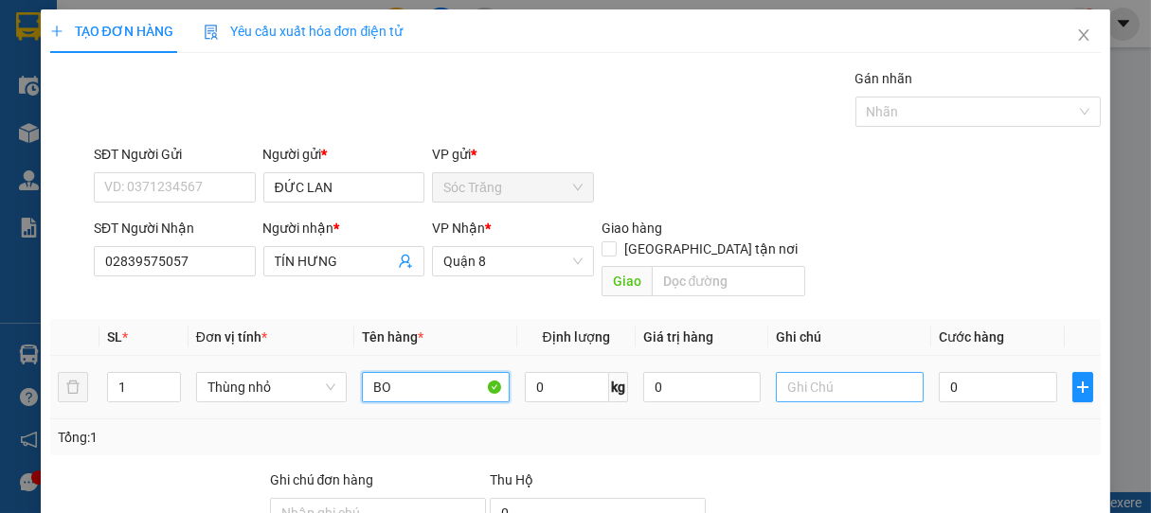
type input "BO"
drag, startPoint x: 835, startPoint y: 372, endPoint x: 824, endPoint y: 374, distance: 10.6
click at [834, 372] on input "text" at bounding box center [850, 387] width 148 height 30
type input "1 THÙNG"
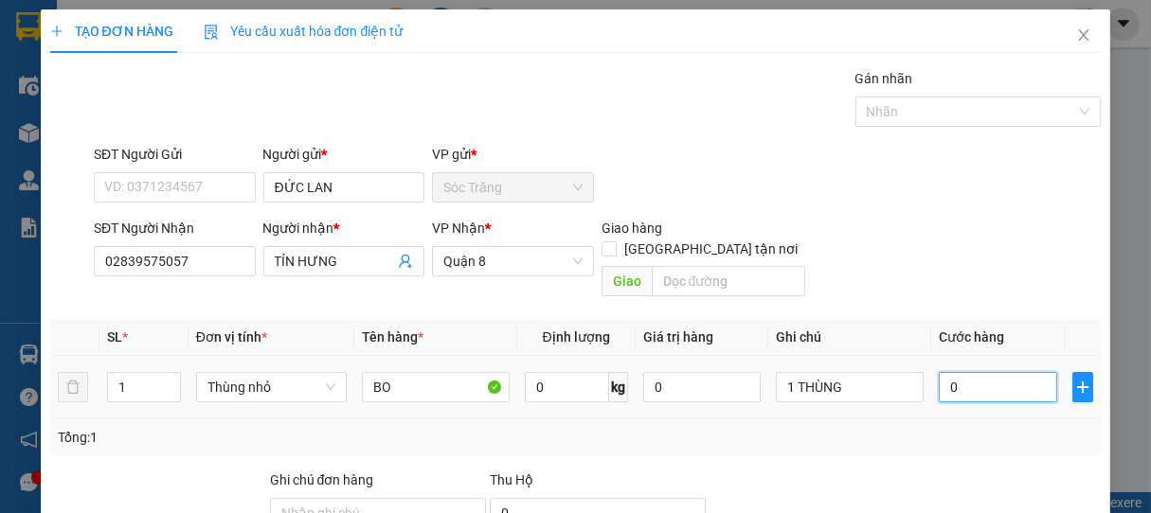
click at [993, 372] on input "0" at bounding box center [998, 387] width 118 height 30
type input "2"
type input "20"
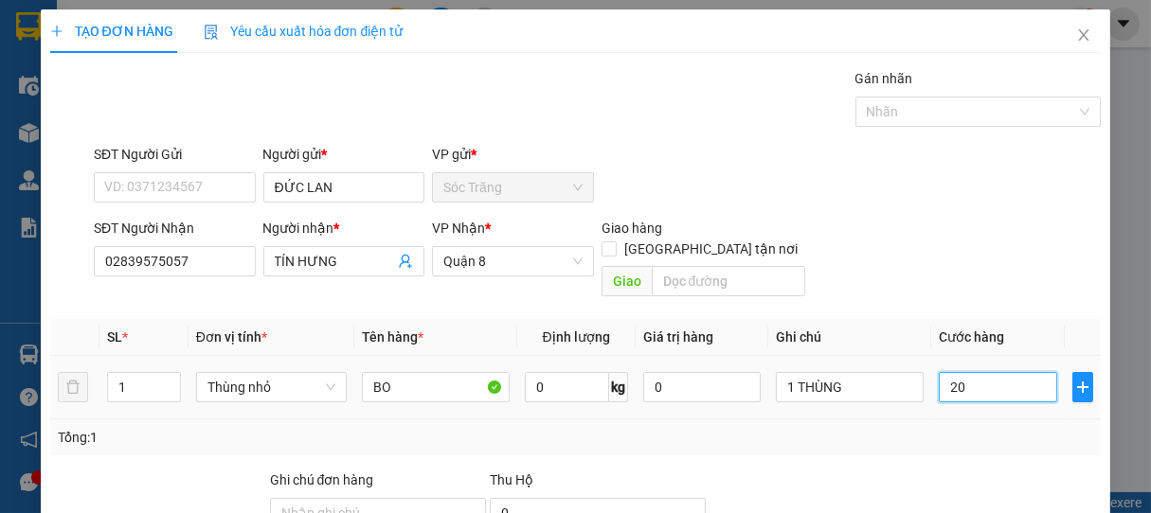
type input "20"
type input "200"
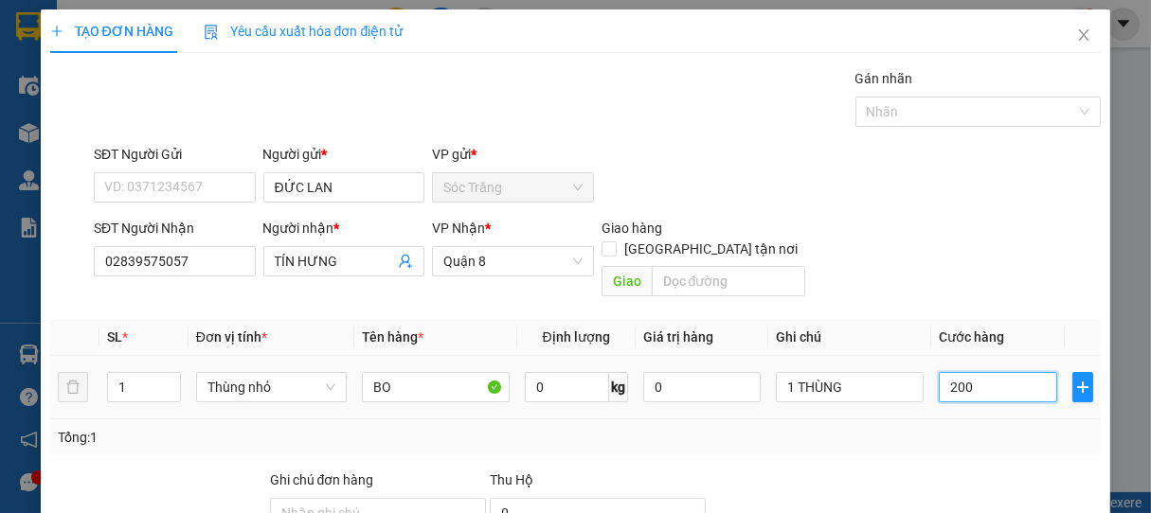
type input "2.000"
type input "20.000"
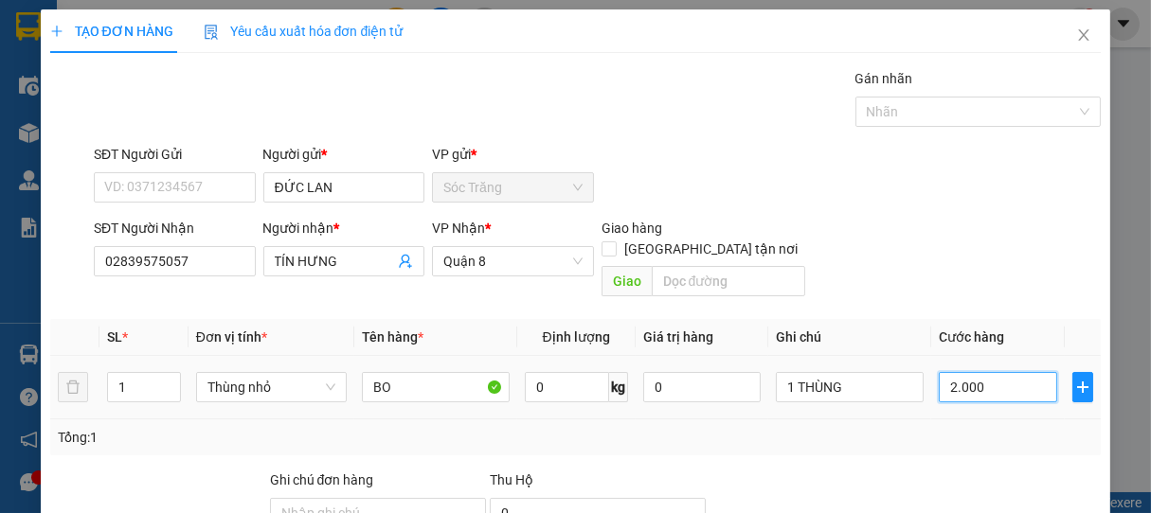
type input "20.000"
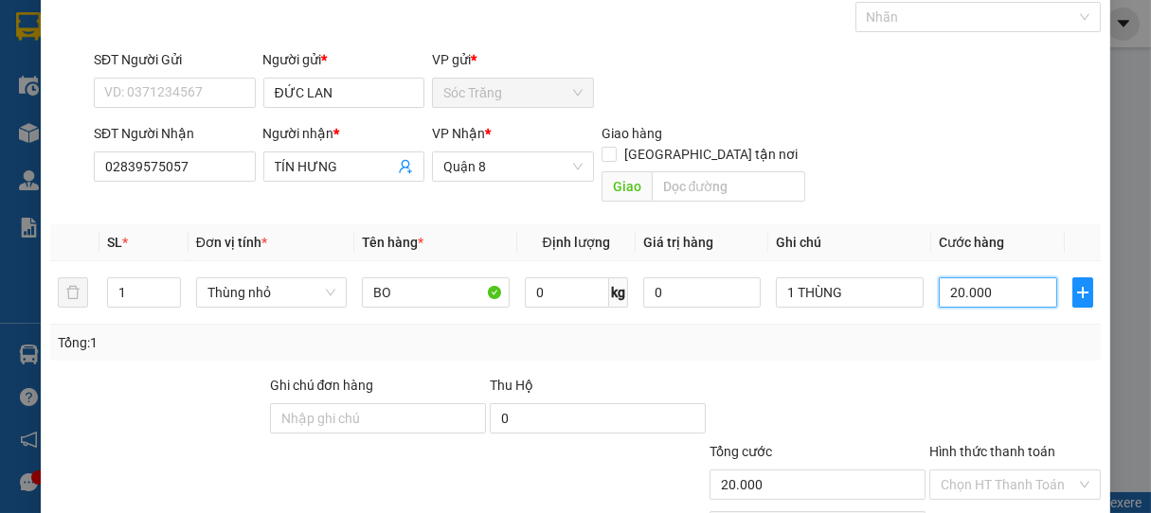
scroll to position [186, 0]
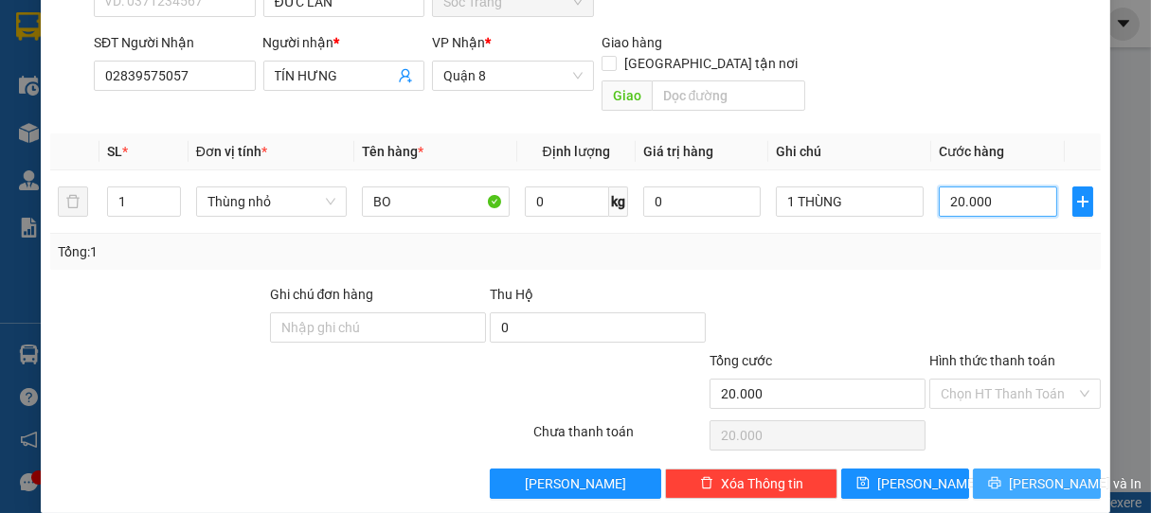
type input "20.000"
click at [1029, 474] on span "[PERSON_NAME] và In" at bounding box center [1075, 484] width 133 height 21
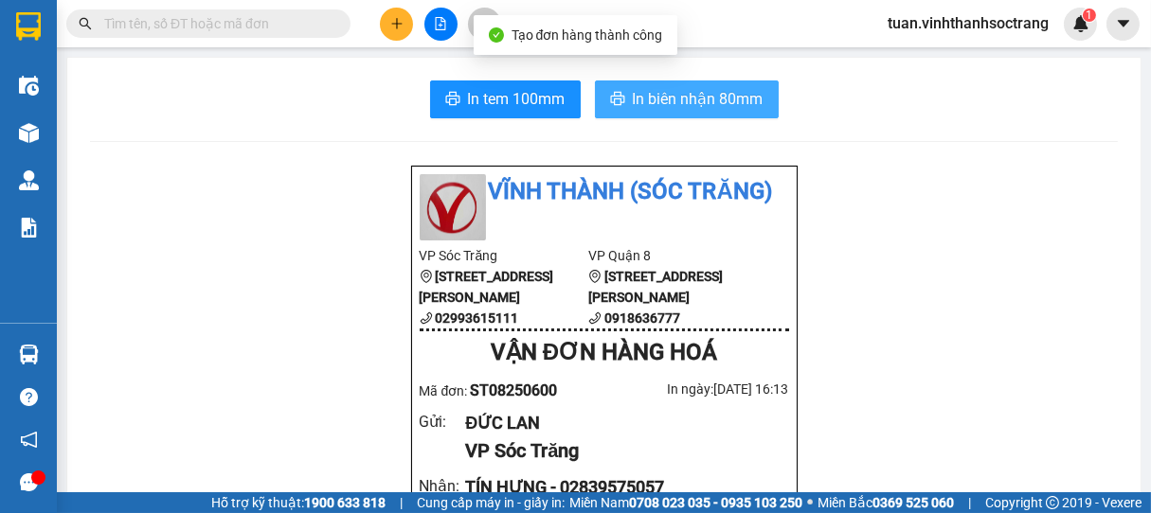
click at [724, 102] on span "In biên nhận 80mm" at bounding box center [698, 99] width 131 height 24
click at [696, 109] on span "In biên nhận 80mm" at bounding box center [698, 99] width 131 height 24
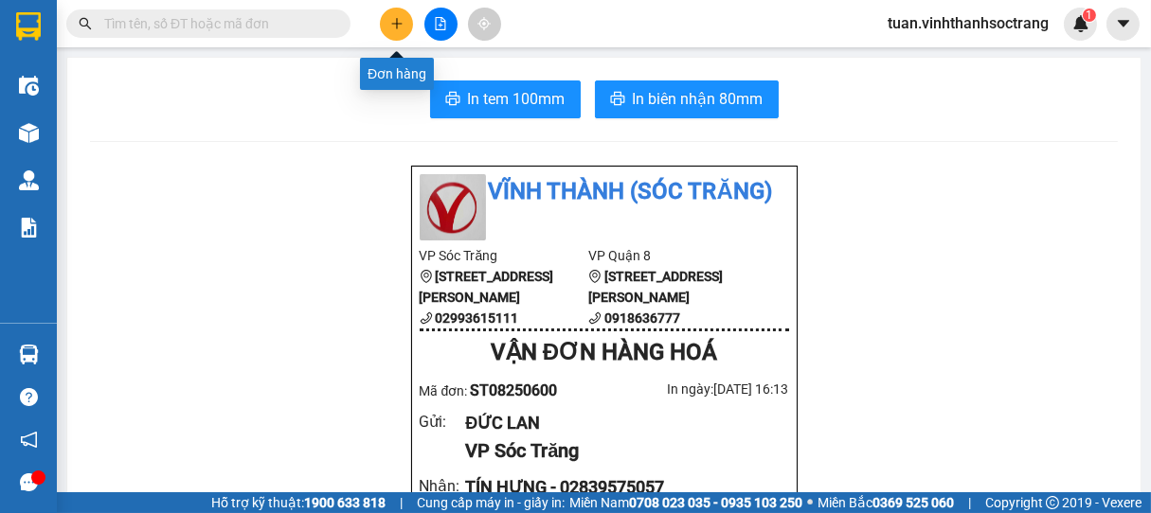
click at [402, 19] on icon "plus" at bounding box center [396, 23] width 13 height 13
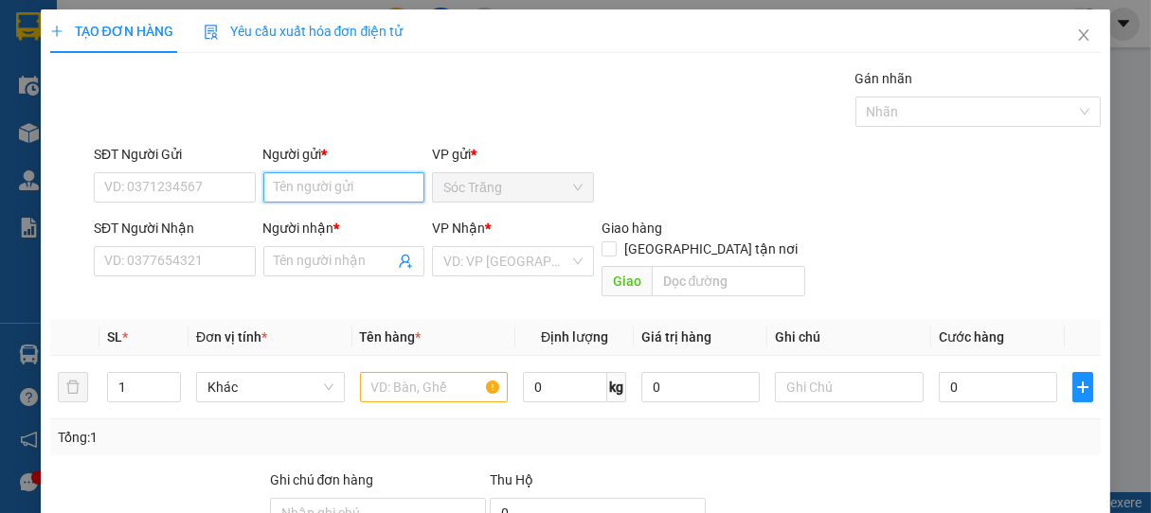
click at [368, 189] on input "Người gửi *" at bounding box center [344, 187] width 162 height 30
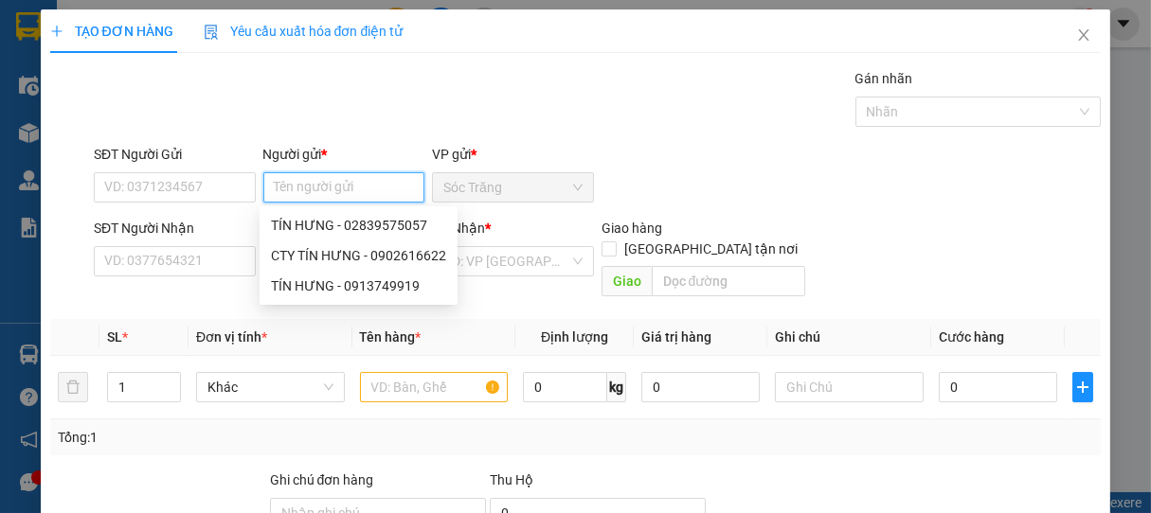
type input "D"
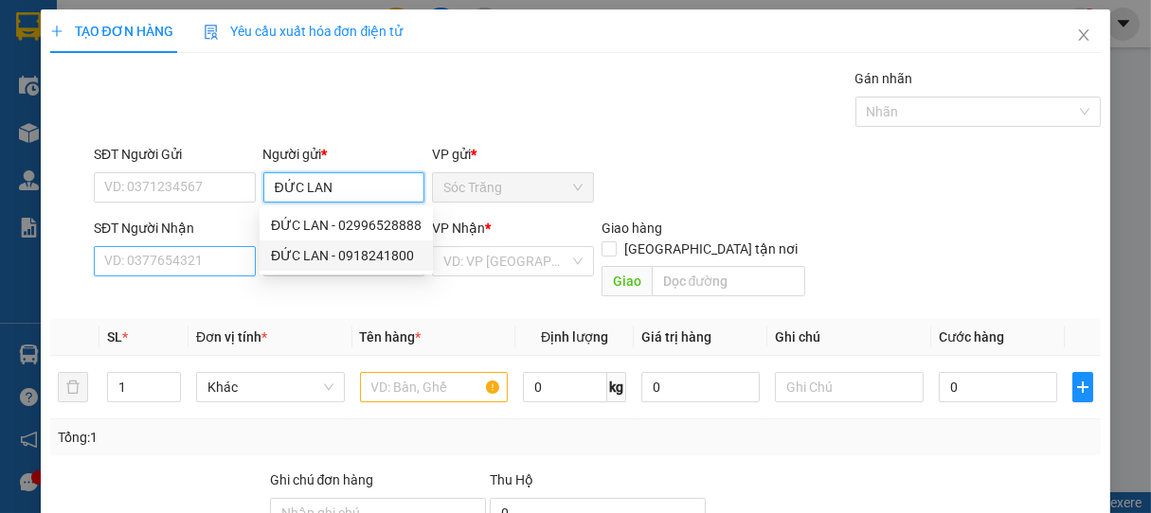
type input "ĐỨC LAN"
click at [234, 259] on input "SĐT Người Nhận" at bounding box center [175, 261] width 162 height 30
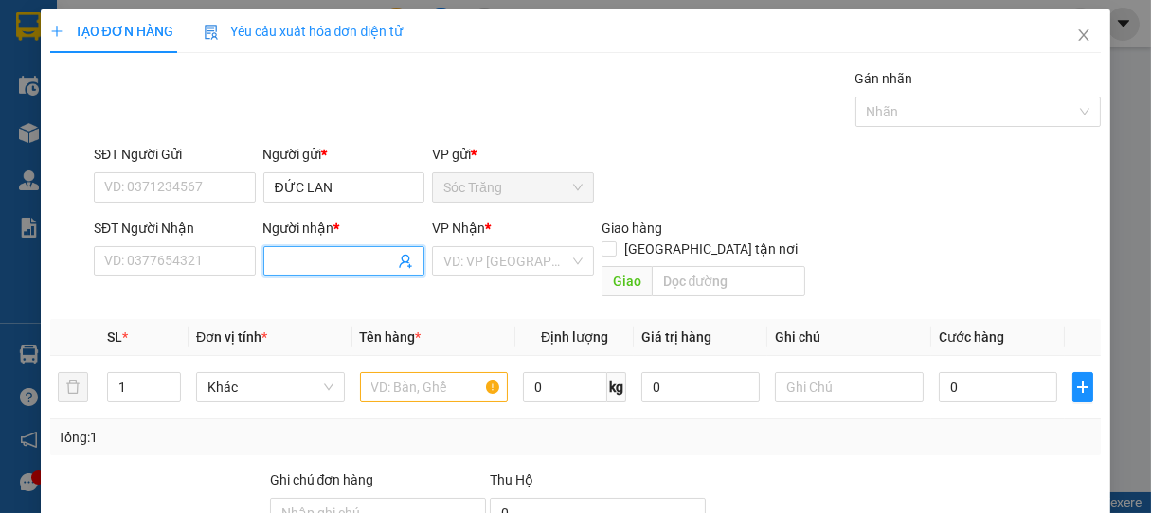
click at [321, 261] on input "Người nhận *" at bounding box center [335, 261] width 120 height 21
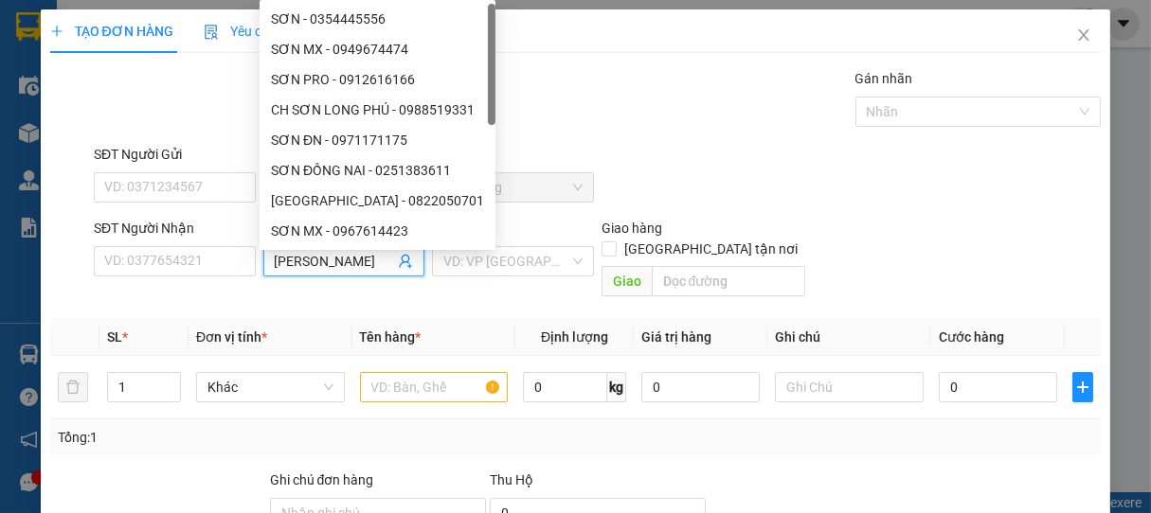
type input "[PERSON_NAME]"
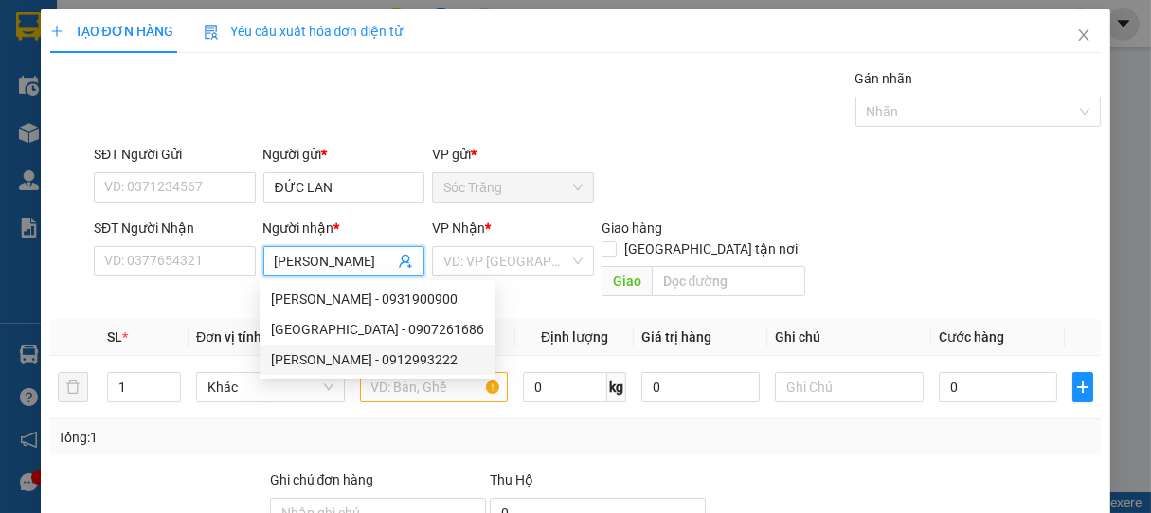
click at [362, 354] on div "[PERSON_NAME] - 0912993222" at bounding box center [377, 360] width 213 height 21
type input "0912993222"
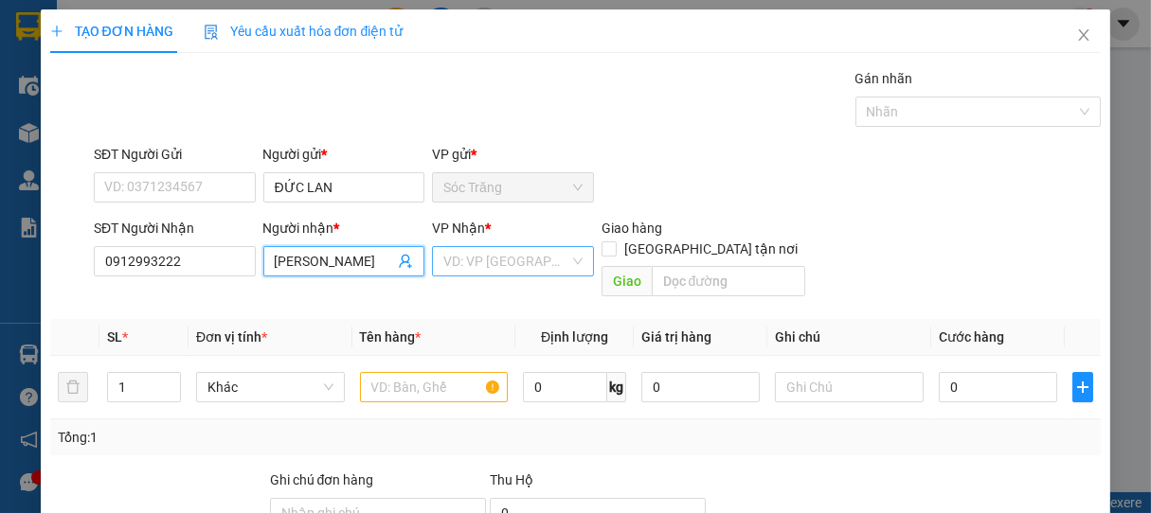
type input "[PERSON_NAME]"
click at [479, 259] on input "search" at bounding box center [506, 261] width 126 height 28
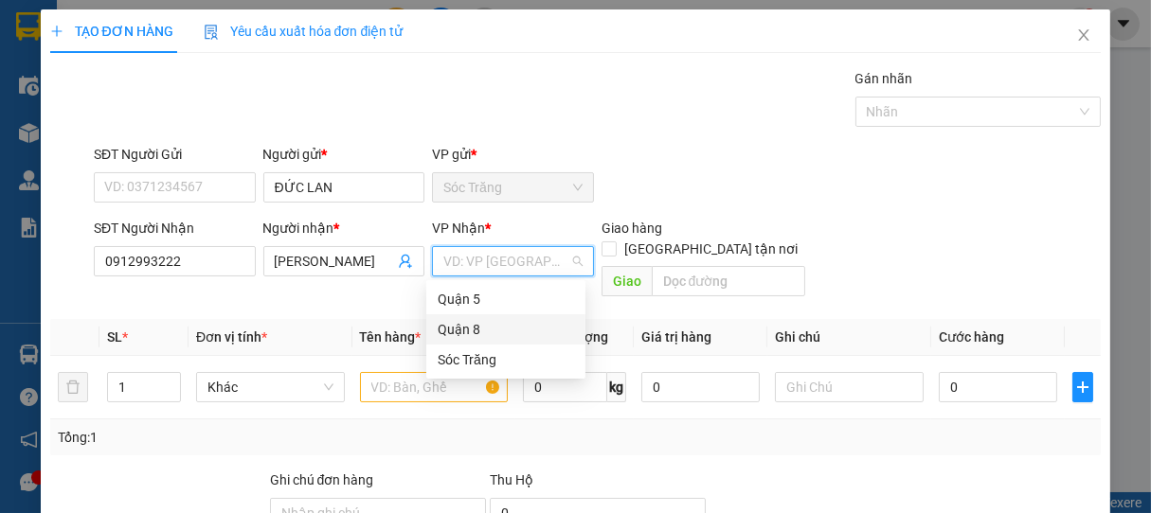
click at [468, 327] on div "Quận 8" at bounding box center [506, 329] width 136 height 21
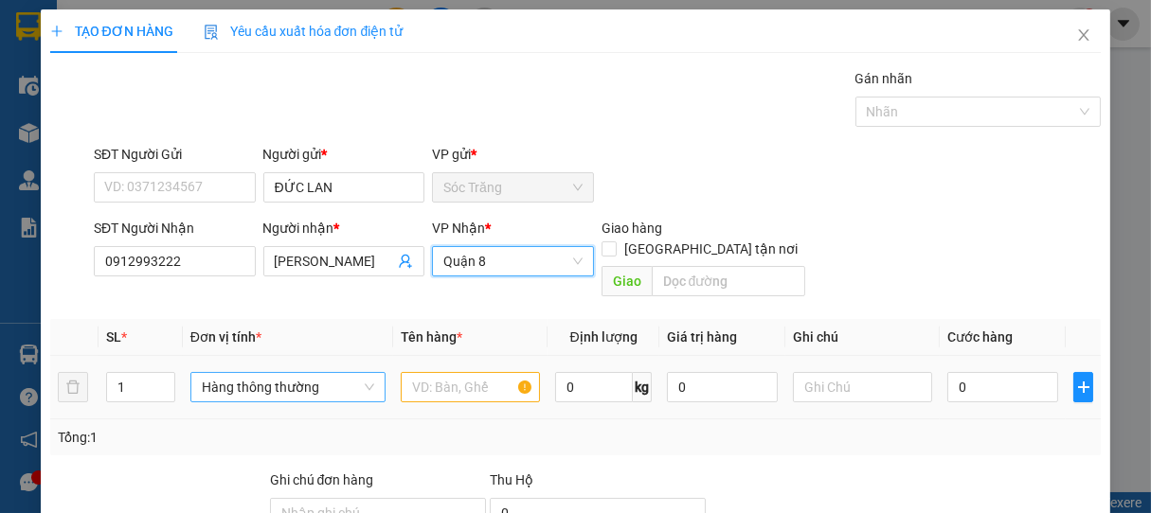
click at [256, 373] on span "Hàng thông thường" at bounding box center [288, 387] width 172 height 28
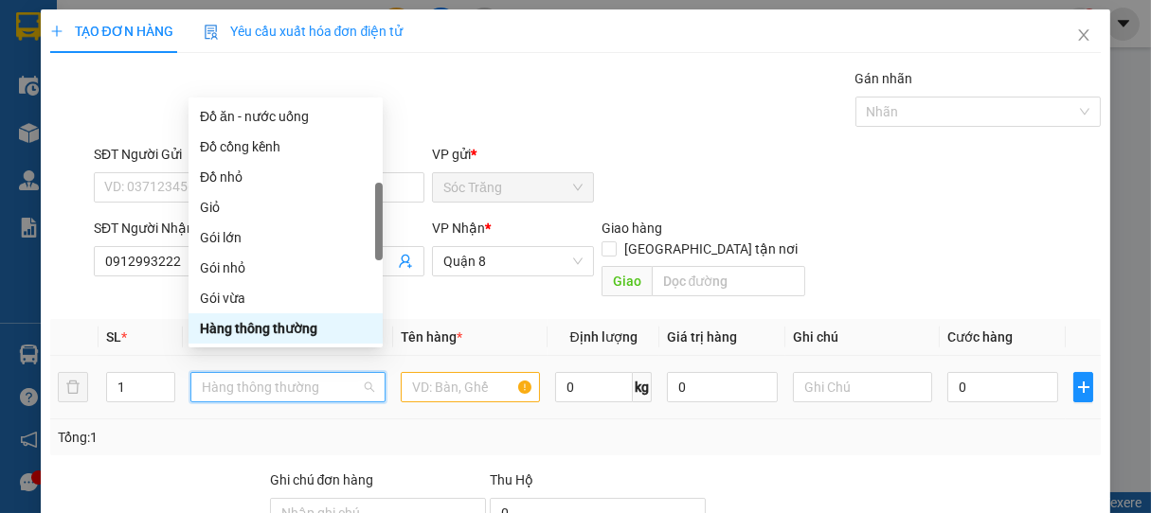
type input "T"
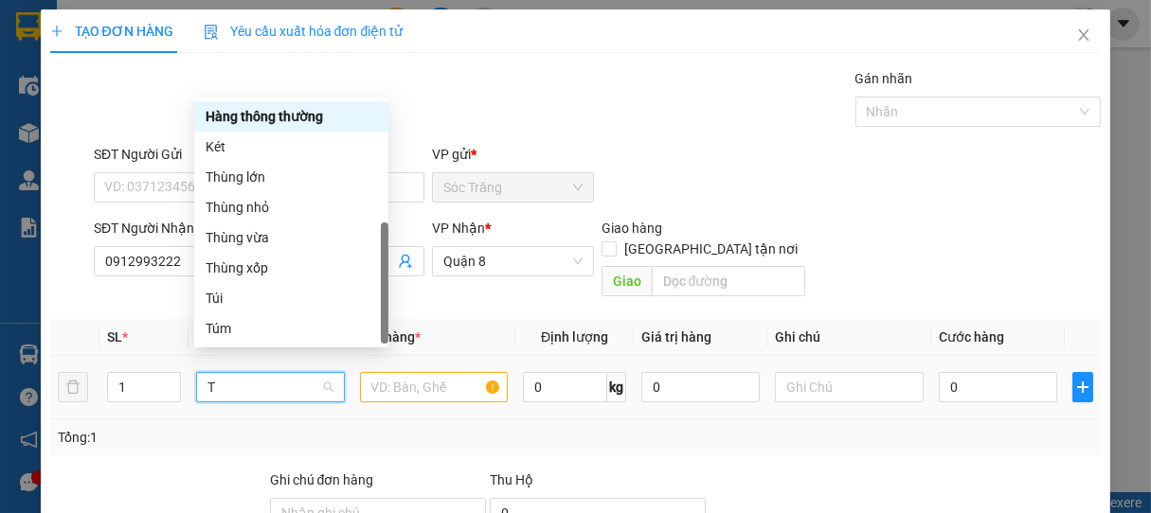
scroll to position [61, 0]
click at [256, 215] on div "Thùng nhỏ" at bounding box center [291, 207] width 171 height 21
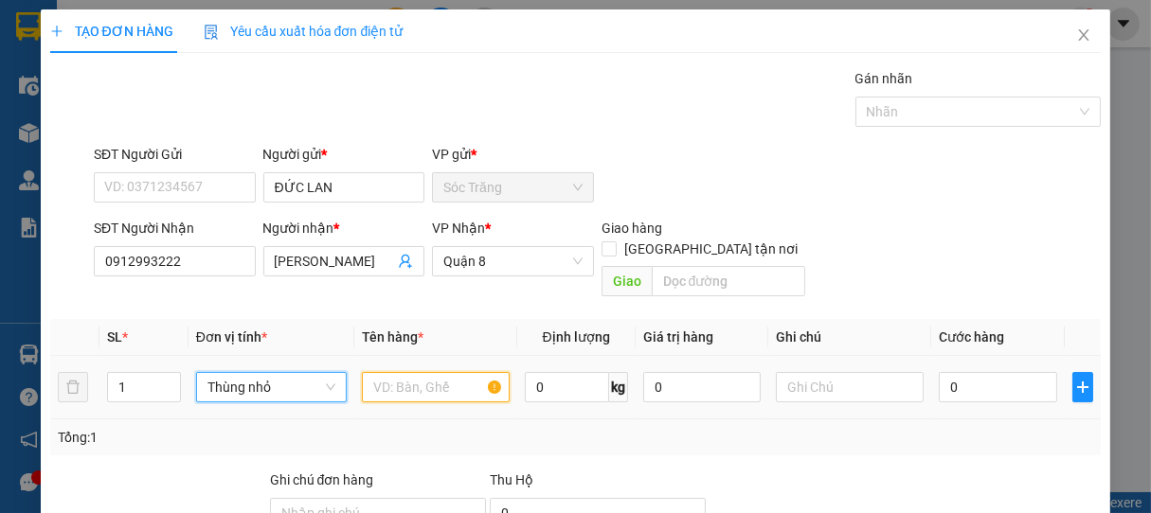
click at [417, 372] on input "text" at bounding box center [436, 387] width 148 height 30
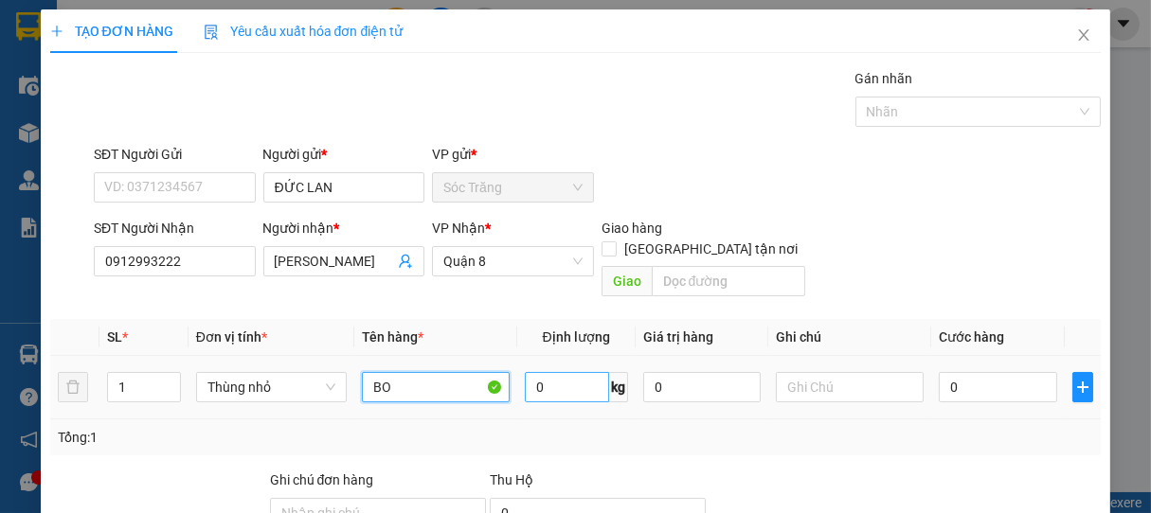
type input "BO"
click at [567, 372] on input "0" at bounding box center [567, 387] width 84 height 30
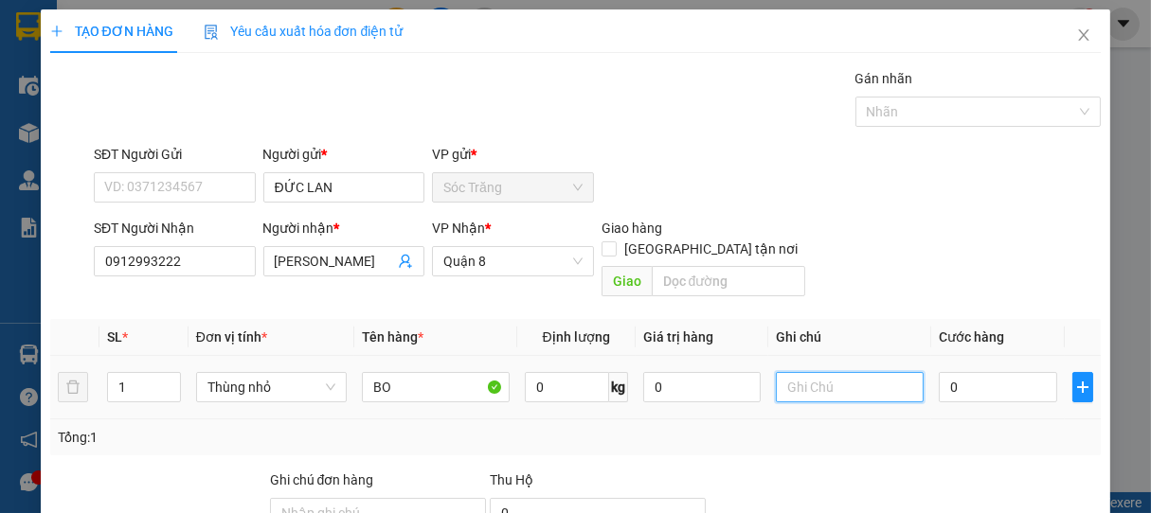
click at [814, 374] on input "text" at bounding box center [850, 387] width 148 height 30
type input "1 THÙNG"
click at [981, 372] on input "0" at bounding box center [998, 387] width 118 height 30
type input "2"
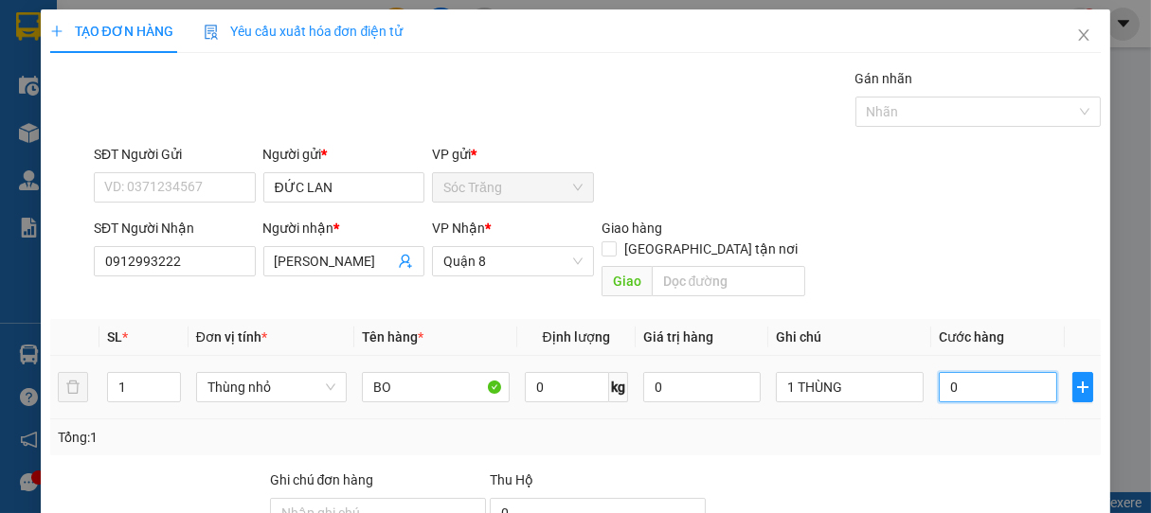
type input "2"
type input "20"
type input "200"
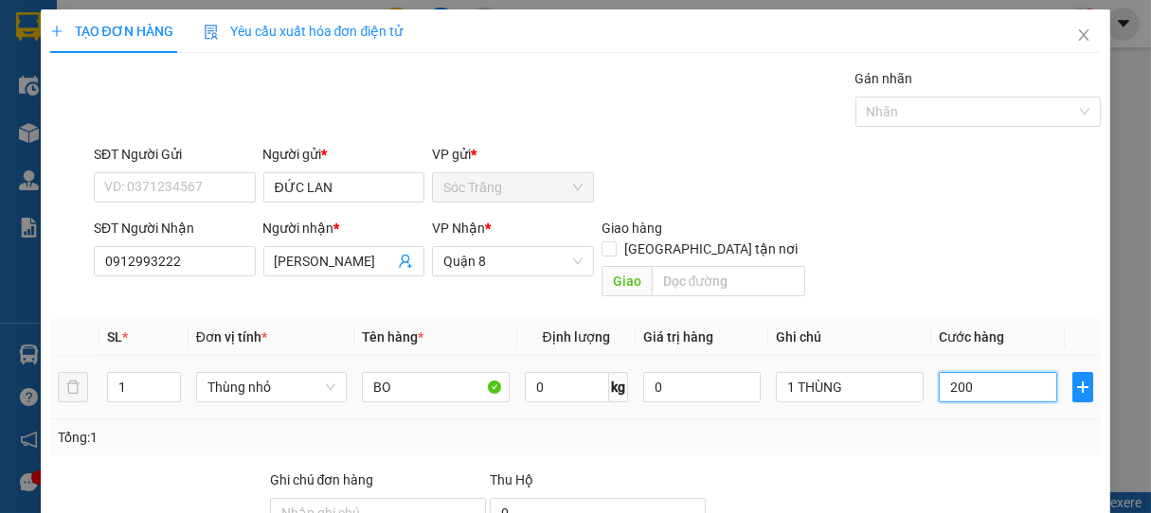
type input "200"
type input "2.000"
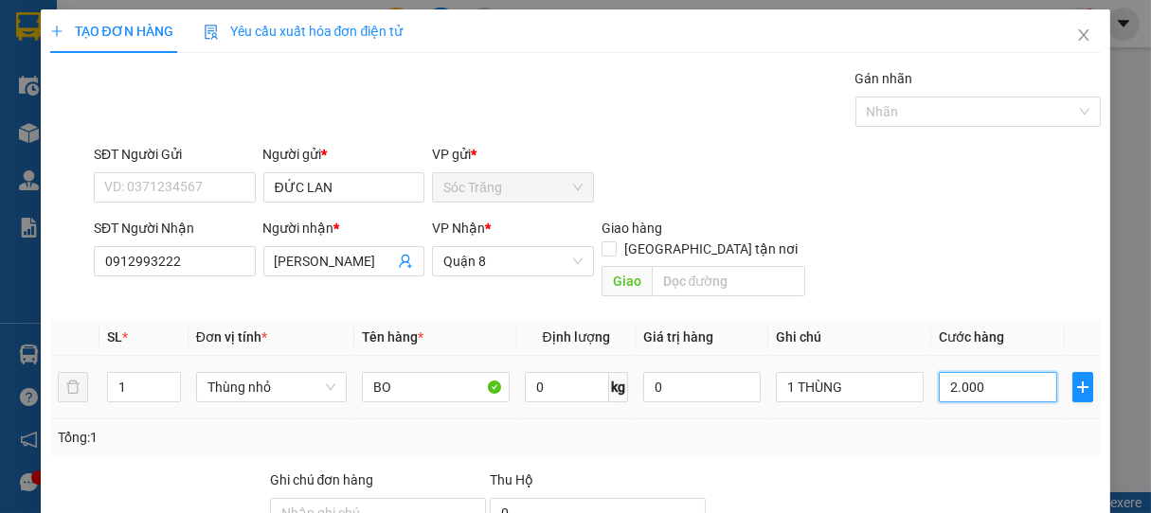
type input "20.000"
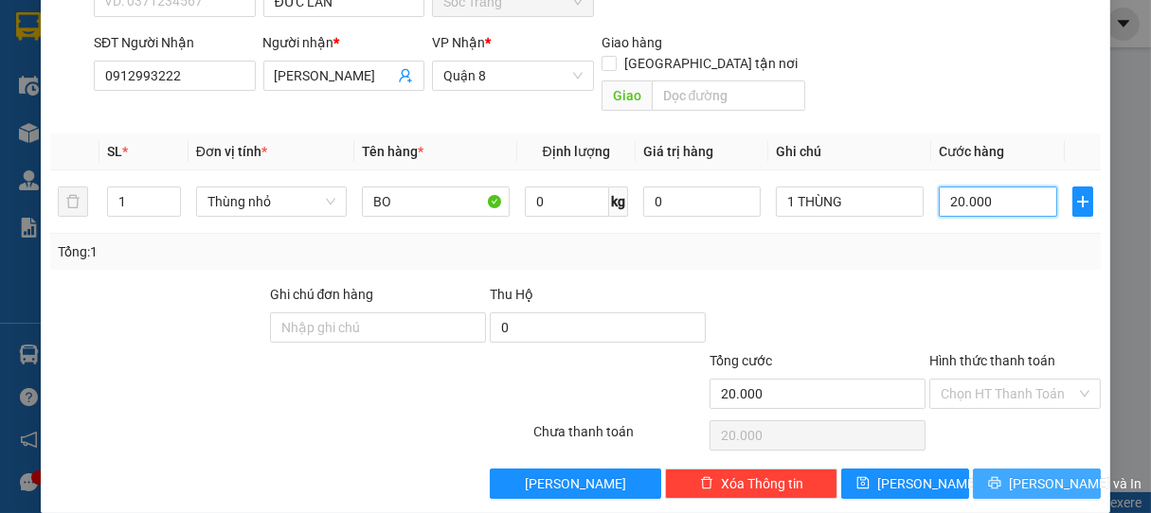
type input "20.000"
click at [1034, 474] on span "[PERSON_NAME] và In" at bounding box center [1075, 484] width 133 height 21
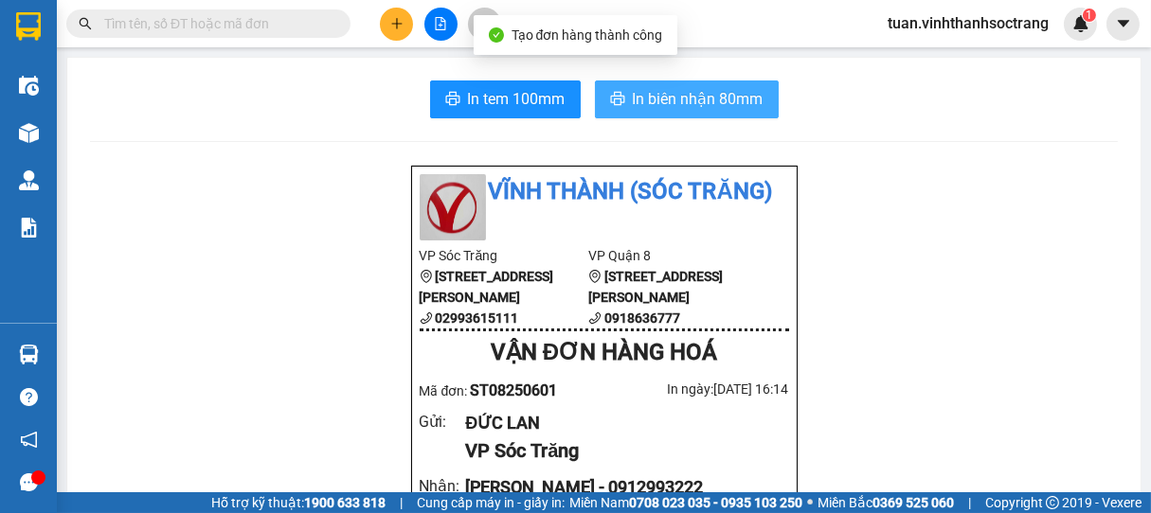
click at [687, 94] on span "In biên nhận 80mm" at bounding box center [698, 99] width 131 height 24
click at [683, 98] on span "In biên nhận 80mm" at bounding box center [698, 99] width 131 height 24
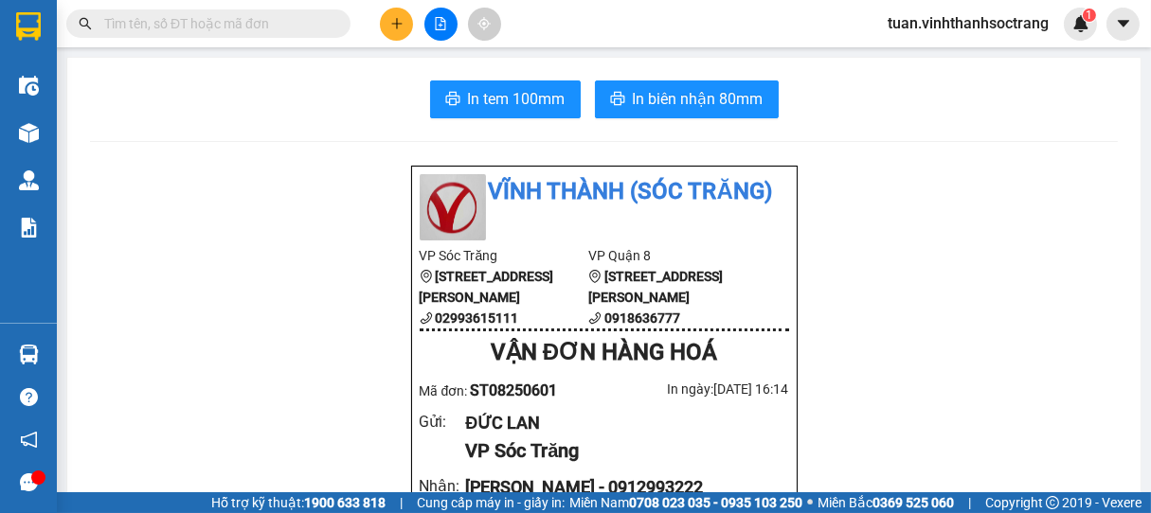
click at [406, 27] on button at bounding box center [396, 24] width 33 height 33
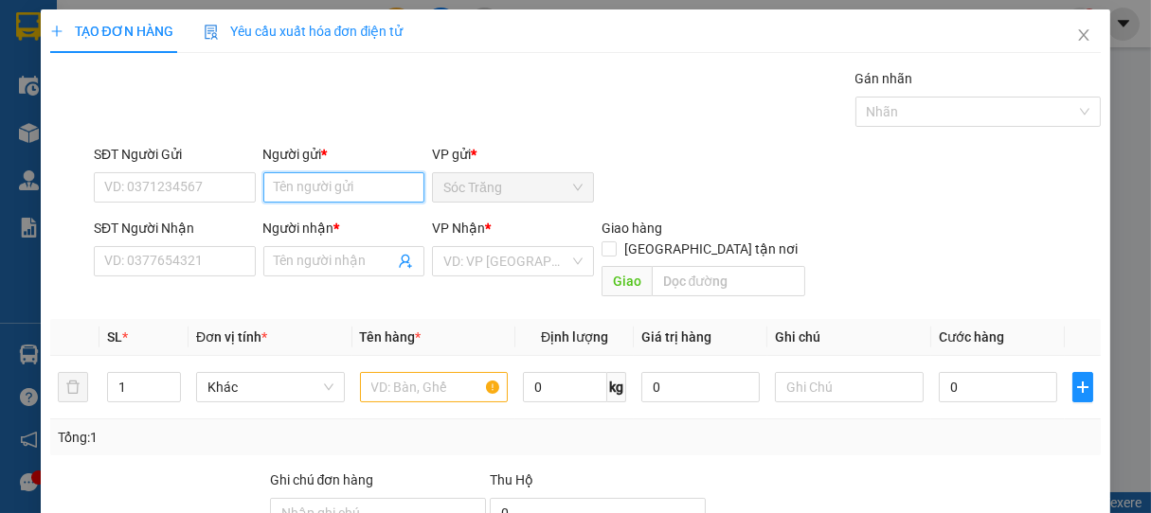
click at [312, 188] on input "Người gửi *" at bounding box center [344, 187] width 162 height 30
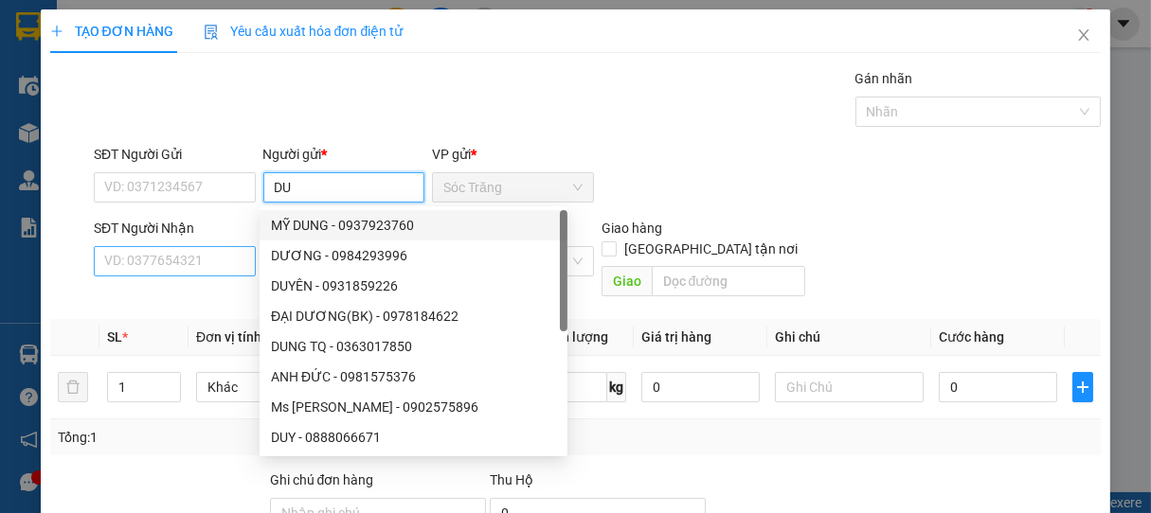
type input "DU"
click at [210, 248] on input "SĐT Người Nhận" at bounding box center [175, 261] width 162 height 30
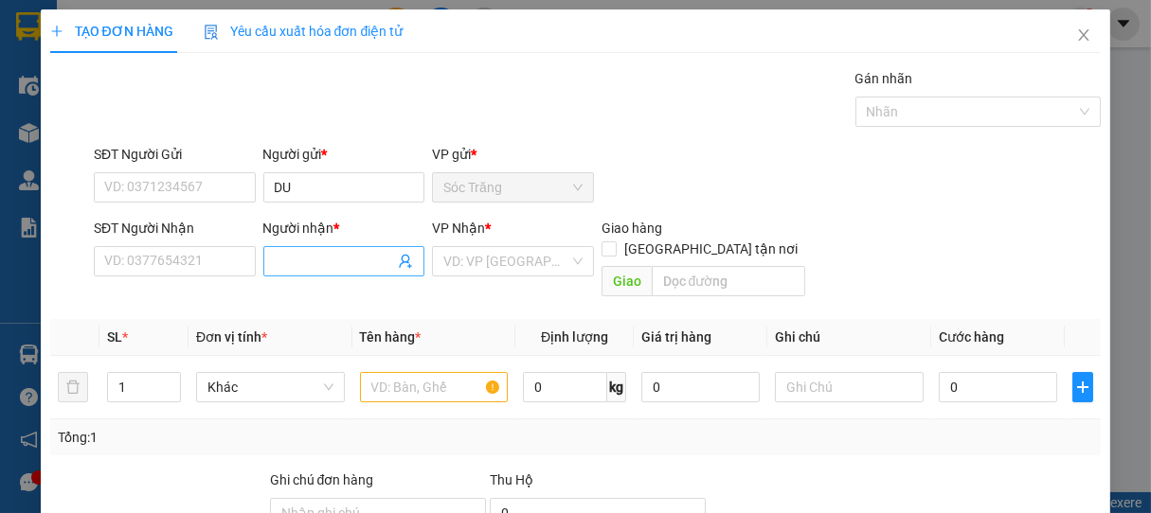
click at [308, 267] on input "Người nhận *" at bounding box center [335, 261] width 120 height 21
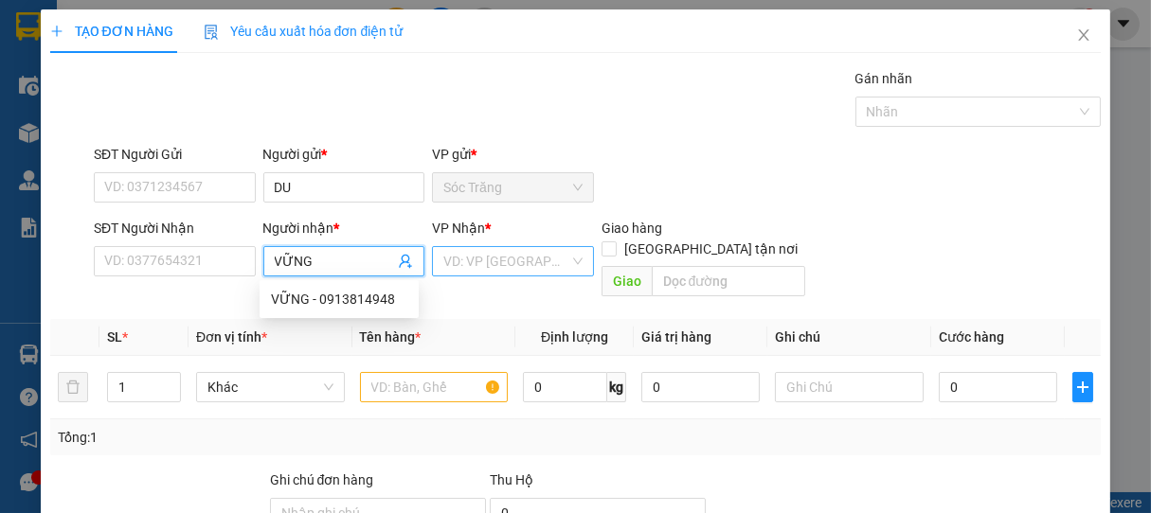
type input "VỮNG"
click at [550, 275] on input "search" at bounding box center [506, 261] width 126 height 28
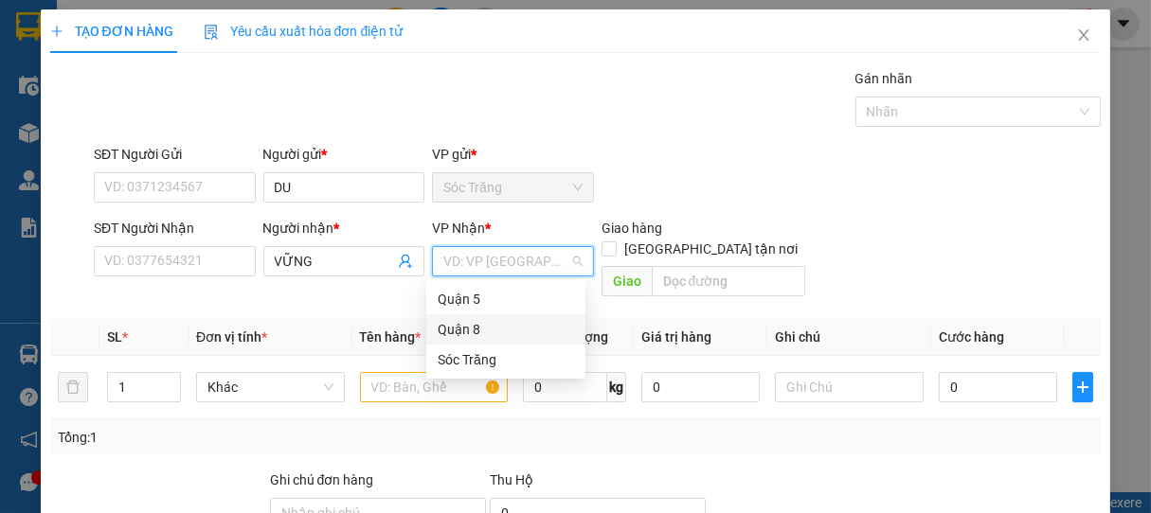
click at [474, 322] on div "Quận 8" at bounding box center [506, 329] width 136 height 21
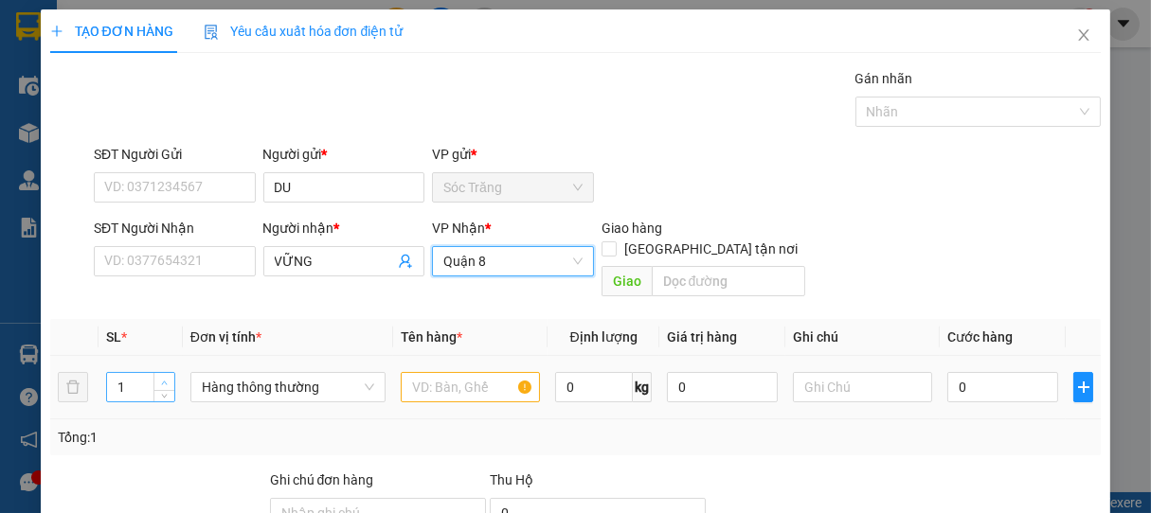
click at [164, 377] on span "up" at bounding box center [164, 382] width 11 height 11
type input "2"
click at [235, 373] on span "Hàng thông thường" at bounding box center [288, 387] width 172 height 28
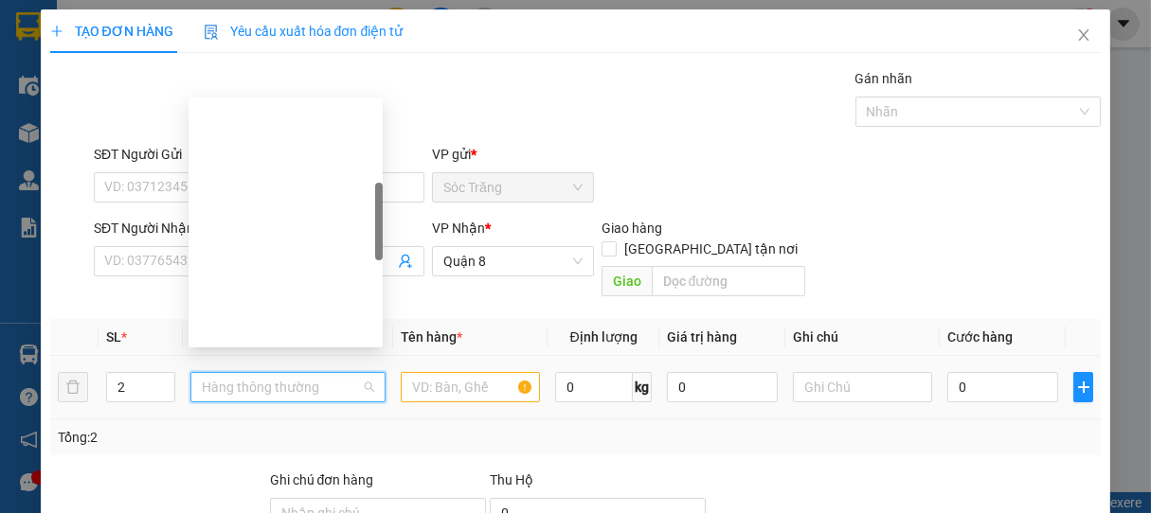
scroll to position [303, 0]
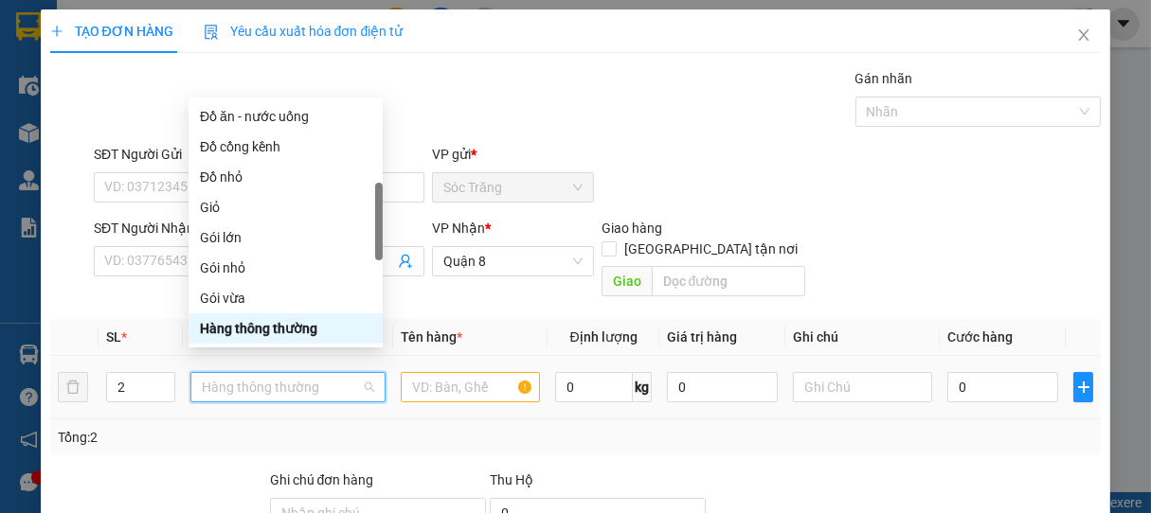
type input "K"
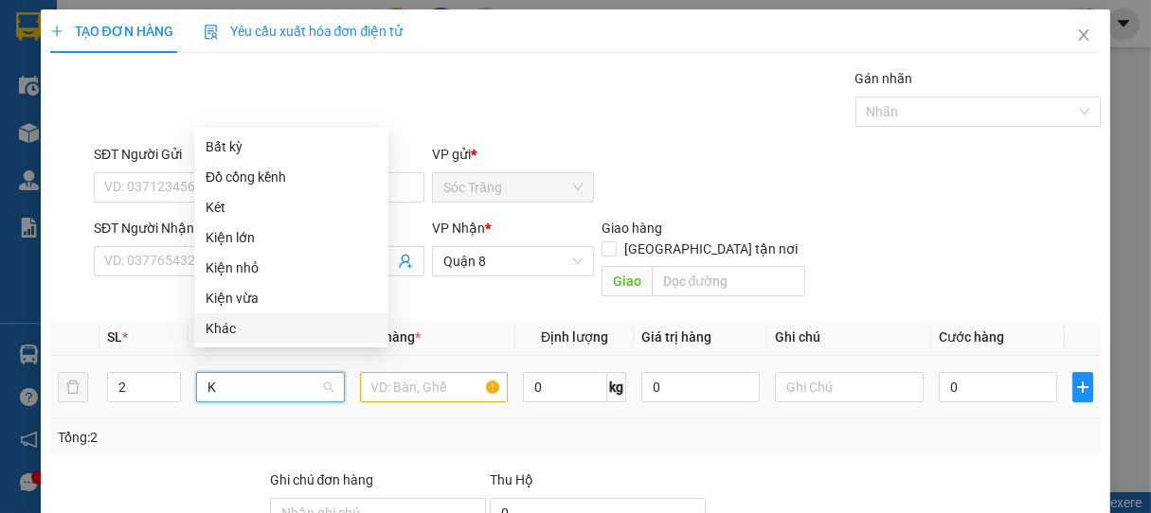
click at [230, 325] on div "Khác" at bounding box center [291, 328] width 171 height 21
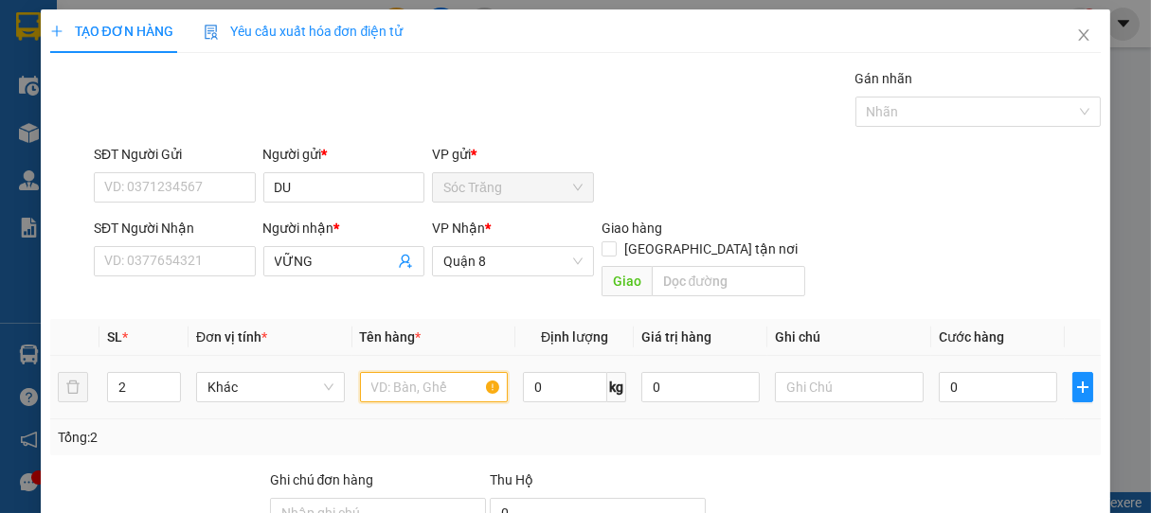
click at [424, 372] on input "text" at bounding box center [434, 387] width 148 height 30
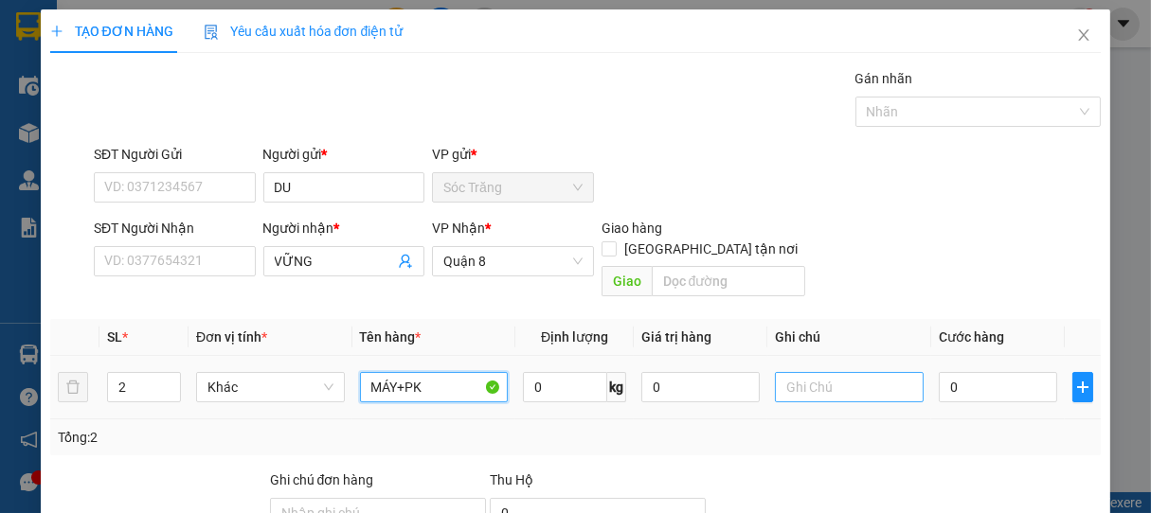
type input "MÁY+PK"
click at [833, 372] on input "text" at bounding box center [849, 387] width 148 height 30
type input "1 CÁI 1 BAO"
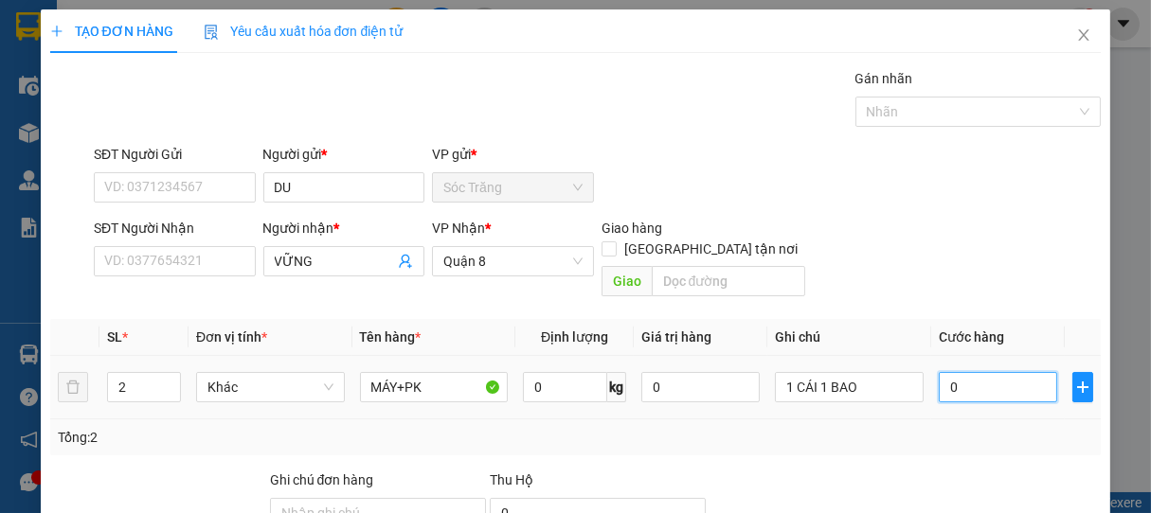
click at [1004, 376] on input "0" at bounding box center [998, 387] width 118 height 30
type input "7"
type input "70"
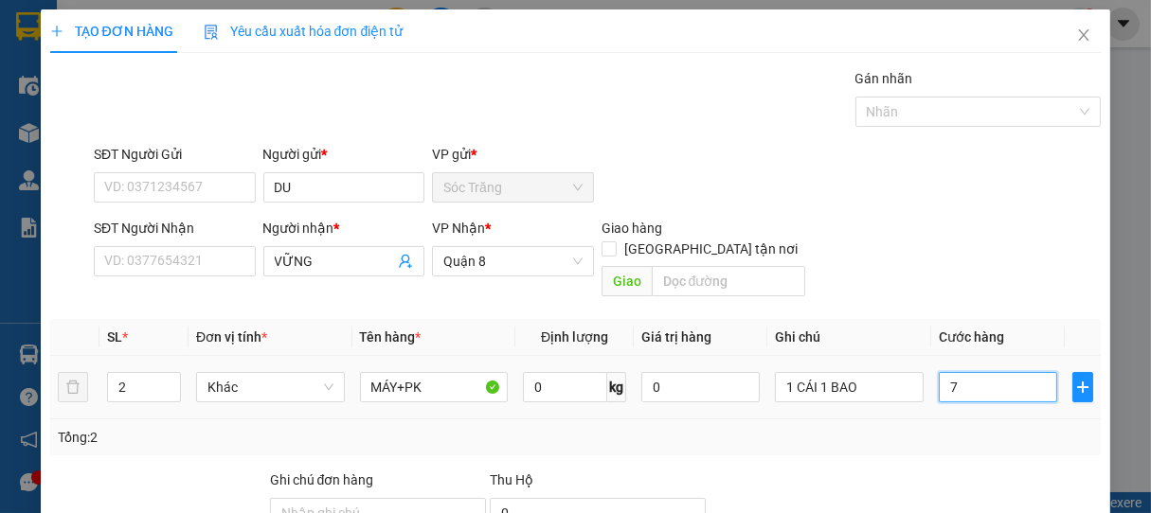
type input "70"
type input "700"
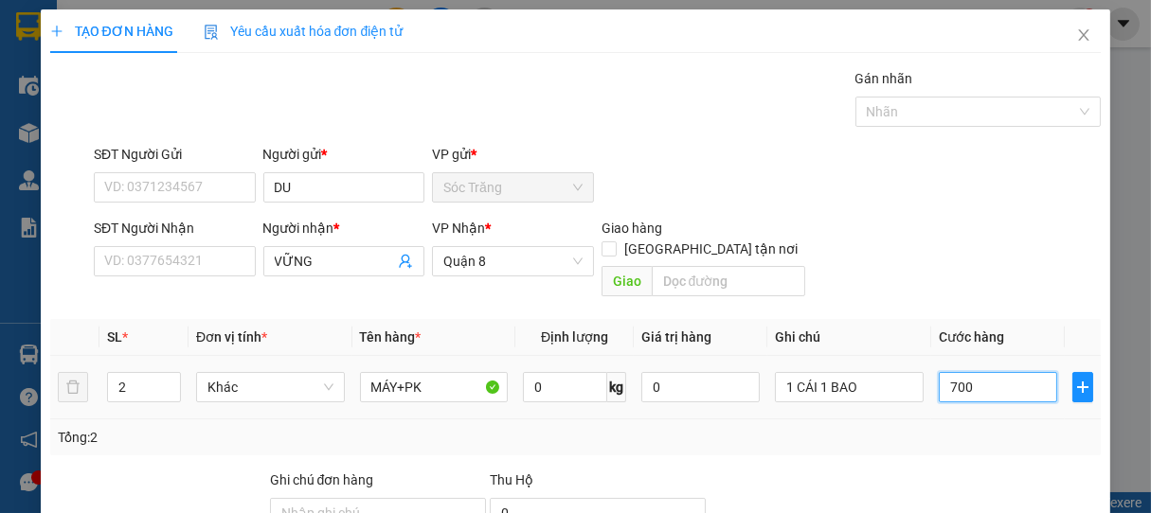
type input "7.000"
type input "70.000"
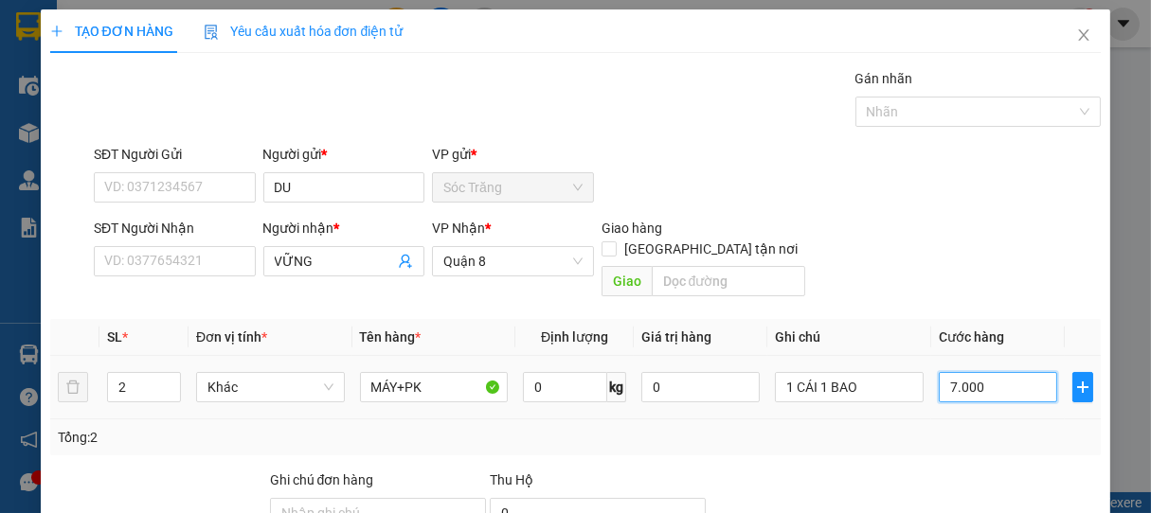
type input "70.000"
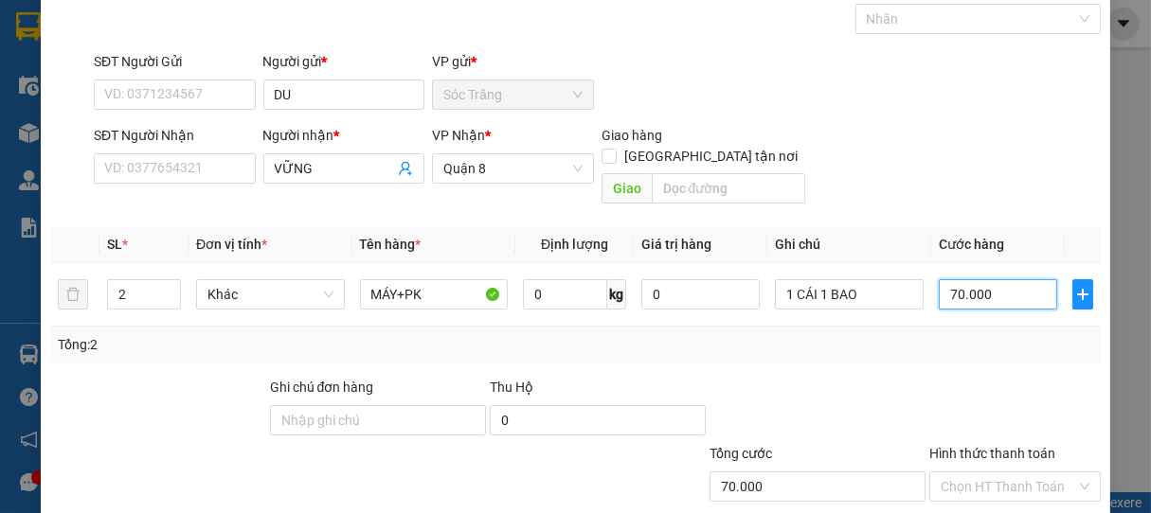
scroll to position [186, 0]
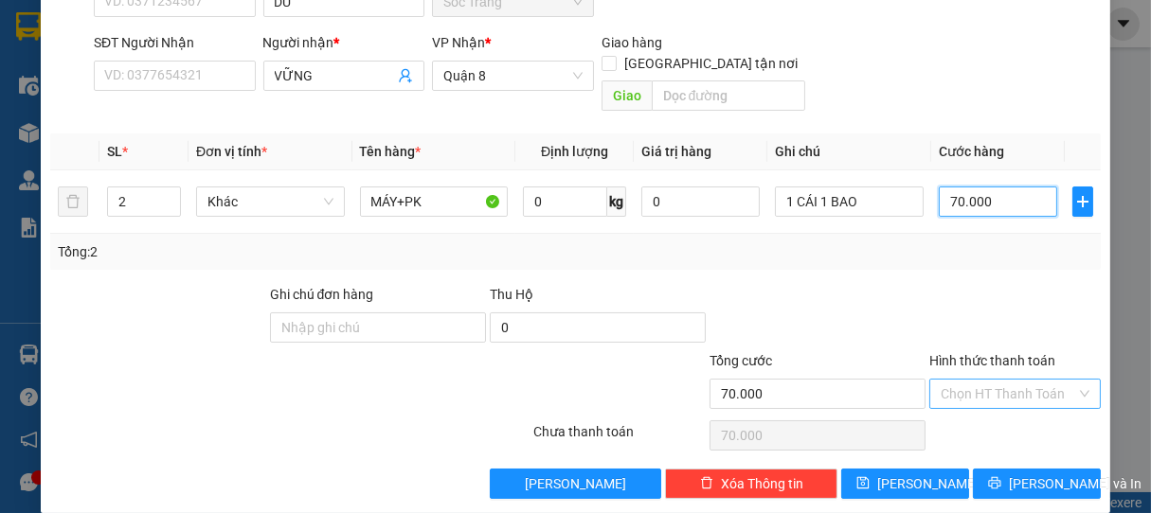
type input "70.000"
click at [998, 380] on input "Hình thức thanh toán" at bounding box center [1009, 394] width 136 height 28
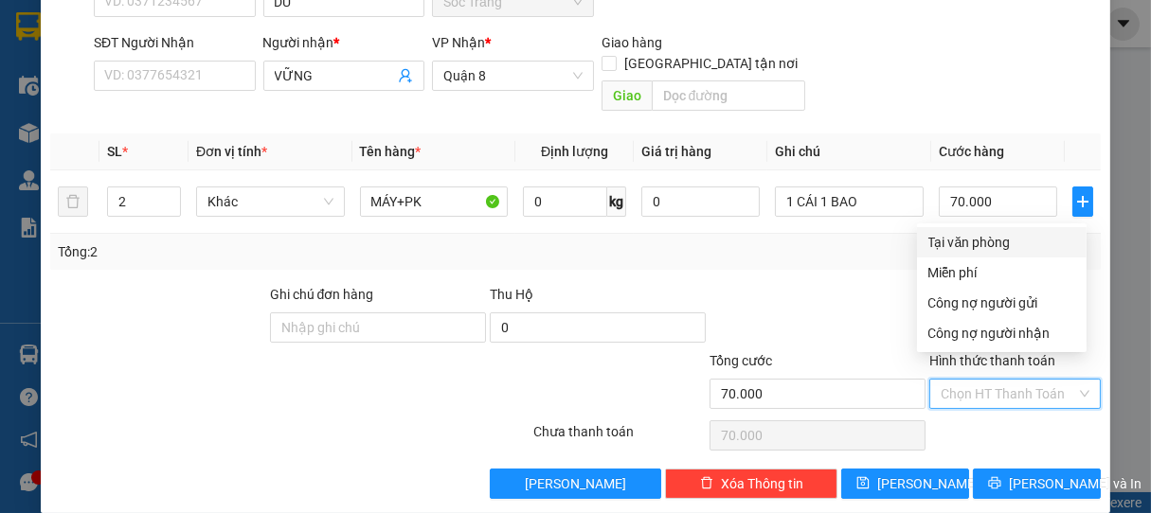
click at [968, 239] on div "Tại văn phòng" at bounding box center [1001, 242] width 147 height 21
type input "0"
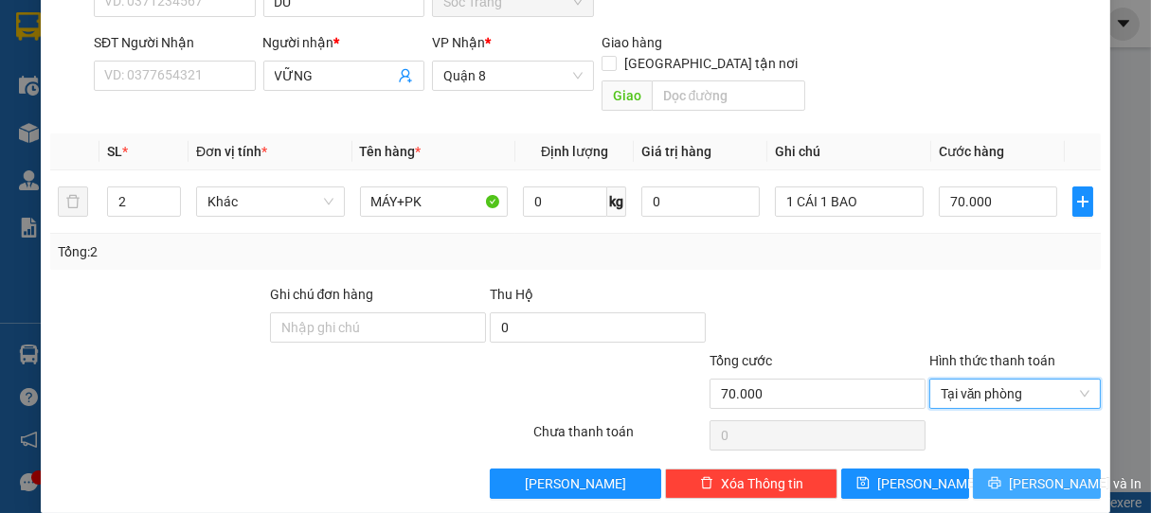
click at [1035, 474] on span "[PERSON_NAME] và In" at bounding box center [1075, 484] width 133 height 21
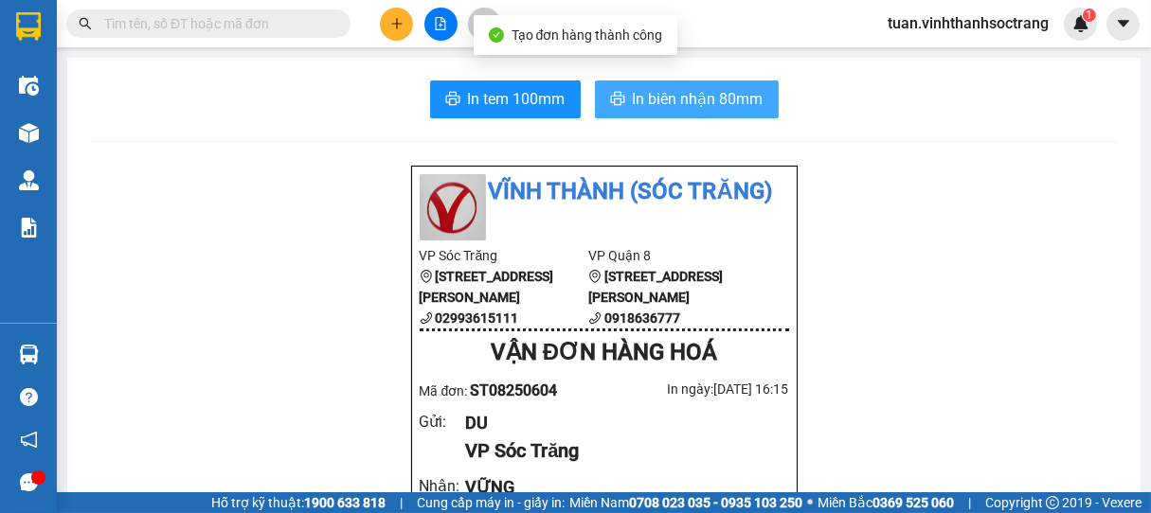
click at [683, 96] on span "In biên nhận 80mm" at bounding box center [698, 99] width 131 height 24
click at [694, 100] on span "In biên nhận 80mm" at bounding box center [698, 99] width 131 height 24
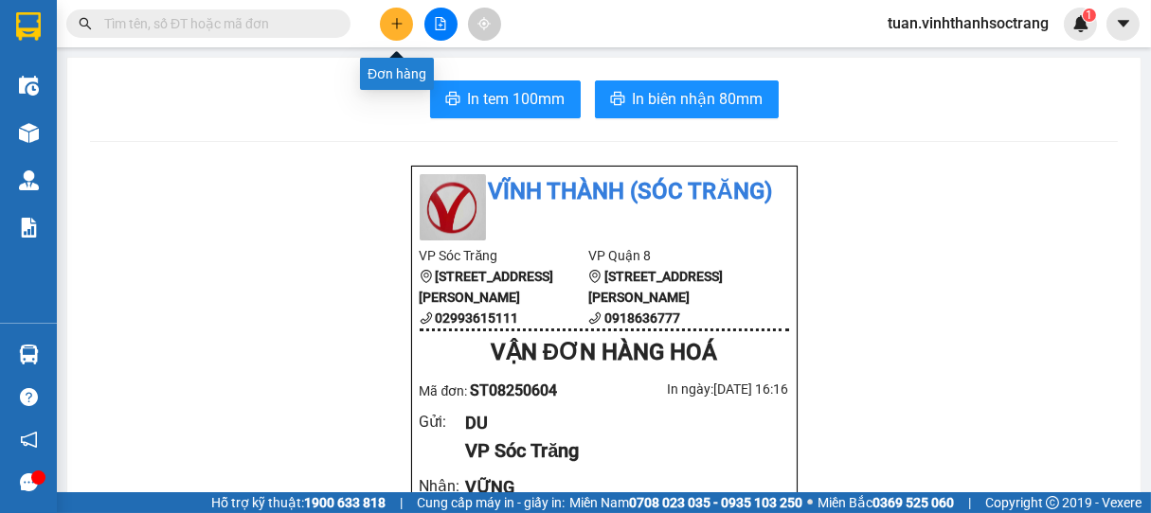
click at [402, 22] on icon "plus" at bounding box center [396, 23] width 13 height 13
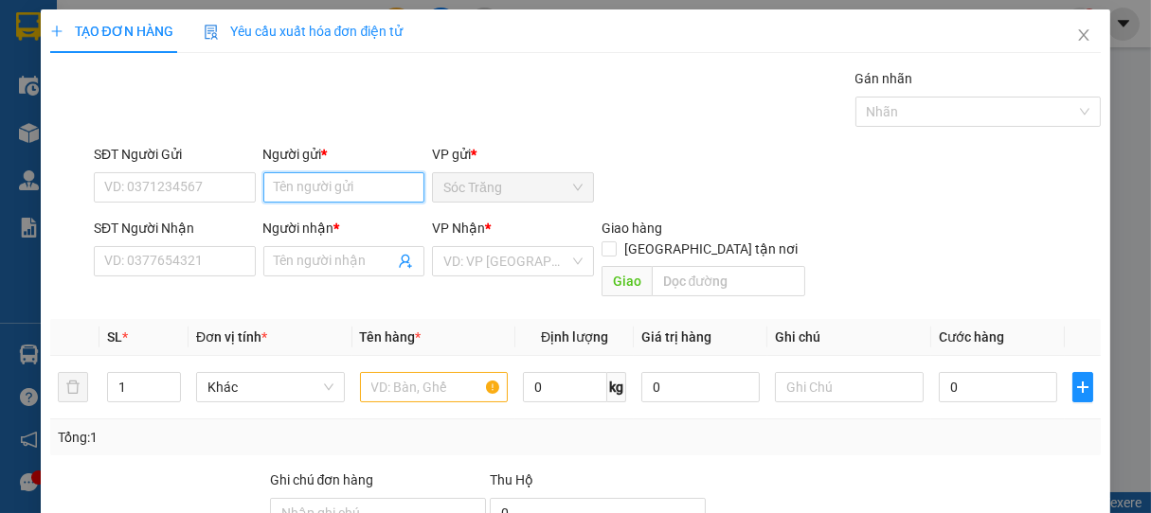
click at [334, 189] on input "Người gửi *" at bounding box center [344, 187] width 162 height 30
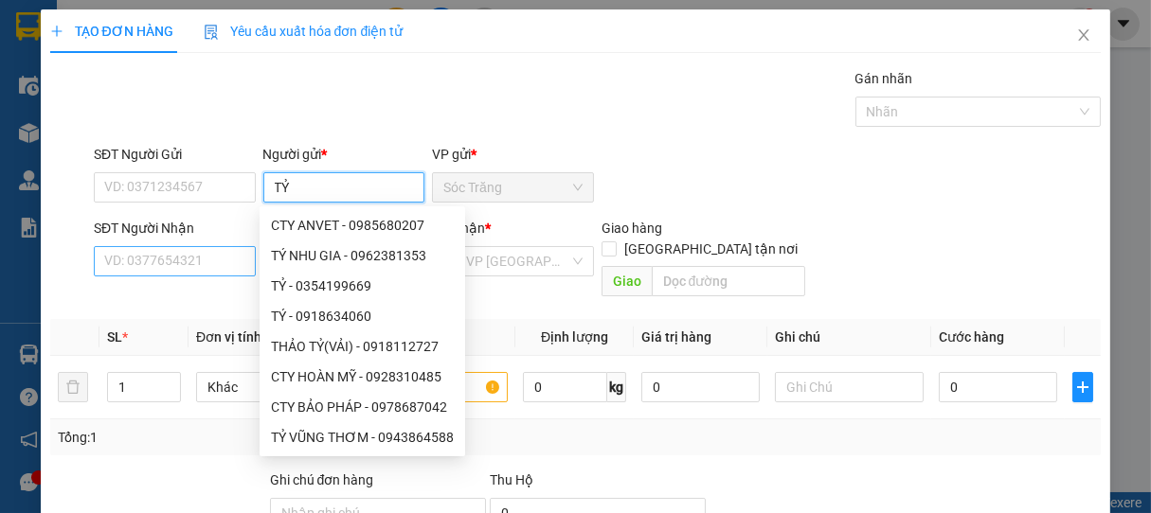
type input "TỶ"
click at [197, 256] on input "SĐT Người Nhận" at bounding box center [175, 261] width 162 height 30
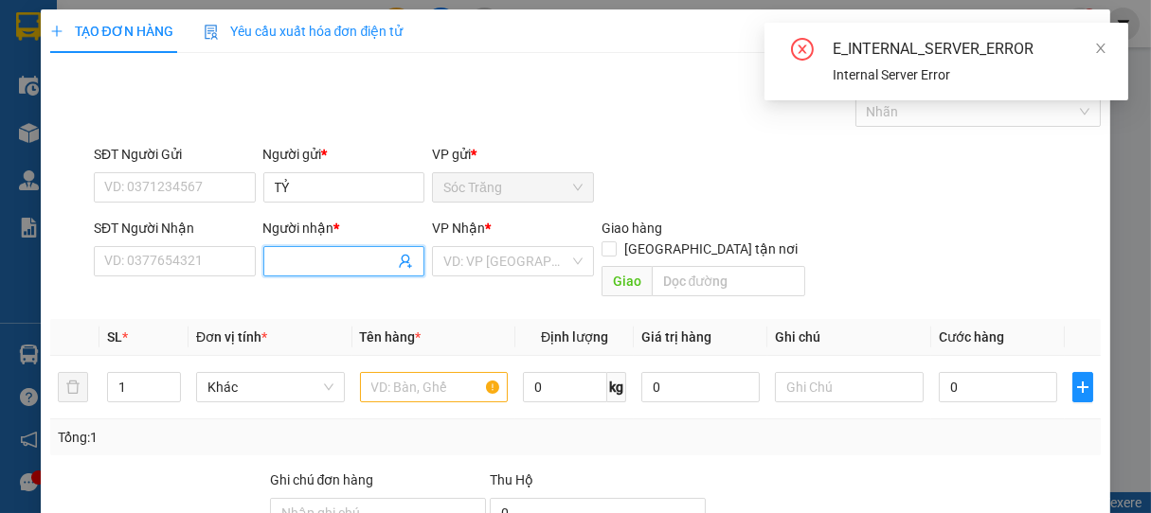
click at [297, 258] on input "Người nhận *" at bounding box center [335, 261] width 120 height 21
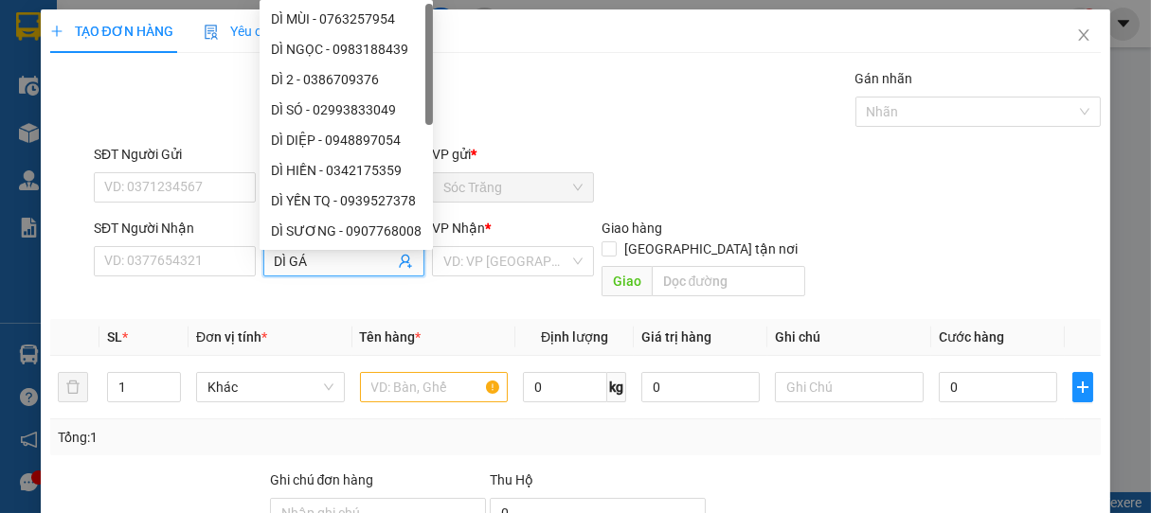
type input "DÌ GÁI"
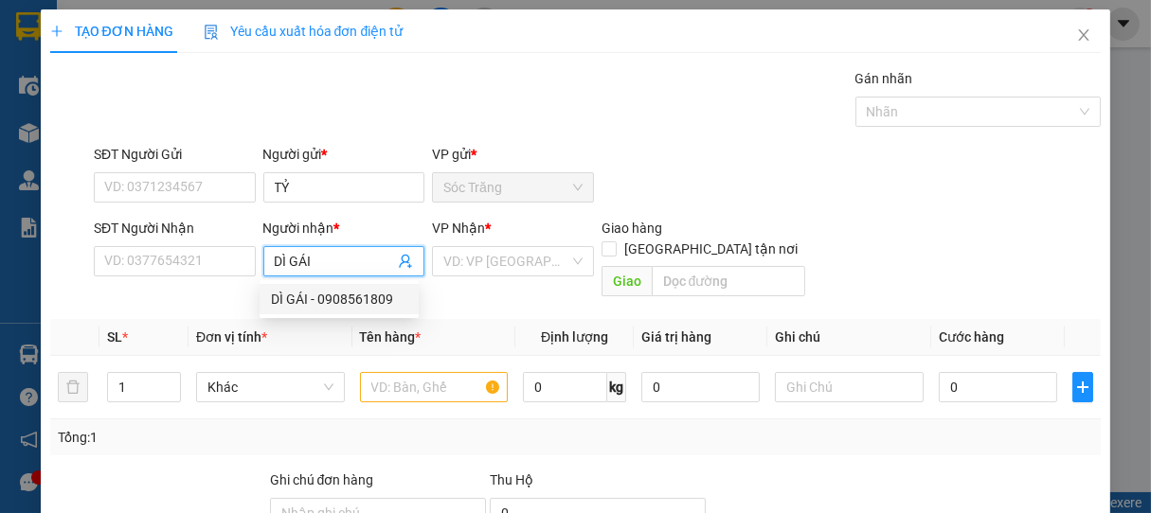
click at [326, 293] on div "DÌ GÁI - 0908561809" at bounding box center [339, 299] width 136 height 21
type input "0908561809"
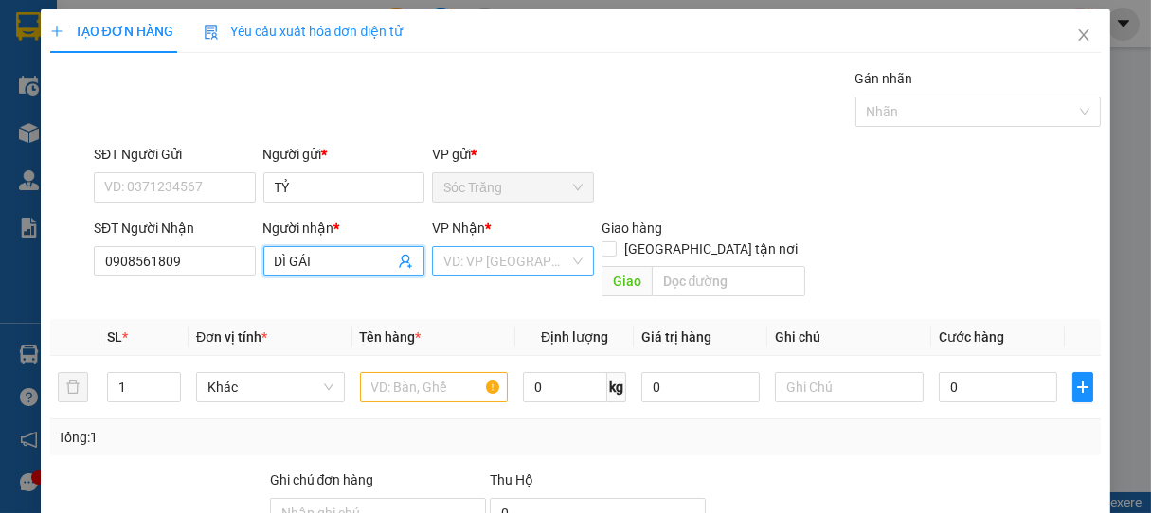
type input "DÌ GÁI"
click at [479, 266] on input "search" at bounding box center [506, 261] width 126 height 28
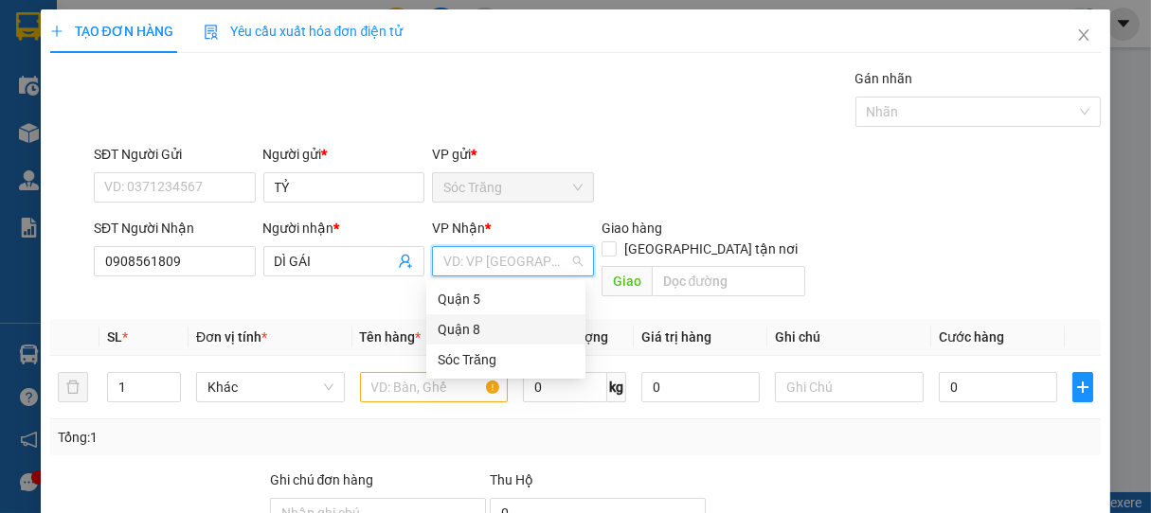
click at [462, 331] on div "Quận 8" at bounding box center [506, 329] width 136 height 21
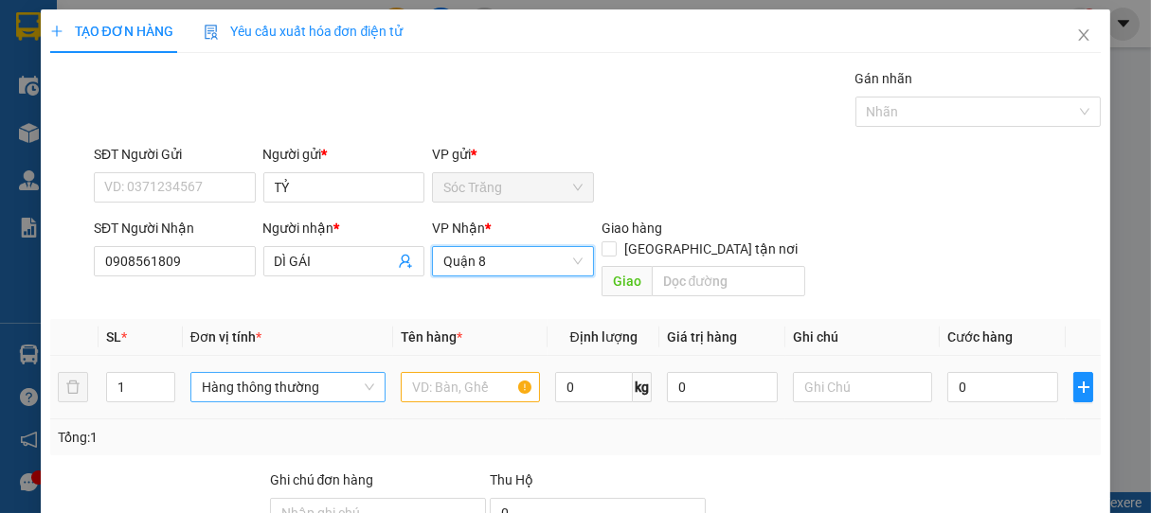
click at [231, 373] on span "Hàng thông thường" at bounding box center [288, 387] width 172 height 28
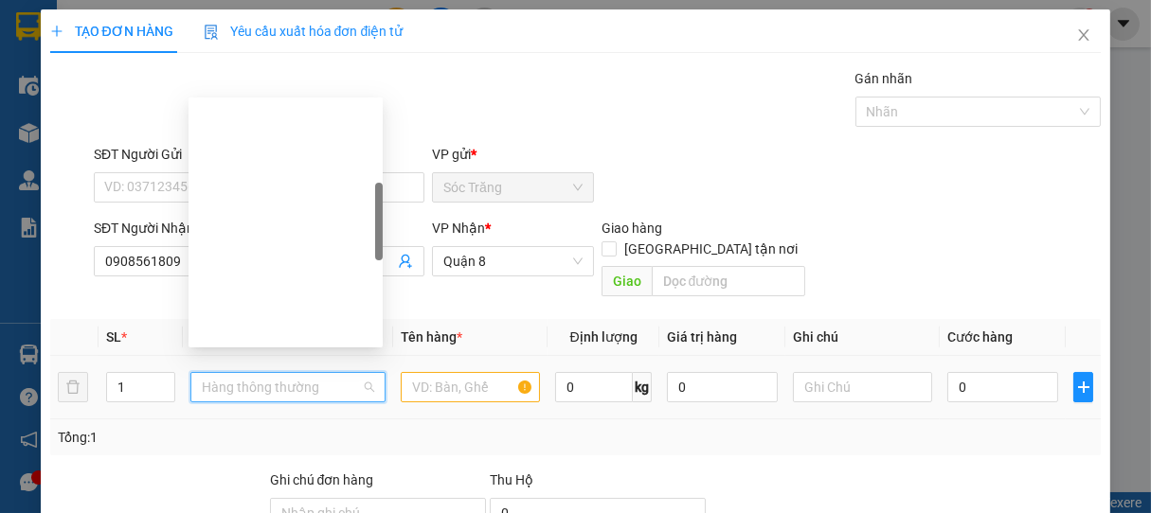
scroll to position [303, 0]
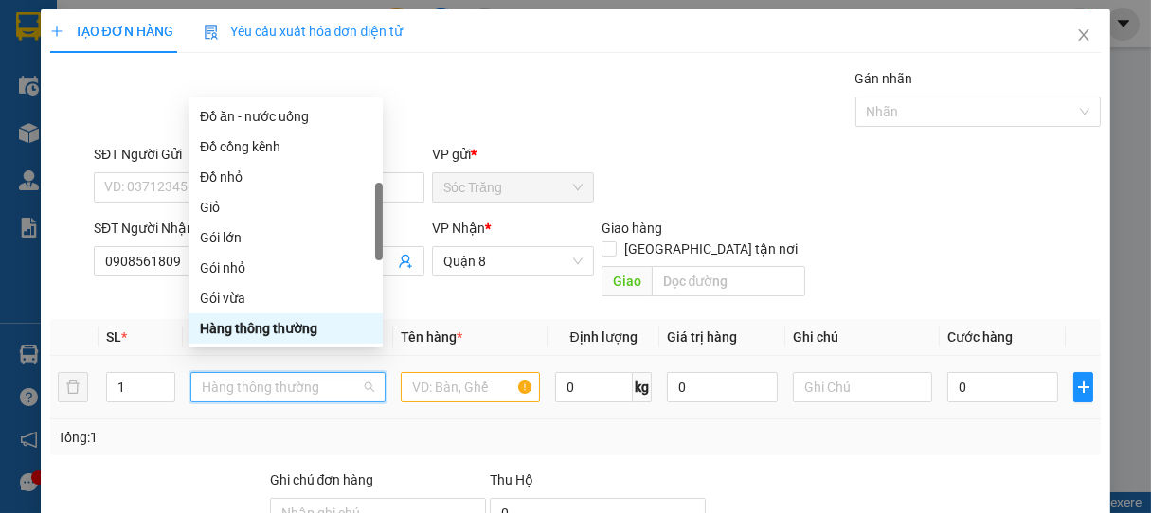
type input "B"
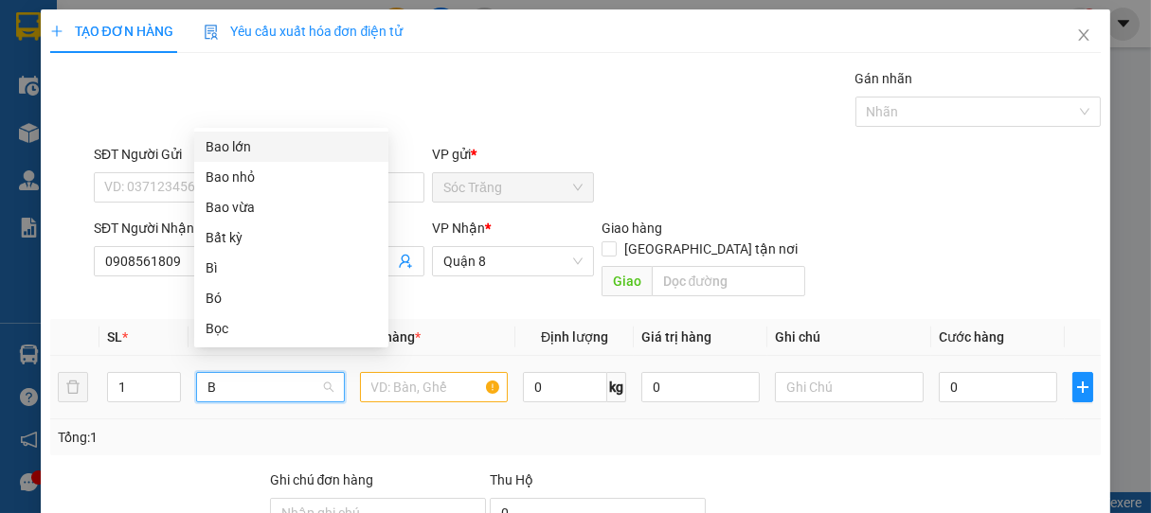
scroll to position [0, 0]
drag, startPoint x: 227, startPoint y: 209, endPoint x: 280, endPoint y: 290, distance: 96.4
click at [235, 219] on div "Bao vừa" at bounding box center [291, 207] width 194 height 30
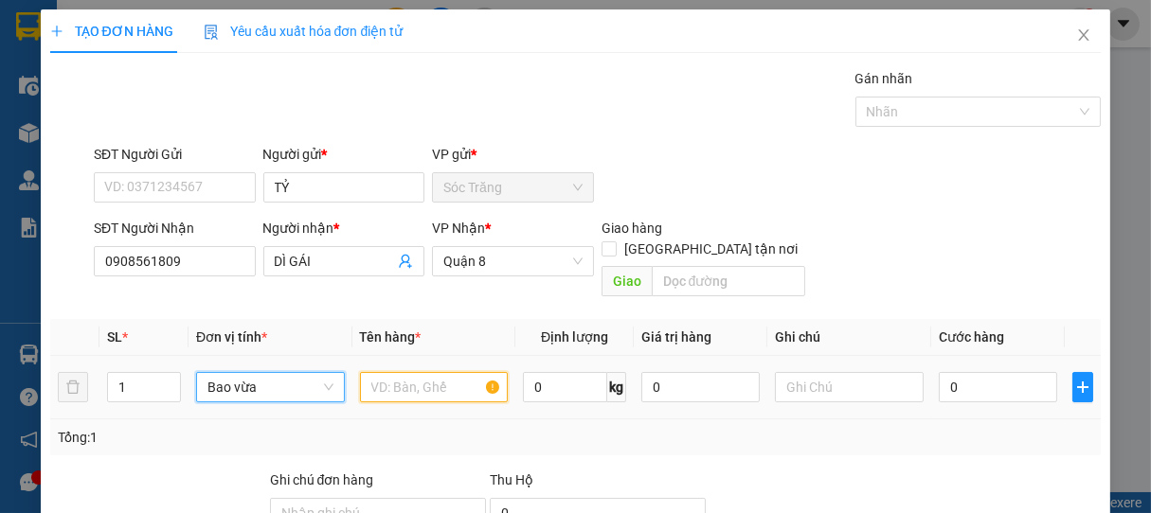
click at [424, 373] on input "text" at bounding box center [434, 387] width 148 height 30
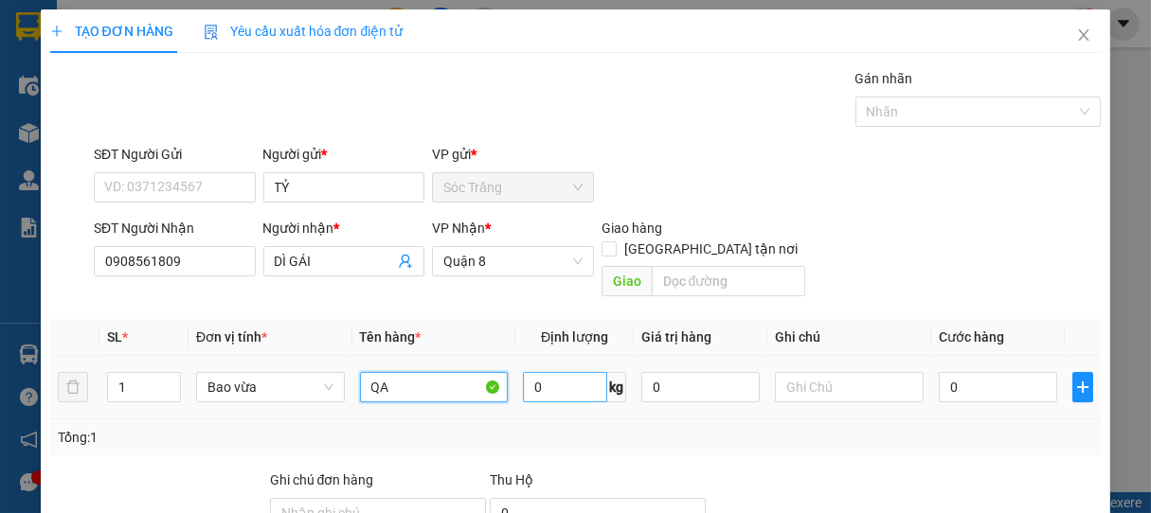
type input "QA"
click at [546, 372] on input "0" at bounding box center [565, 387] width 84 height 30
type input "50"
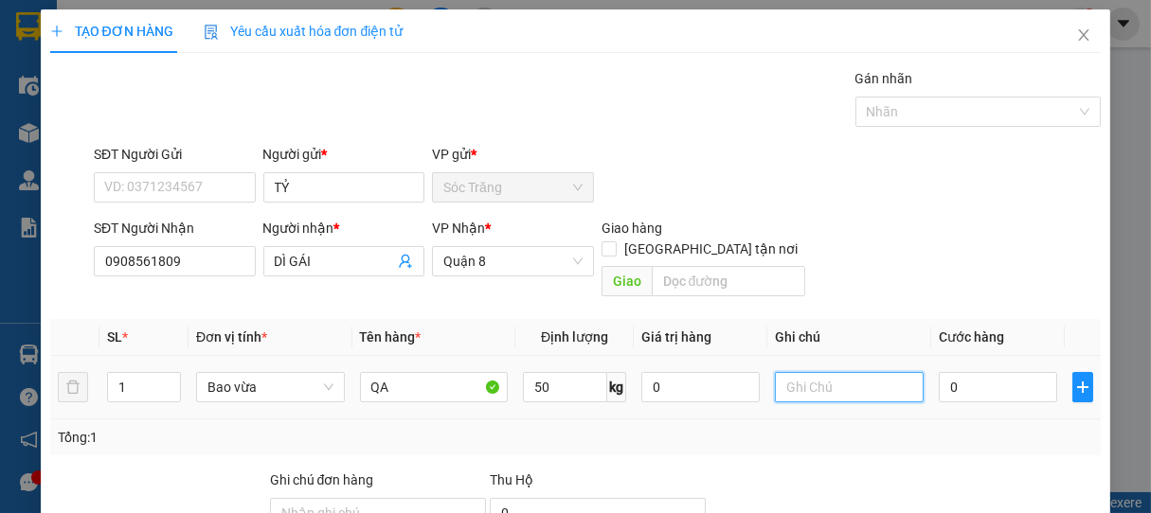
click at [788, 372] on input "text" at bounding box center [849, 387] width 148 height 30
type input "1 BAO"
click at [985, 372] on input "0" at bounding box center [998, 387] width 118 height 30
type input "4"
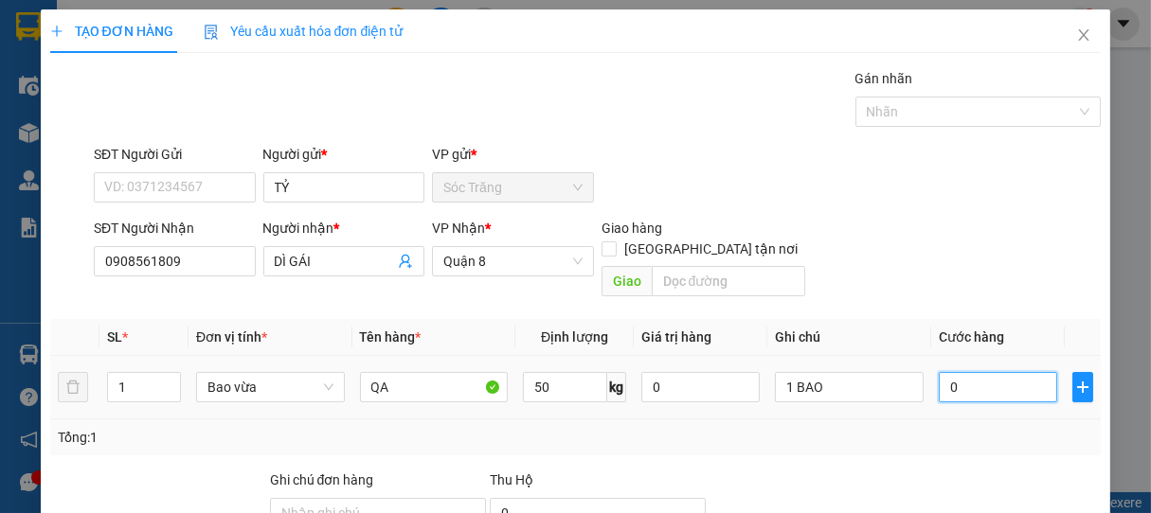
type input "4"
type input "40"
type input "400"
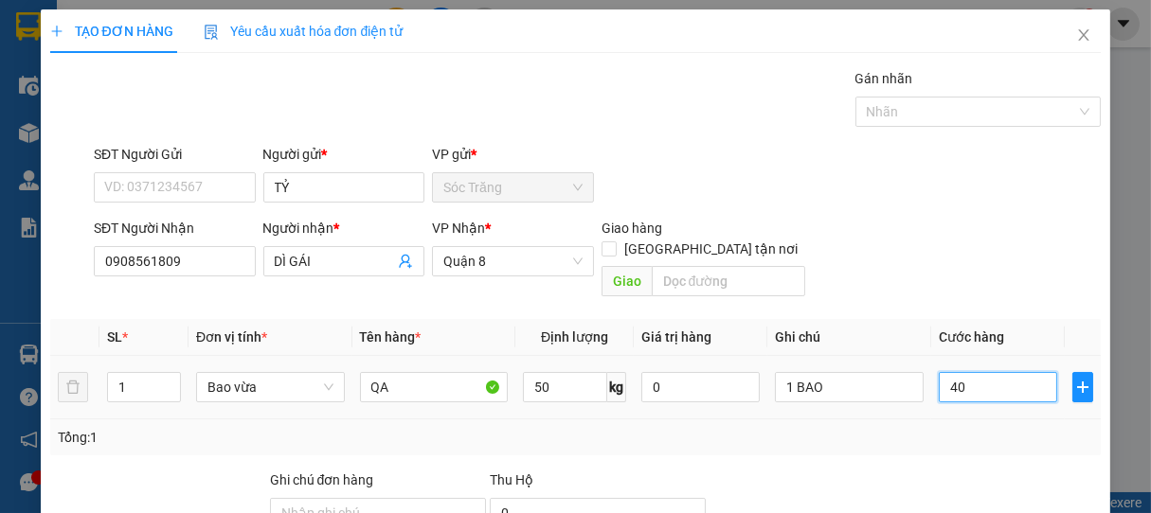
type input "400"
type input "4.000"
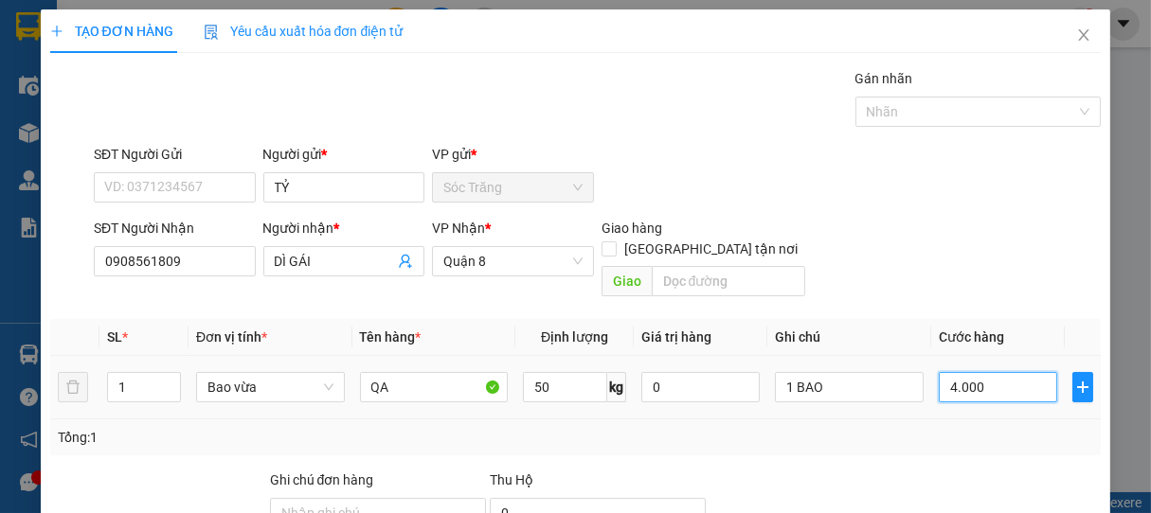
type input "40.000"
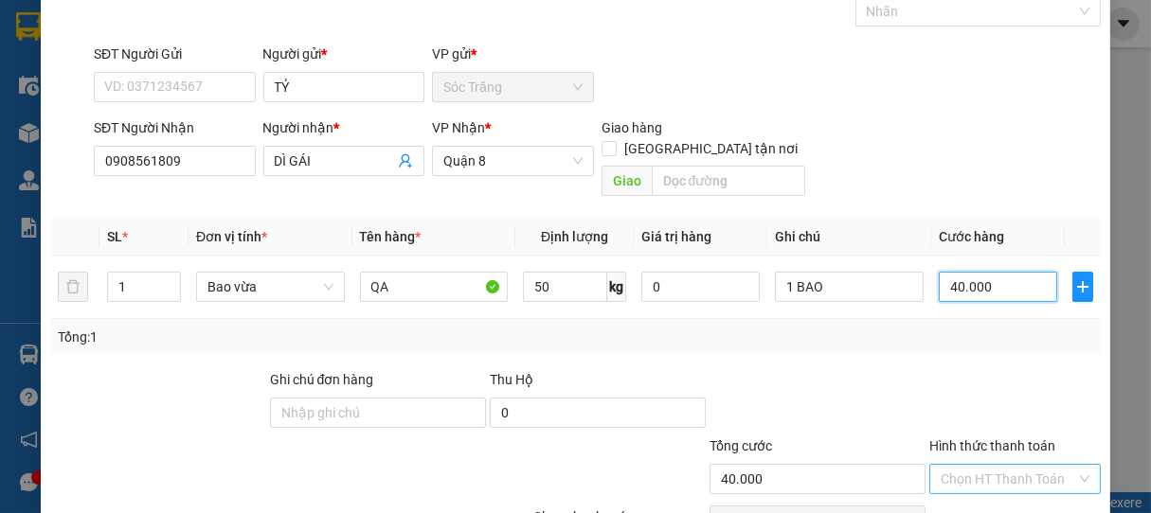
scroll to position [186, 0]
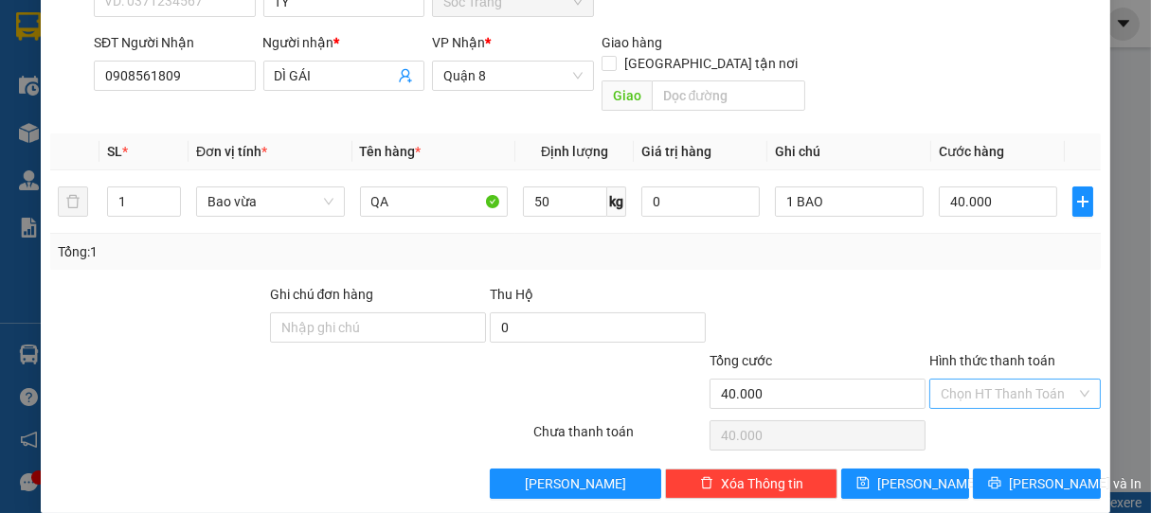
click at [991, 380] on input "Hình thức thanh toán" at bounding box center [1009, 394] width 136 height 28
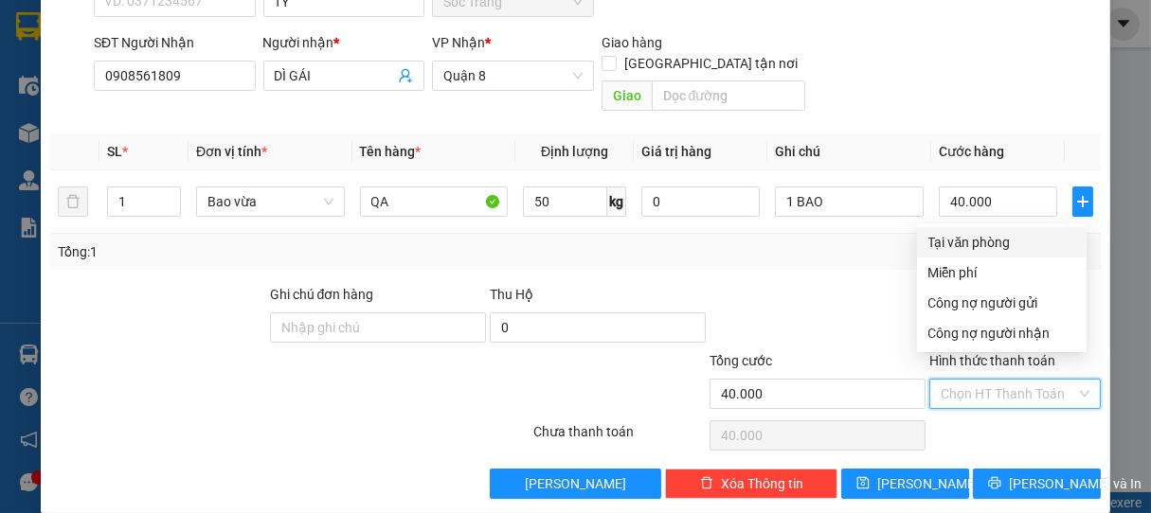
click at [979, 244] on div "Tại văn phòng" at bounding box center [1001, 242] width 147 height 21
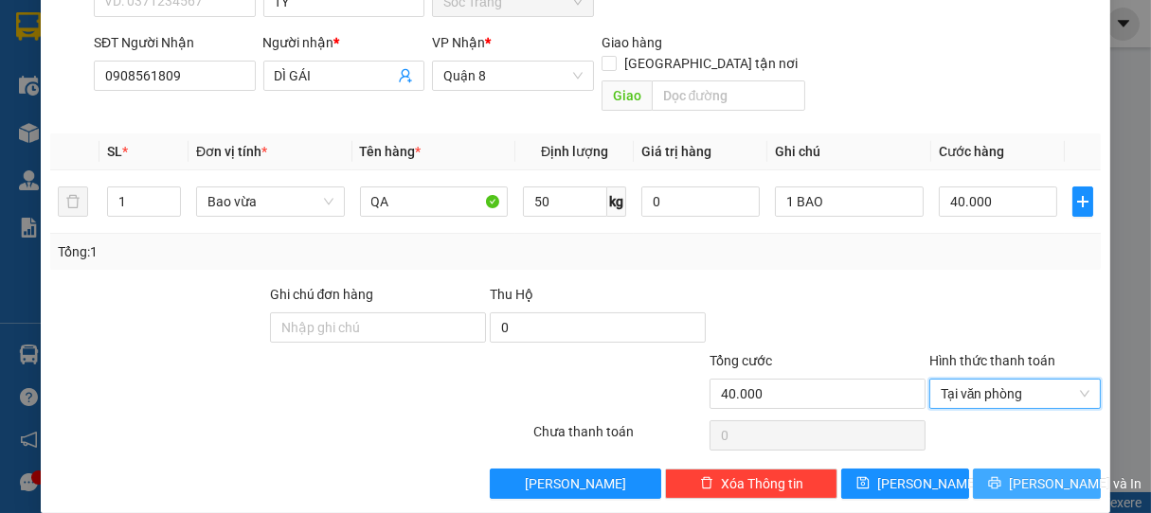
click at [1028, 474] on span "[PERSON_NAME] và In" at bounding box center [1075, 484] width 133 height 21
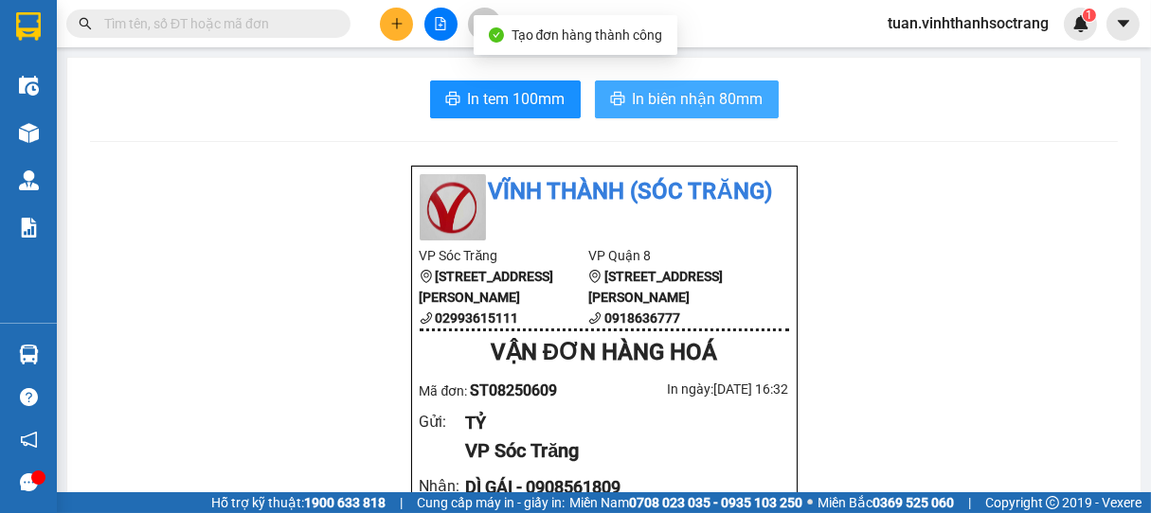
click at [693, 100] on span "In biên nhận 80mm" at bounding box center [698, 99] width 131 height 24
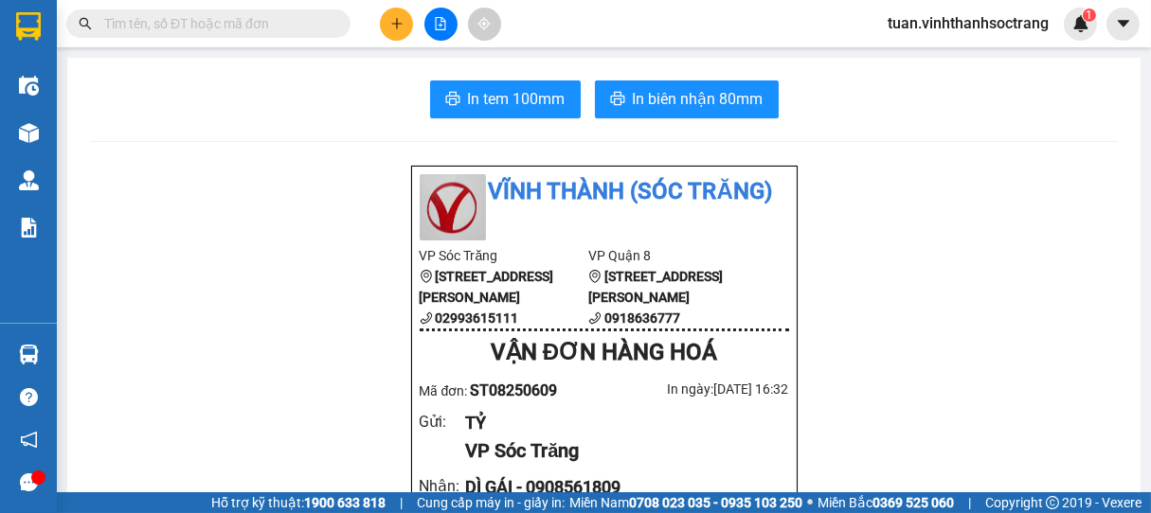
click at [664, 57] on main "In tem 100mm In biên nhận 80mm [GEOGRAPHIC_DATA] (Sóc Trăng) VP Sóc Trăng 70 […" at bounding box center [575, 246] width 1151 height 493
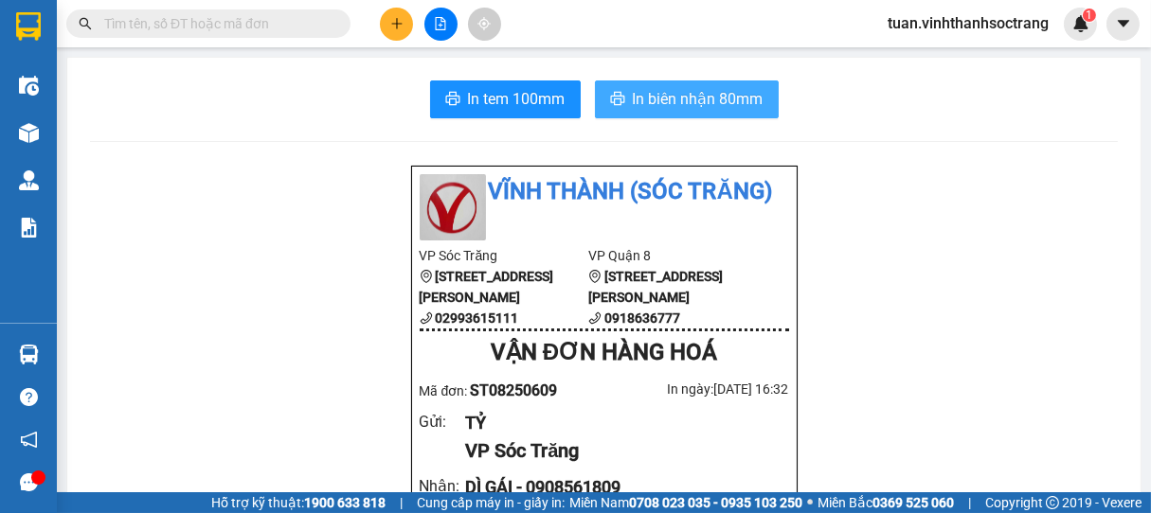
click at [670, 100] on span "In biên nhận 80mm" at bounding box center [698, 99] width 131 height 24
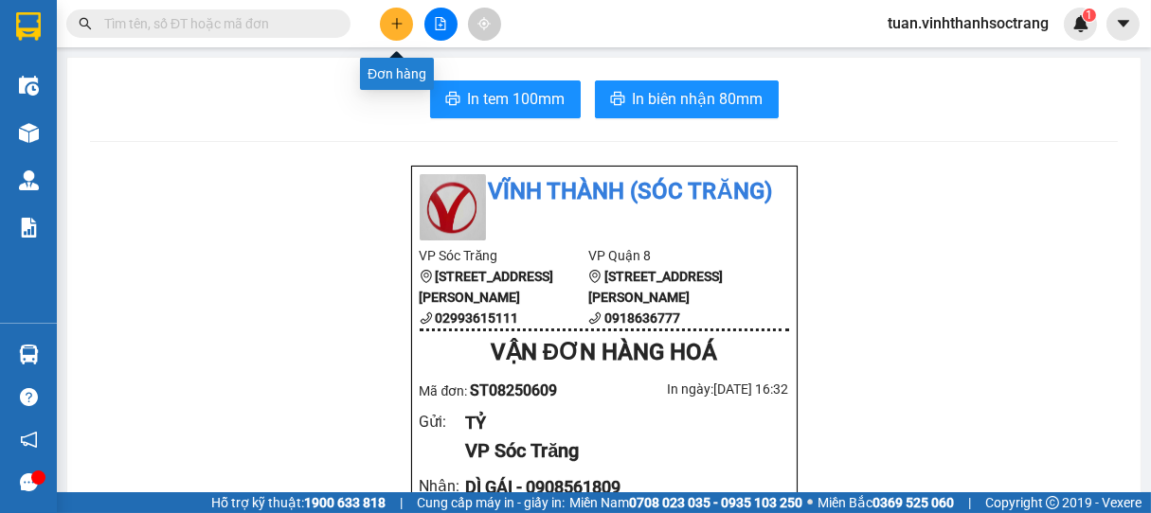
click at [405, 27] on button at bounding box center [396, 24] width 33 height 33
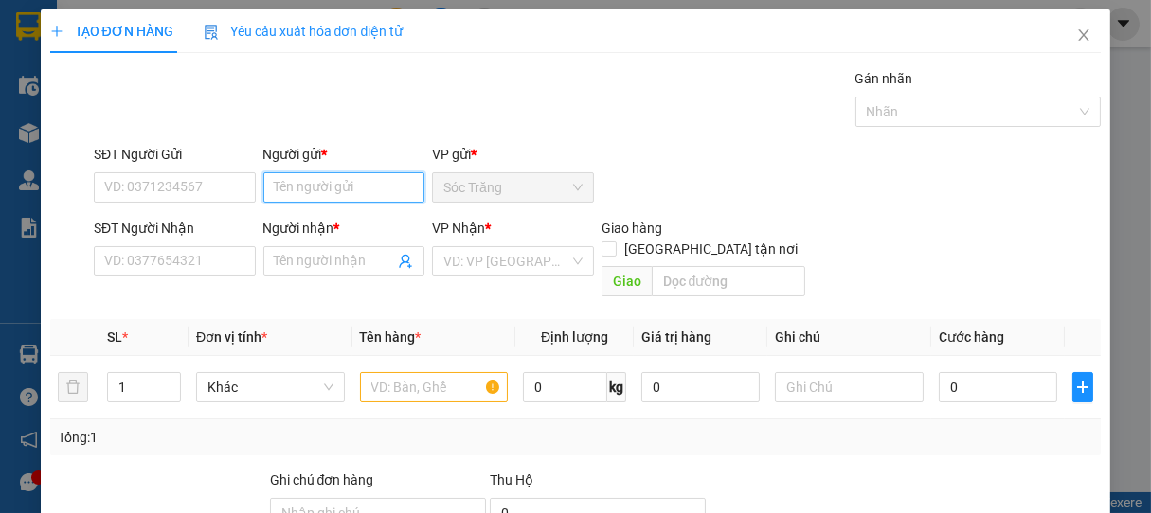
click at [317, 189] on input "Người gửi *" at bounding box center [344, 187] width 162 height 30
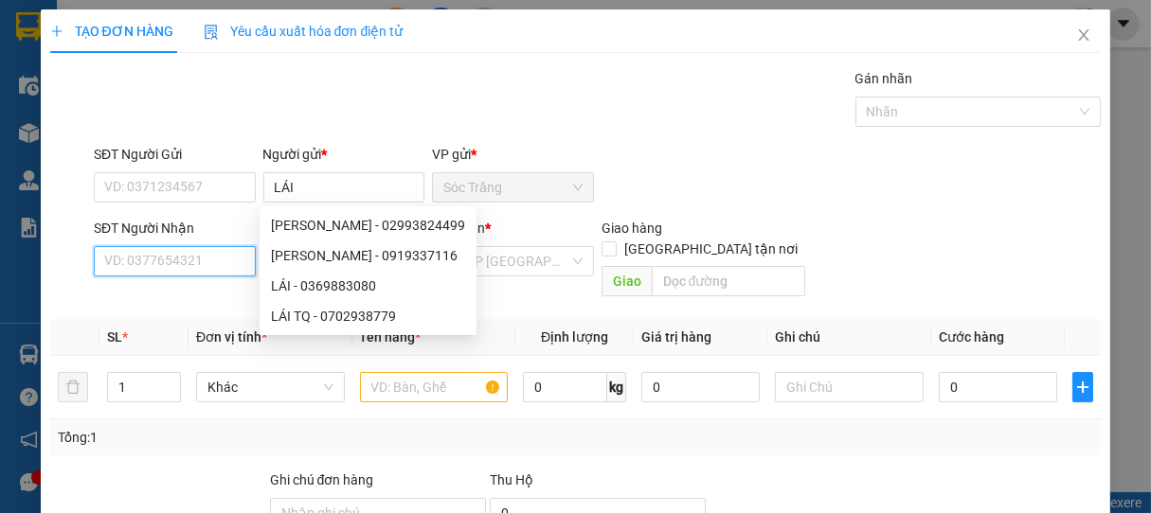
click at [214, 263] on input "SĐT Người Nhận" at bounding box center [175, 261] width 162 height 30
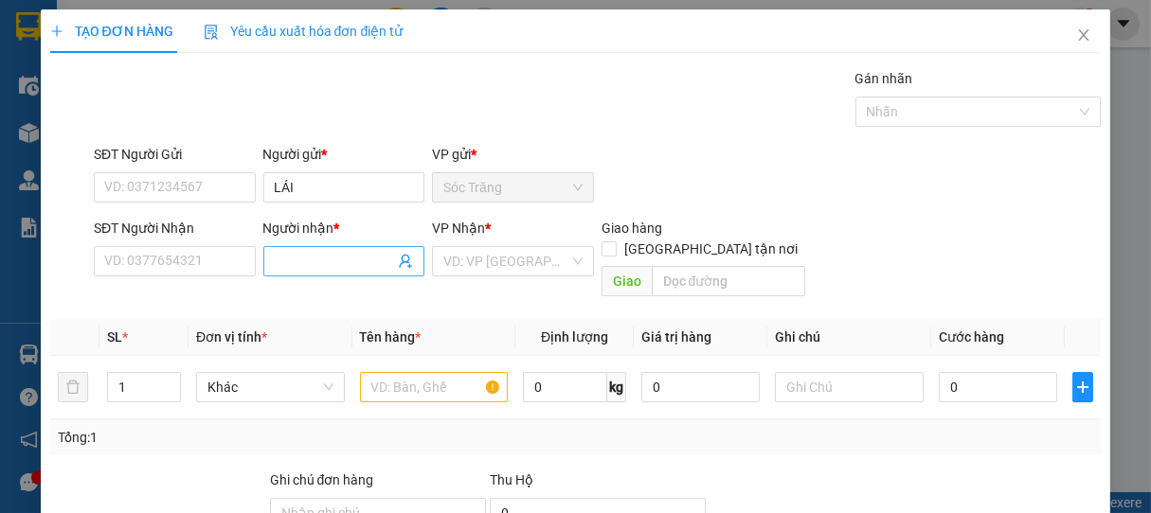
click at [296, 261] on input "Người nhận *" at bounding box center [335, 261] width 120 height 21
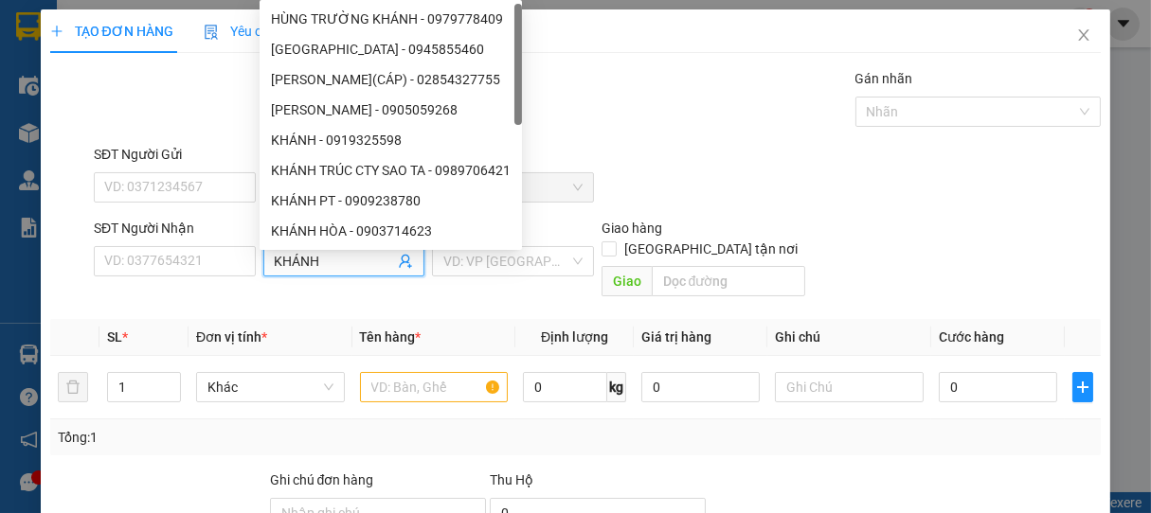
click at [454, 267] on input "search" at bounding box center [506, 261] width 126 height 28
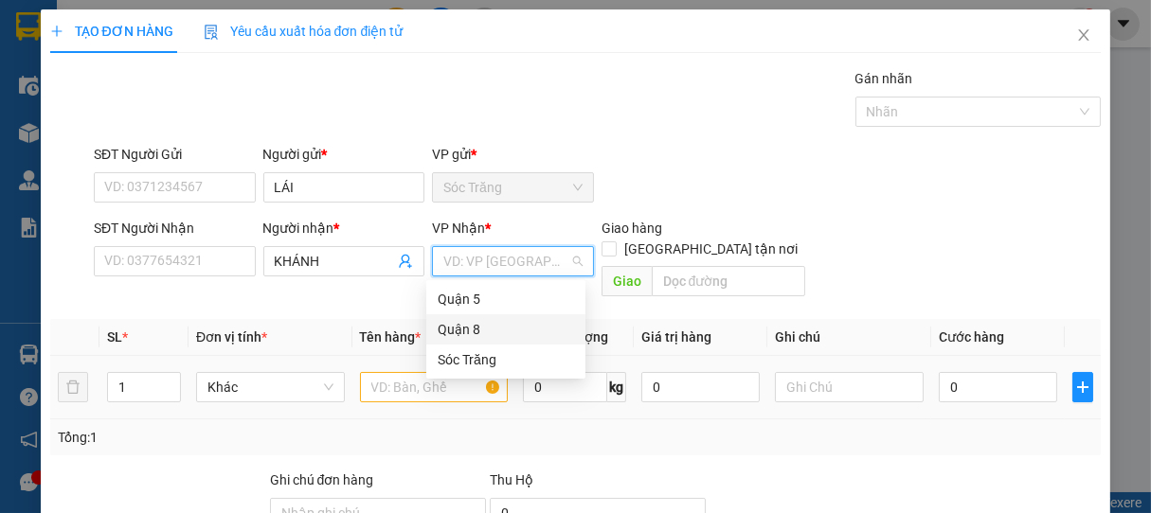
drag, startPoint x: 461, startPoint y: 332, endPoint x: 447, endPoint y: 335, distance: 14.7
click at [460, 332] on div "Quận 8" at bounding box center [506, 329] width 136 height 21
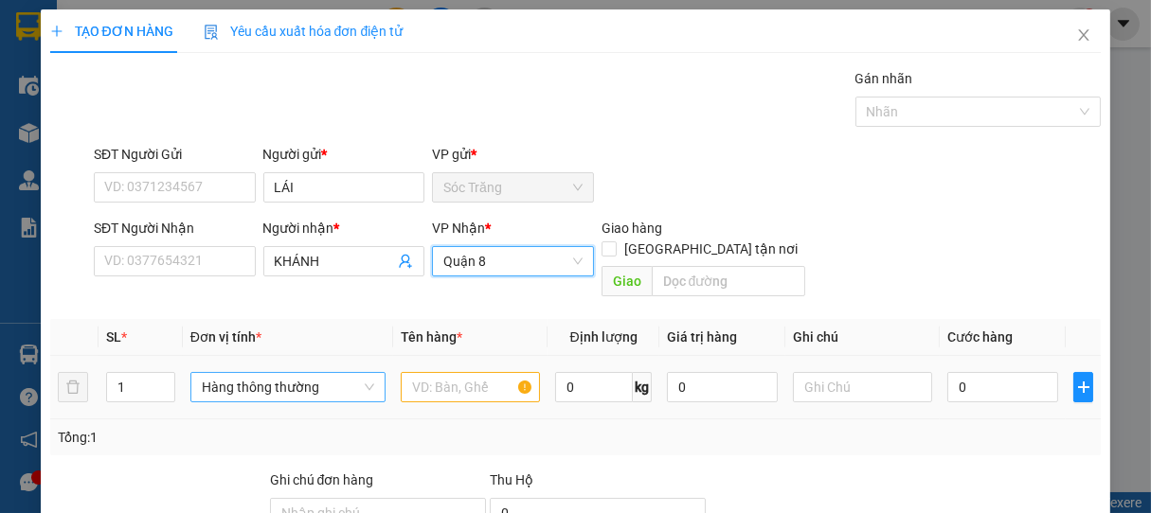
click at [230, 374] on span "Hàng thông thường" at bounding box center [288, 387] width 172 height 28
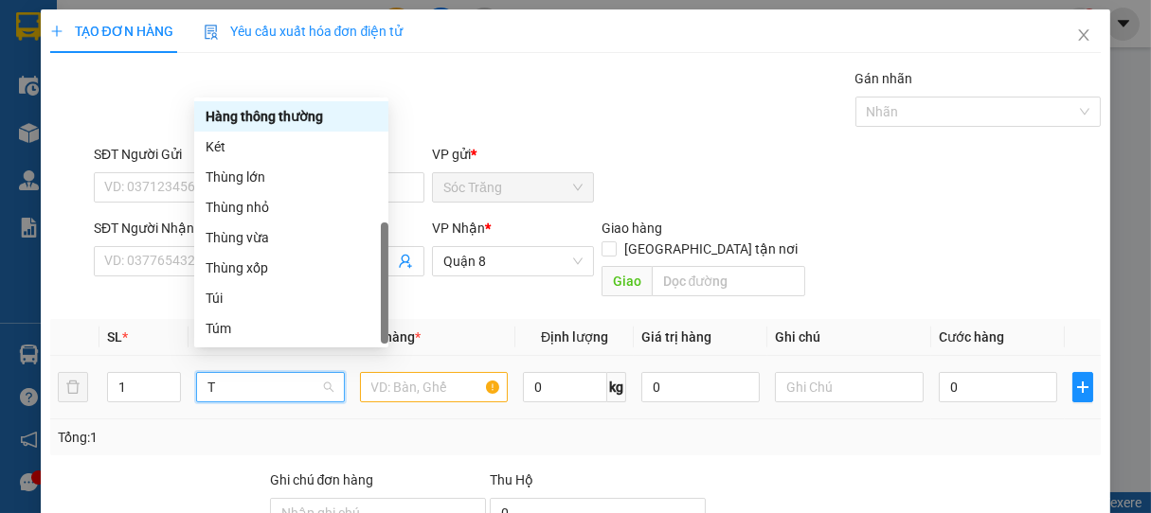
scroll to position [61, 0]
click at [247, 182] on div "Thùng lớn" at bounding box center [291, 177] width 171 height 21
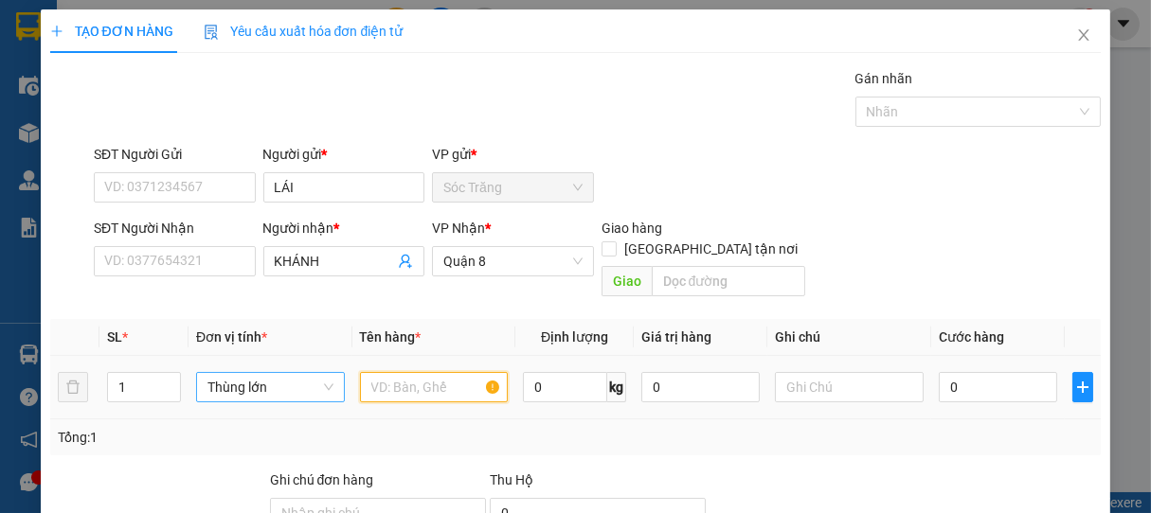
click at [410, 373] on input "text" at bounding box center [434, 387] width 148 height 30
click at [552, 372] on input "0" at bounding box center [565, 387] width 84 height 30
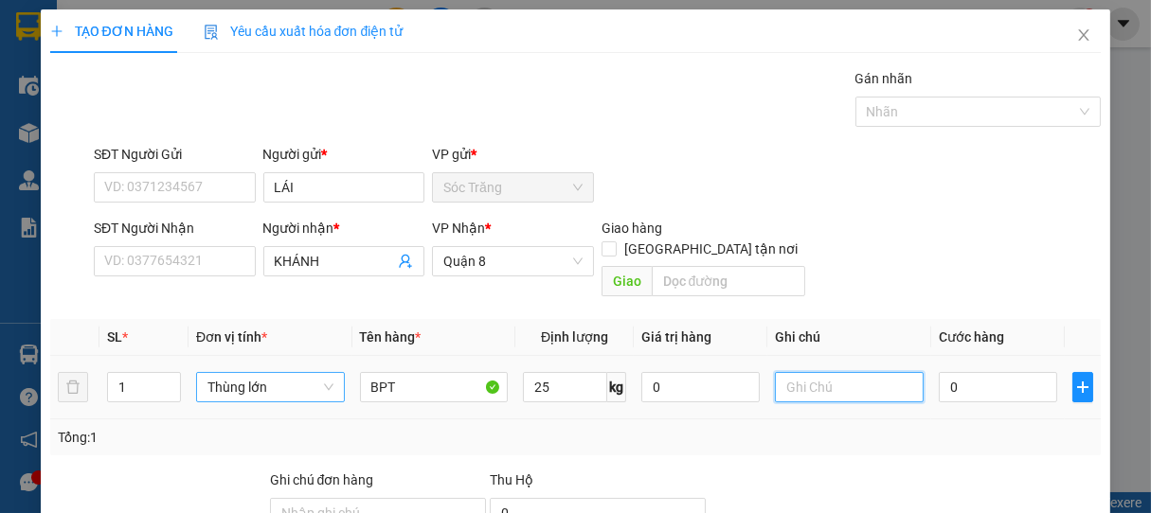
click at [803, 372] on input "text" at bounding box center [849, 387] width 148 height 30
click at [1015, 372] on input "0" at bounding box center [998, 387] width 118 height 30
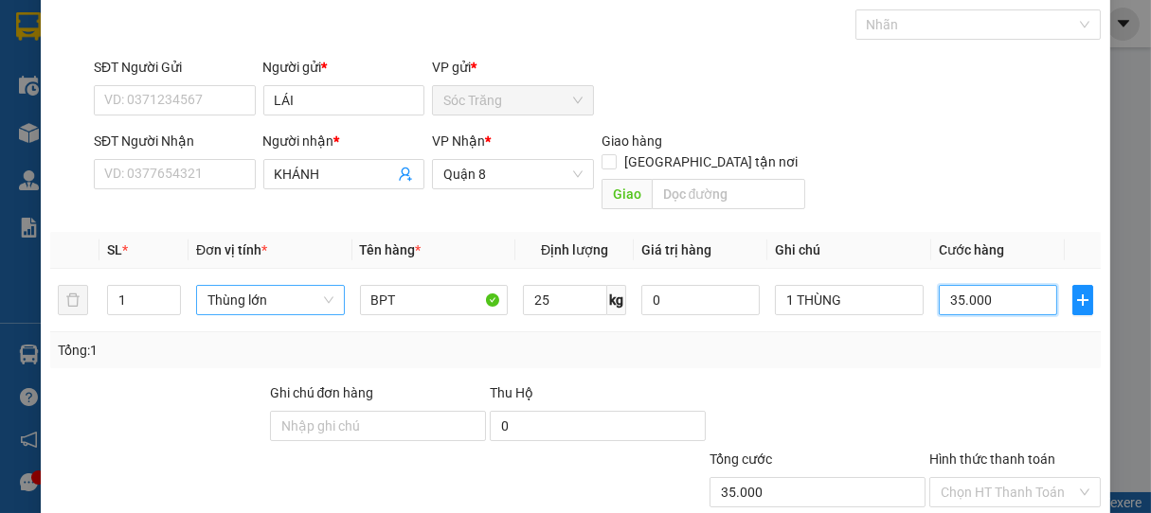
scroll to position [186, 0]
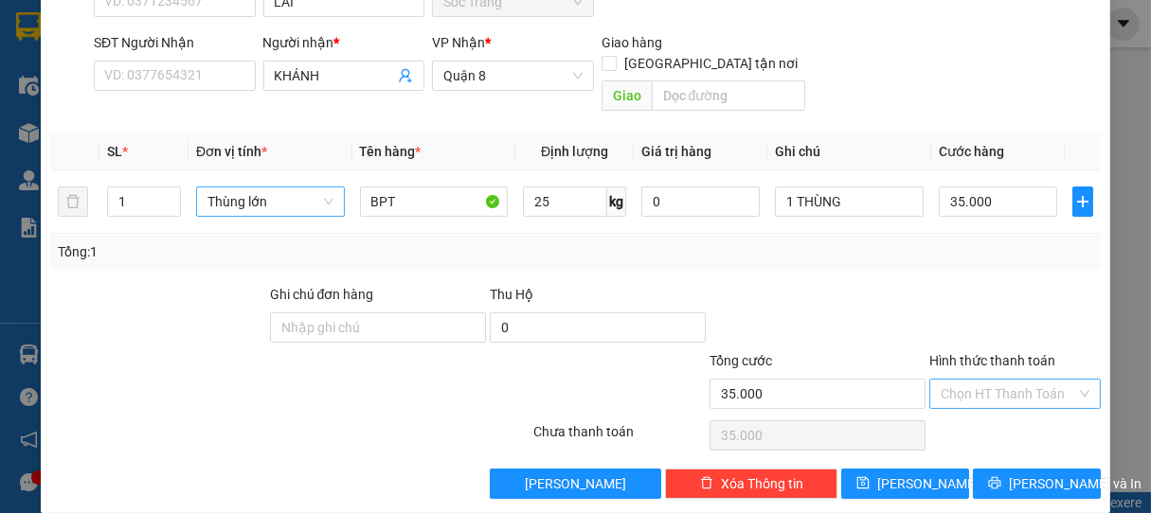
click at [995, 380] on input "Hình thức thanh toán" at bounding box center [1009, 394] width 136 height 28
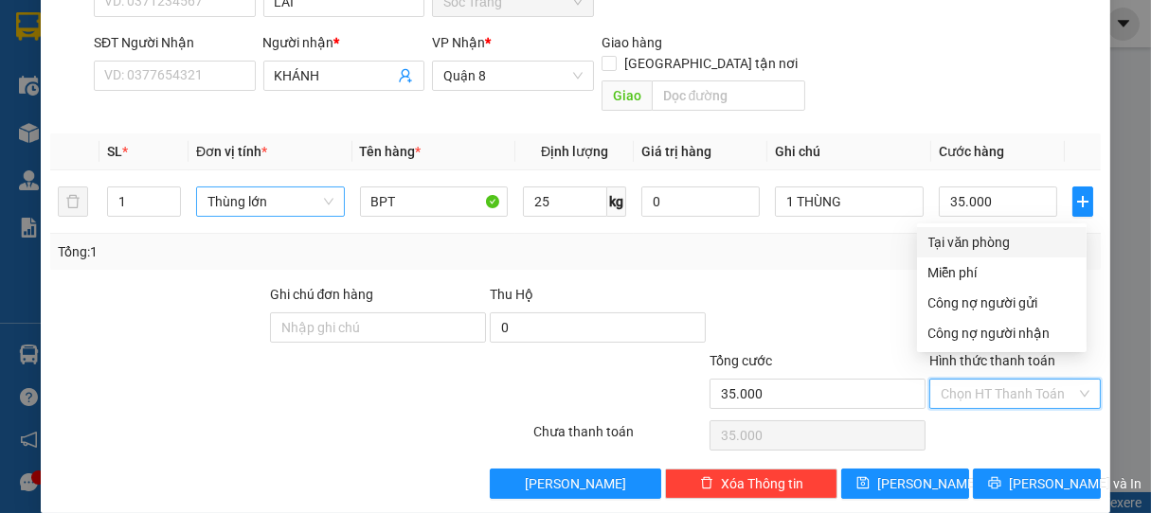
drag, startPoint x: 977, startPoint y: 245, endPoint x: 970, endPoint y: 350, distance: 104.4
click at [977, 245] on div "Tại văn phòng" at bounding box center [1001, 242] width 147 height 21
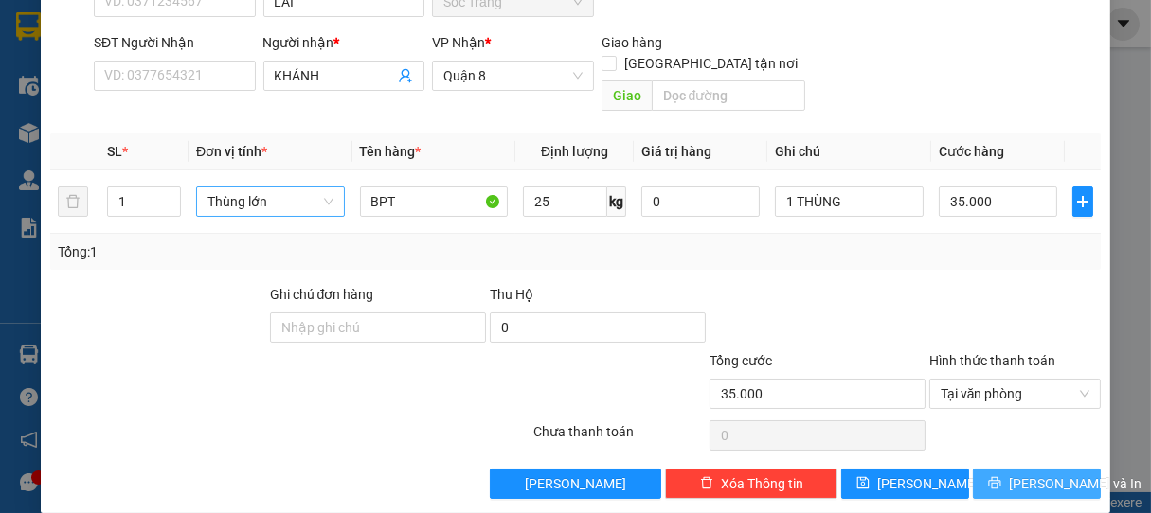
click at [1019, 474] on span "[PERSON_NAME] và In" at bounding box center [1075, 484] width 133 height 21
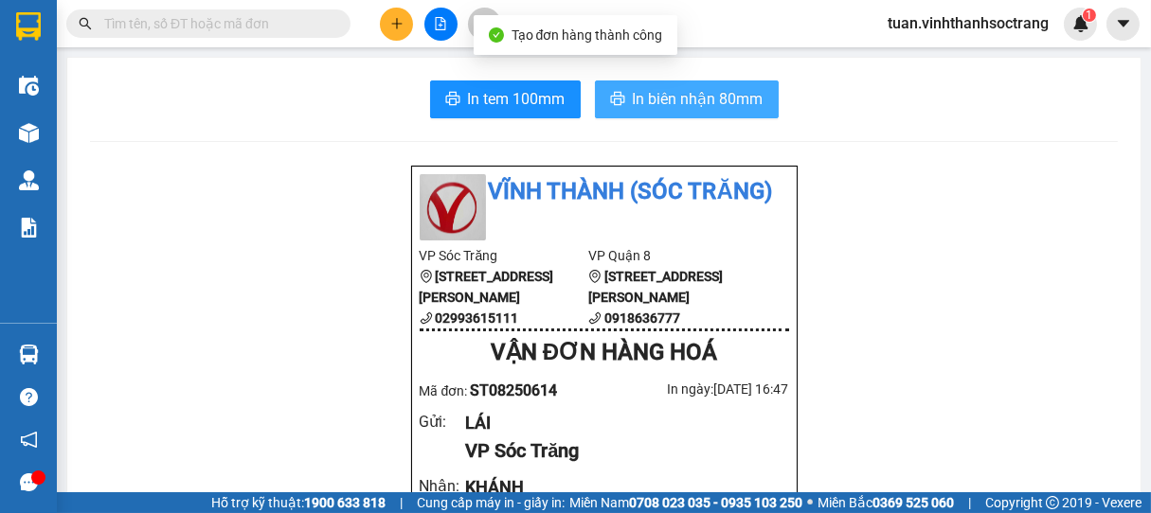
click at [708, 89] on span "In biên nhận 80mm" at bounding box center [698, 99] width 131 height 24
drag, startPoint x: 711, startPoint y: 105, endPoint x: 702, endPoint y: 126, distance: 22.9
click at [729, 112] on button "In biên nhận 80mm" at bounding box center [687, 100] width 184 height 38
